Goal: Task Accomplishment & Management: Use online tool/utility

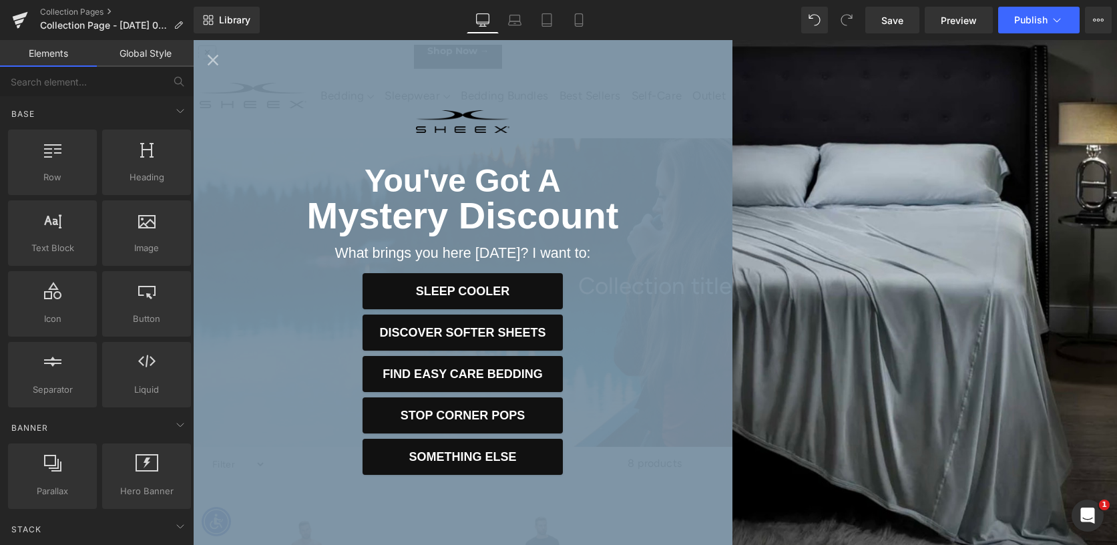
click at [211, 63] on icon "Close popup" at bounding box center [213, 60] width 19 height 19
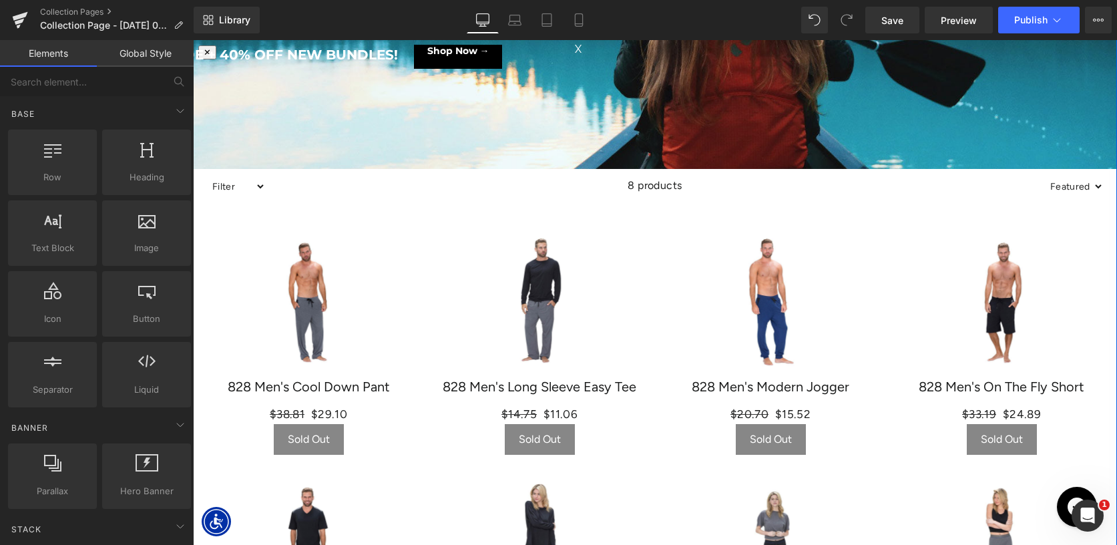
scroll to position [313, 0]
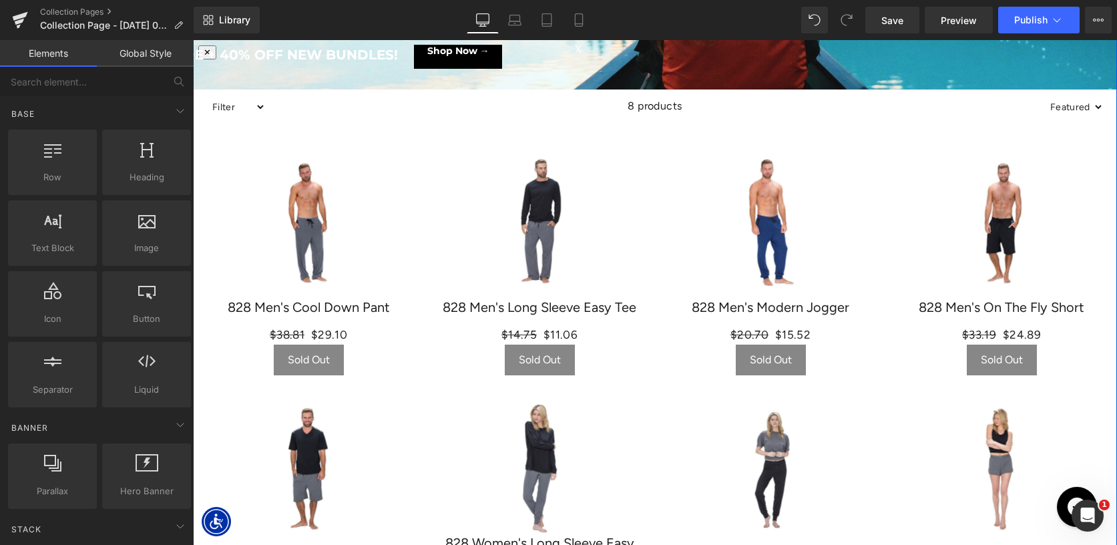
click at [411, 208] on div "Sale Off (P) Image 828 Men's Cool Down Pant (P) Title $38.81 $29.10 (P) Price S…" at bounding box center [308, 266] width 231 height 246
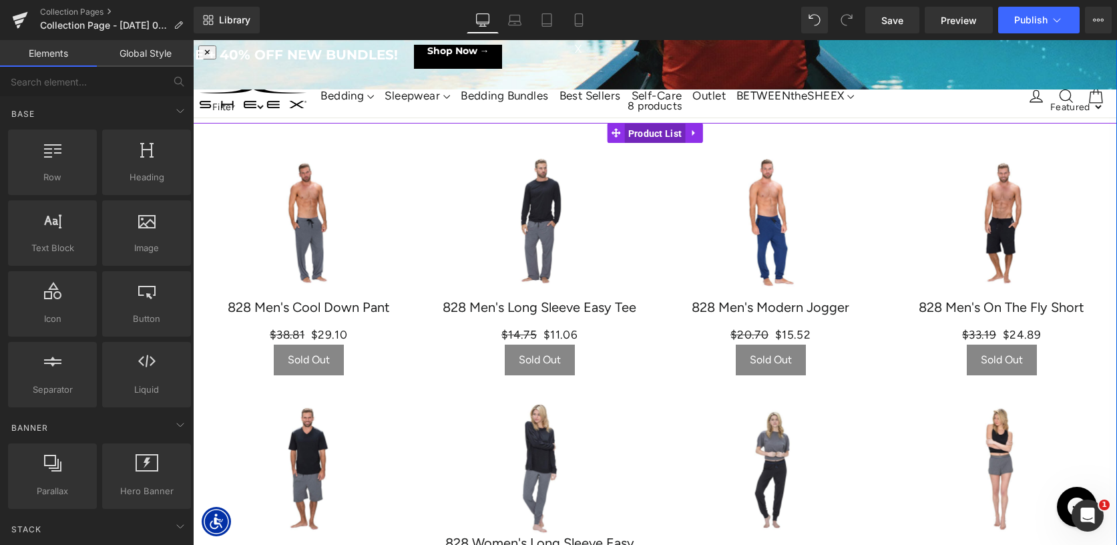
click at [652, 129] on span "Product List" at bounding box center [655, 134] width 61 height 20
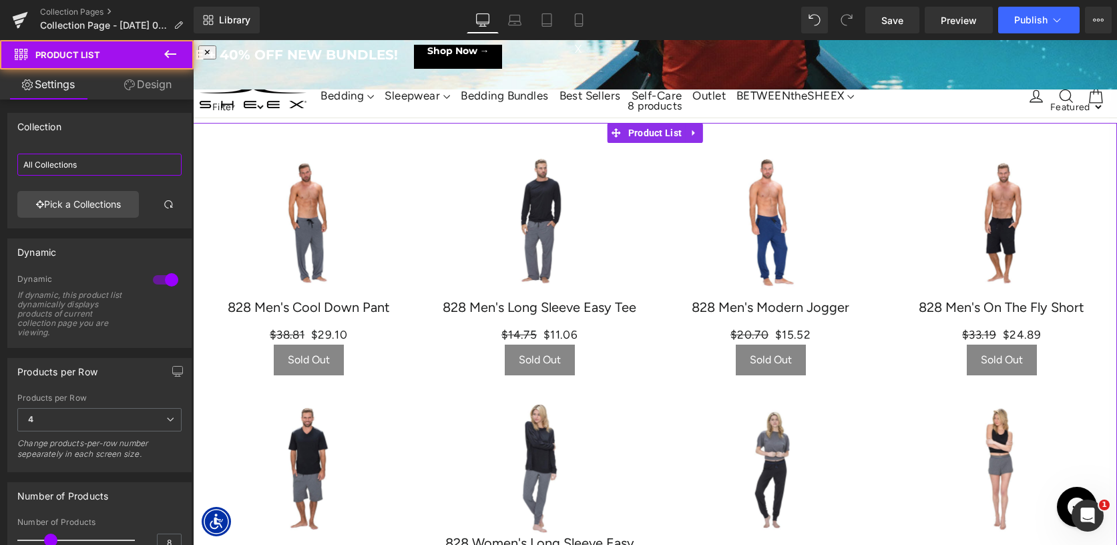
click at [84, 164] on input "All Collections" at bounding box center [99, 165] width 164 height 22
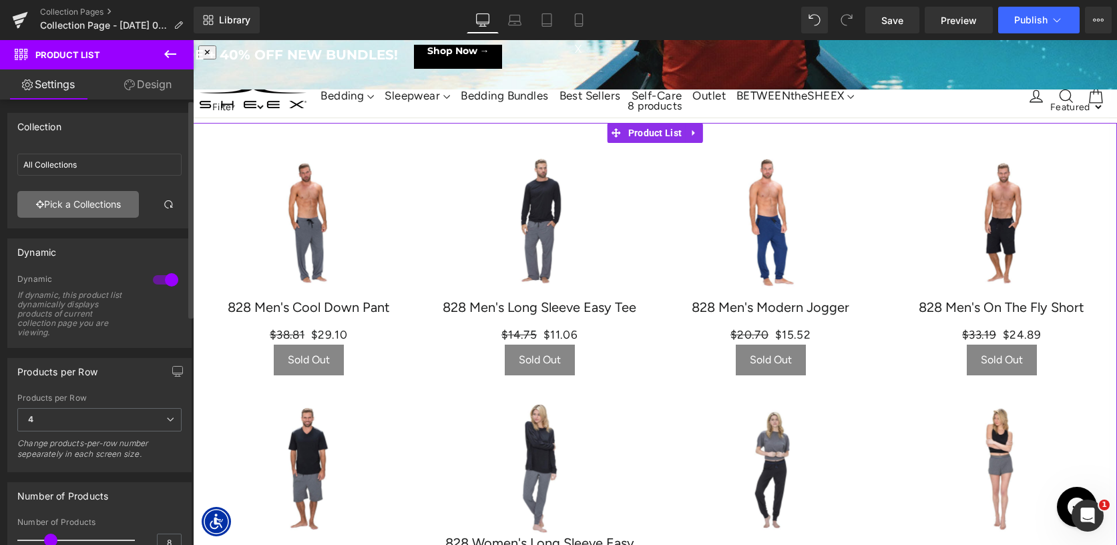
click at [84, 212] on link "Pick a Collections" at bounding box center [78, 204] width 122 height 27
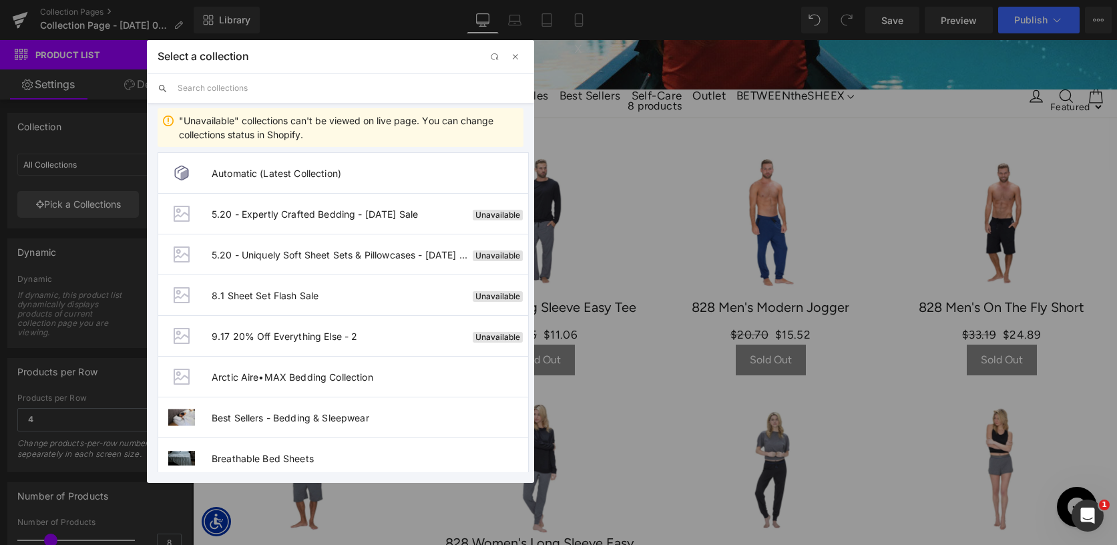
click at [237, 92] on input "text" at bounding box center [351, 87] width 346 height 29
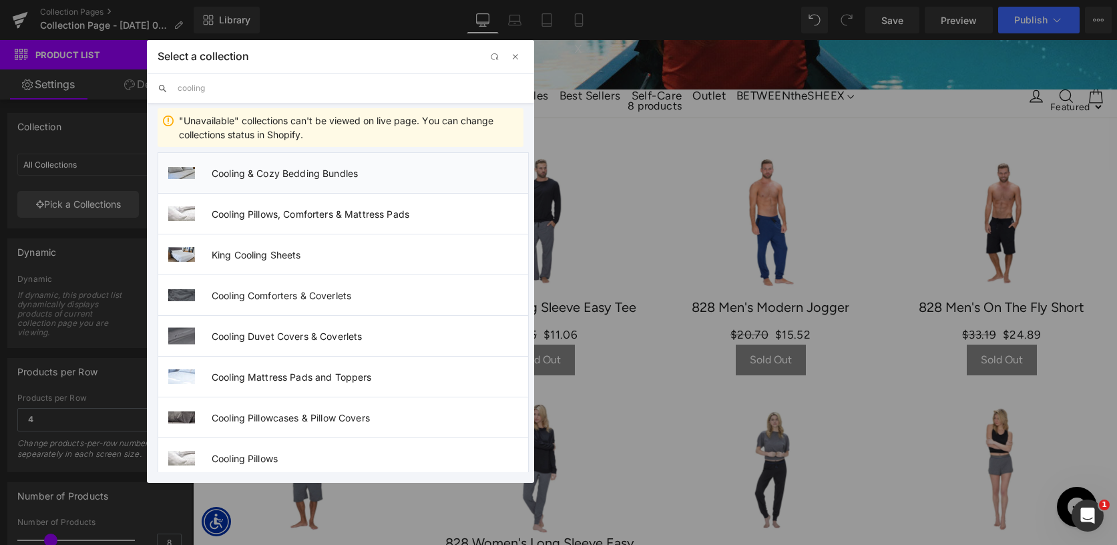
type input "cooling"
click at [268, 179] on li "Cooling & Cozy Bedding Bundles" at bounding box center [343, 172] width 371 height 41
type input "Cooling & Cozy Bedding Bundles"
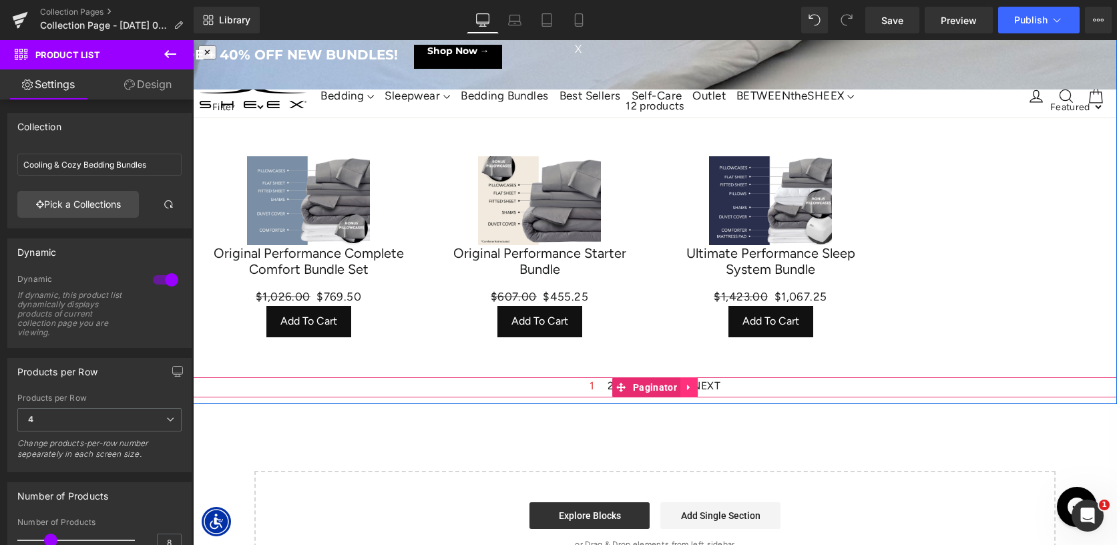
click at [694, 386] on link at bounding box center [688, 387] width 17 height 20
click at [699, 387] on icon at bounding box center [697, 387] width 9 height 9
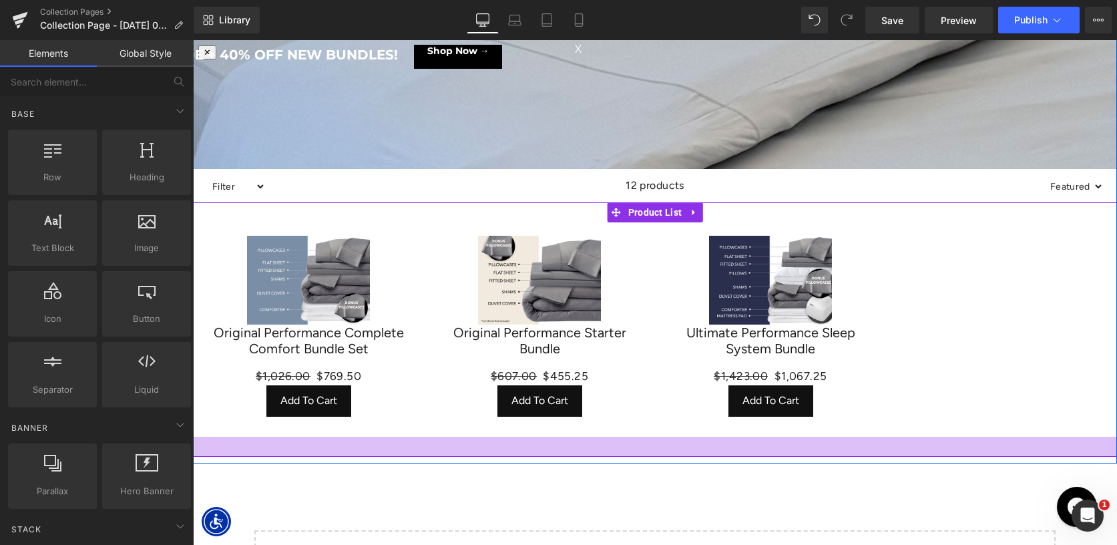
scroll to position [230, 0]
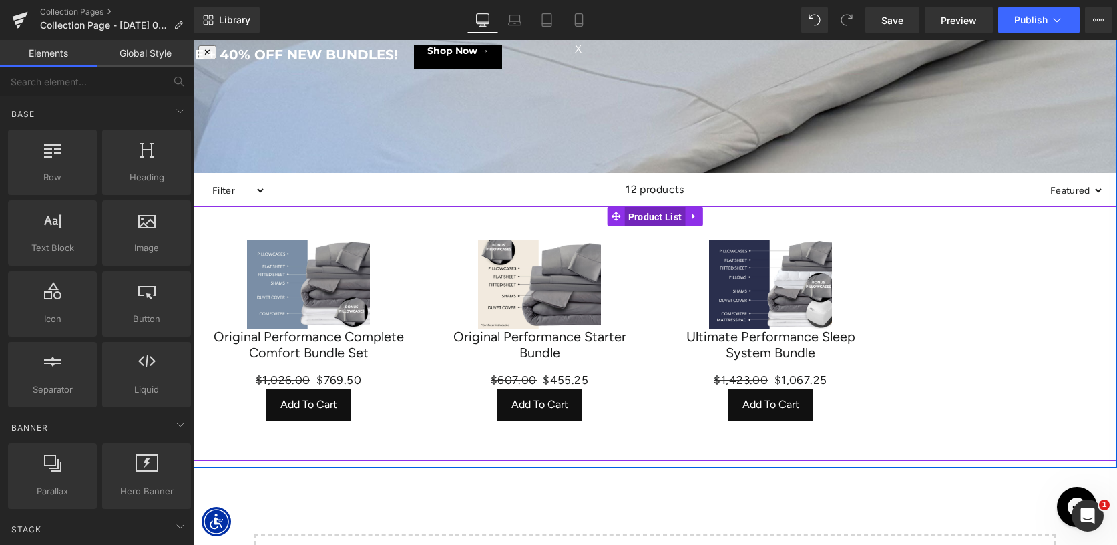
click at [653, 223] on span "Product List" at bounding box center [655, 217] width 61 height 20
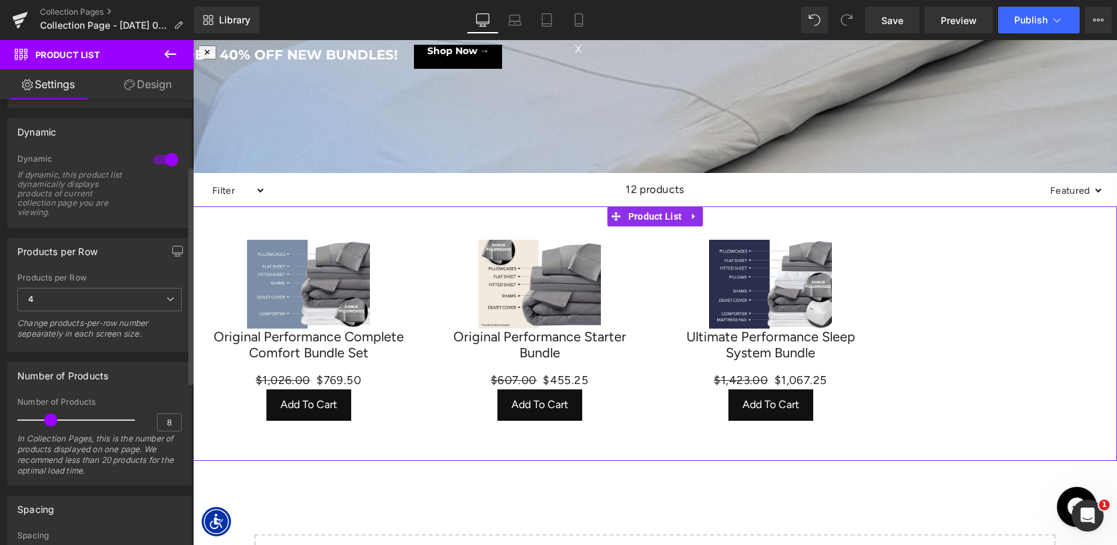
scroll to position [142, 0]
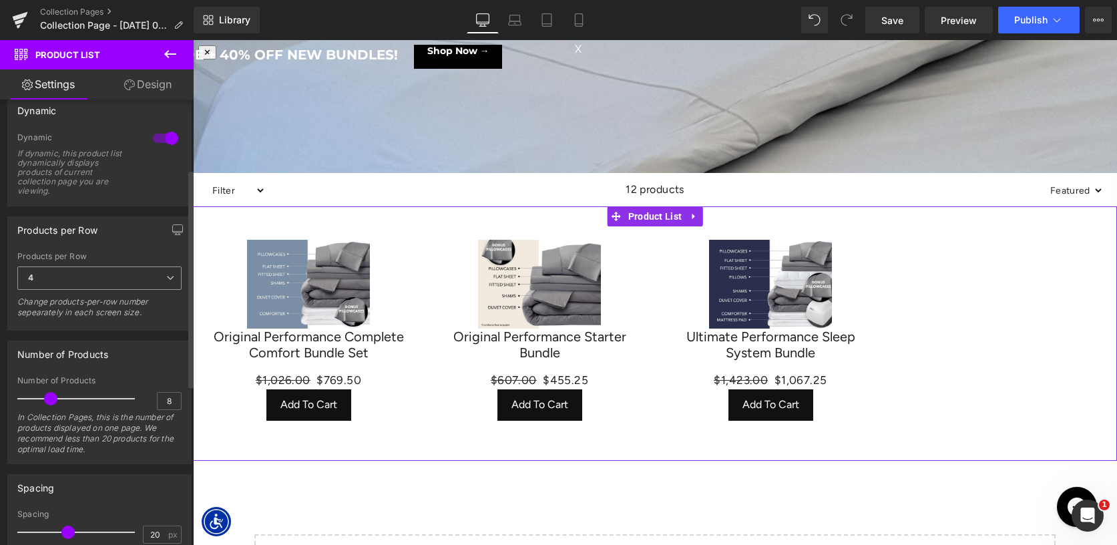
click at [82, 271] on span "4" at bounding box center [99, 277] width 164 height 23
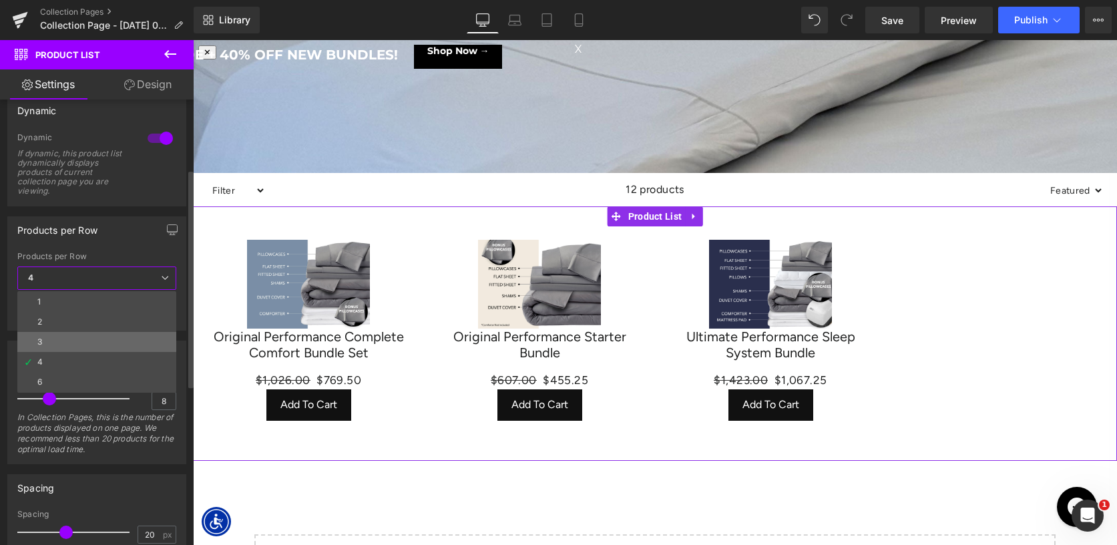
click at [63, 337] on li "3" at bounding box center [96, 342] width 159 height 20
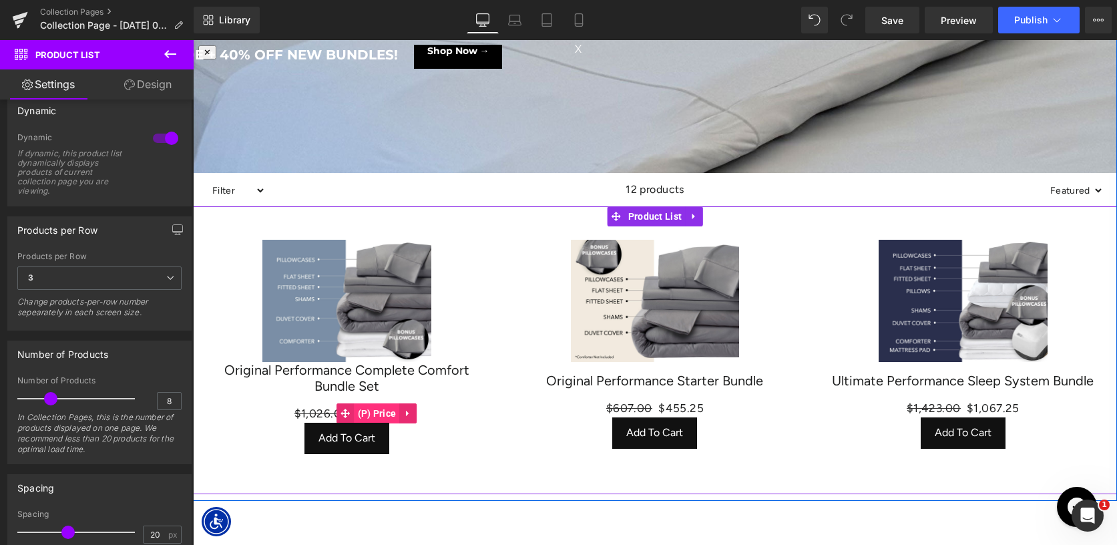
click at [376, 415] on span "(P) Price" at bounding box center [377, 413] width 45 height 20
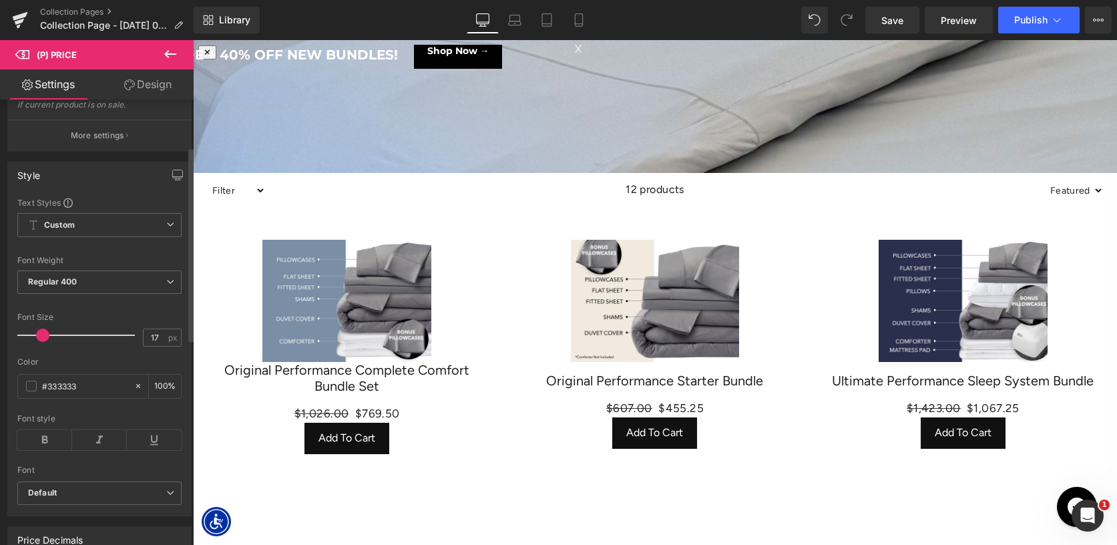
scroll to position [116, 0]
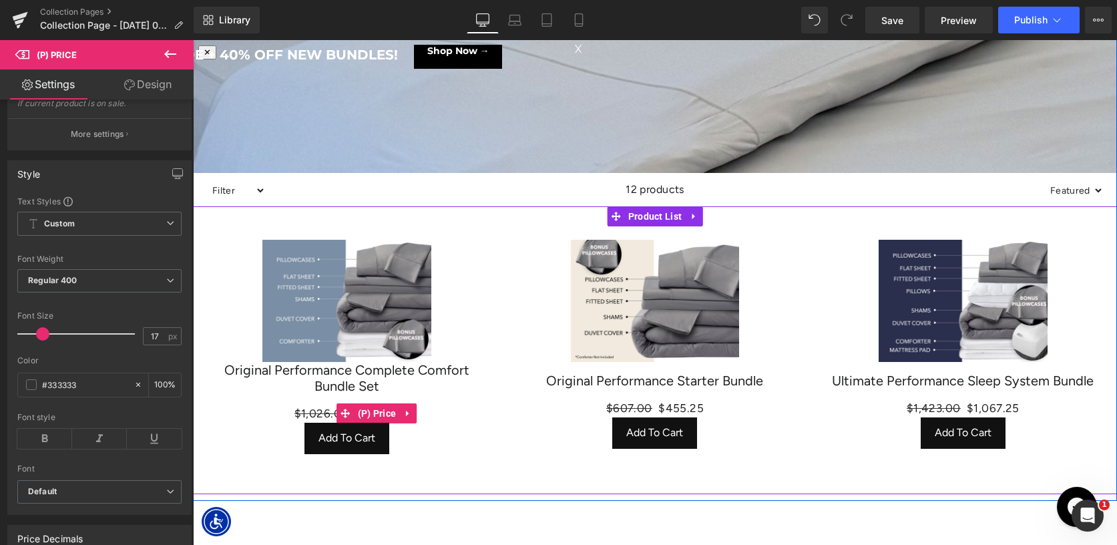
click at [372, 411] on span "(P) Price" at bounding box center [377, 413] width 45 height 20
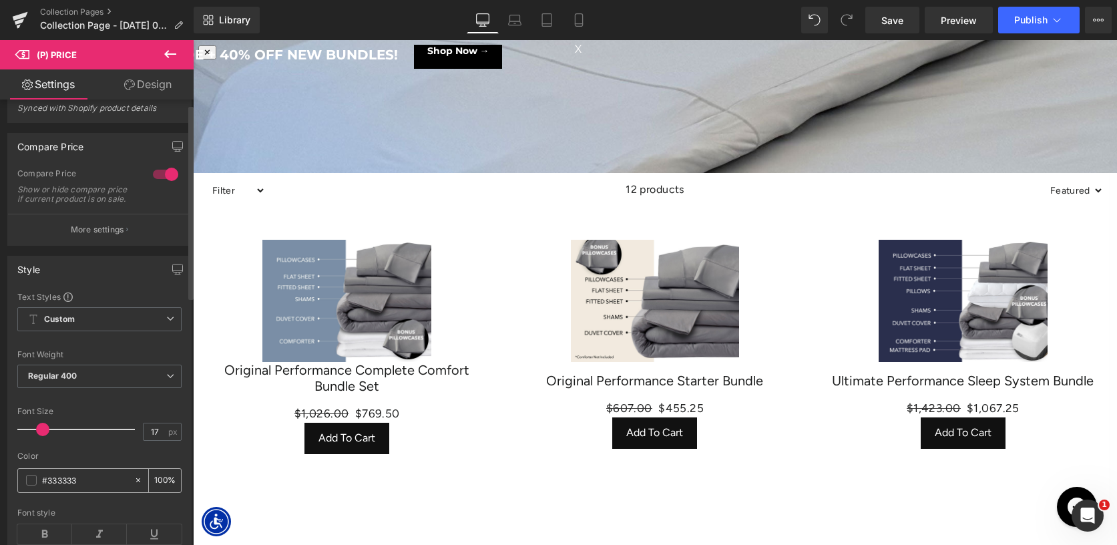
scroll to position [0, 0]
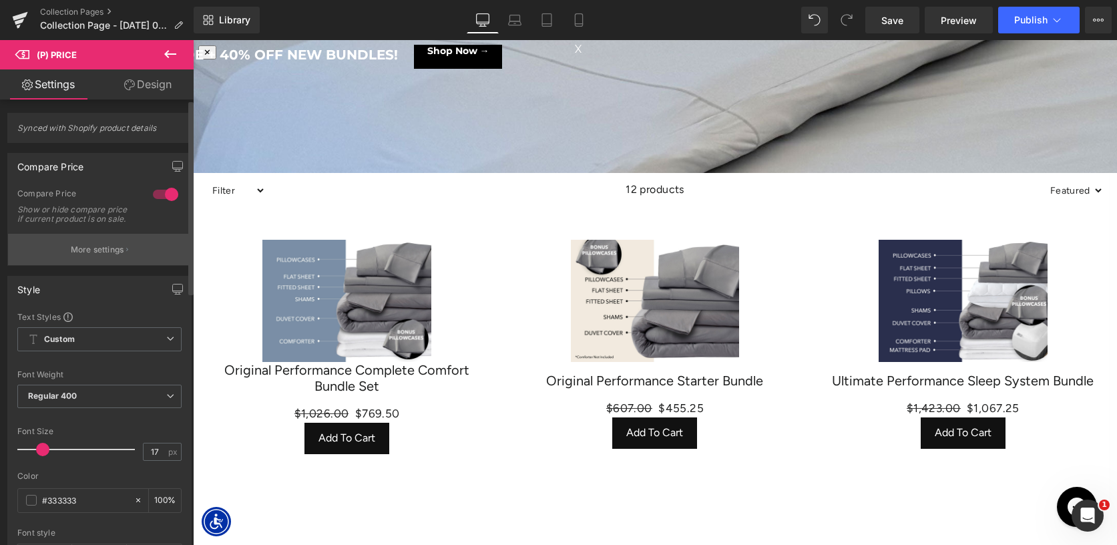
click at [101, 256] on p "More settings" at bounding box center [97, 250] width 53 height 12
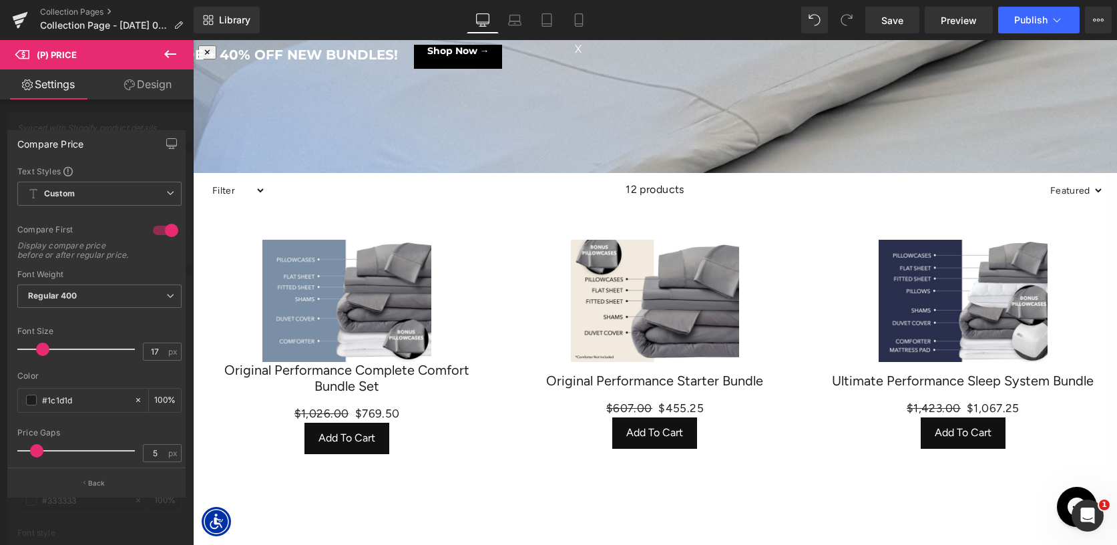
click at [169, 59] on icon at bounding box center [170, 54] width 16 height 16
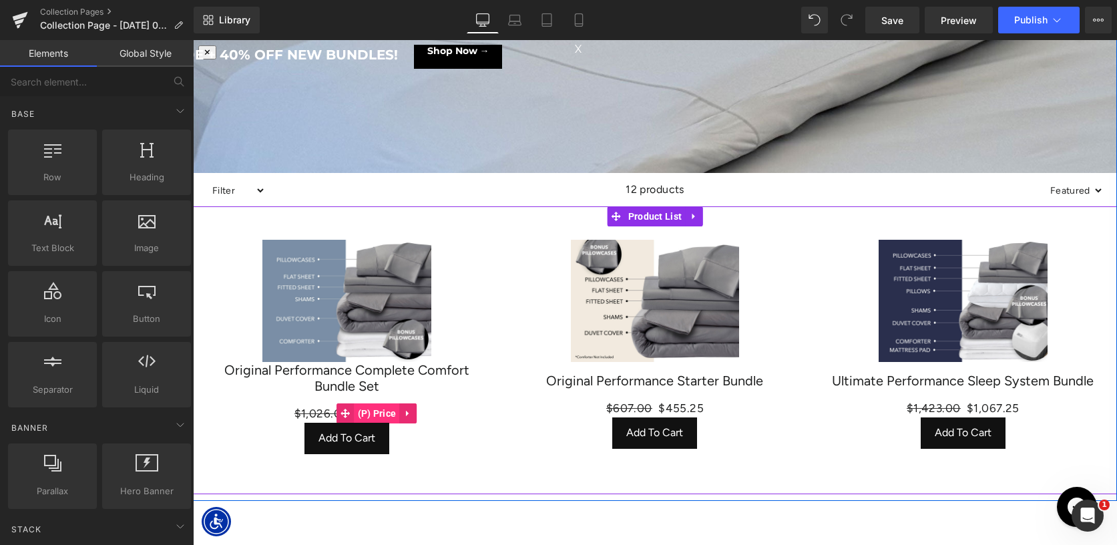
click at [369, 413] on span "(P) Price" at bounding box center [377, 413] width 45 height 20
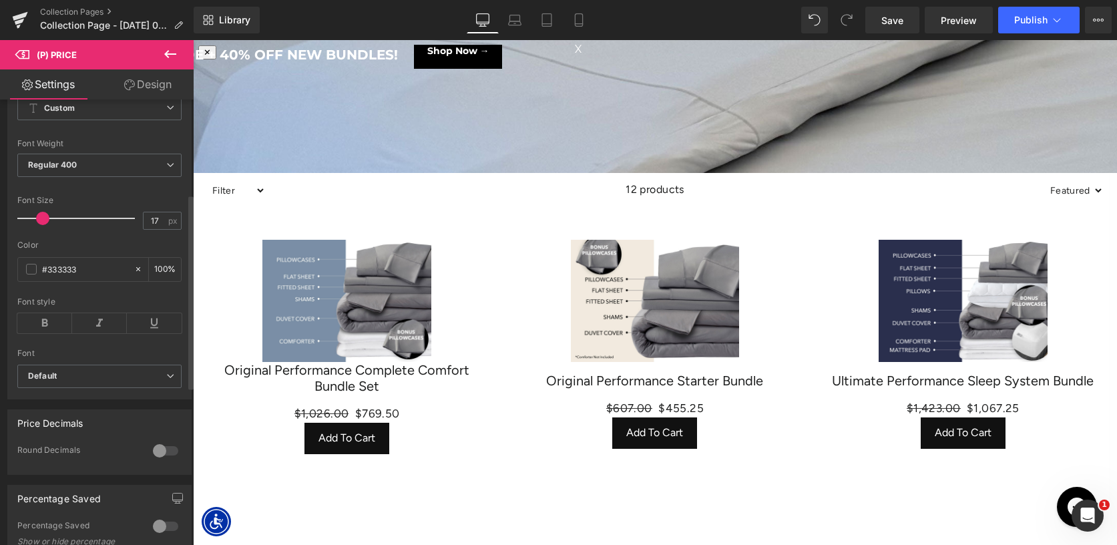
scroll to position [216, 0]
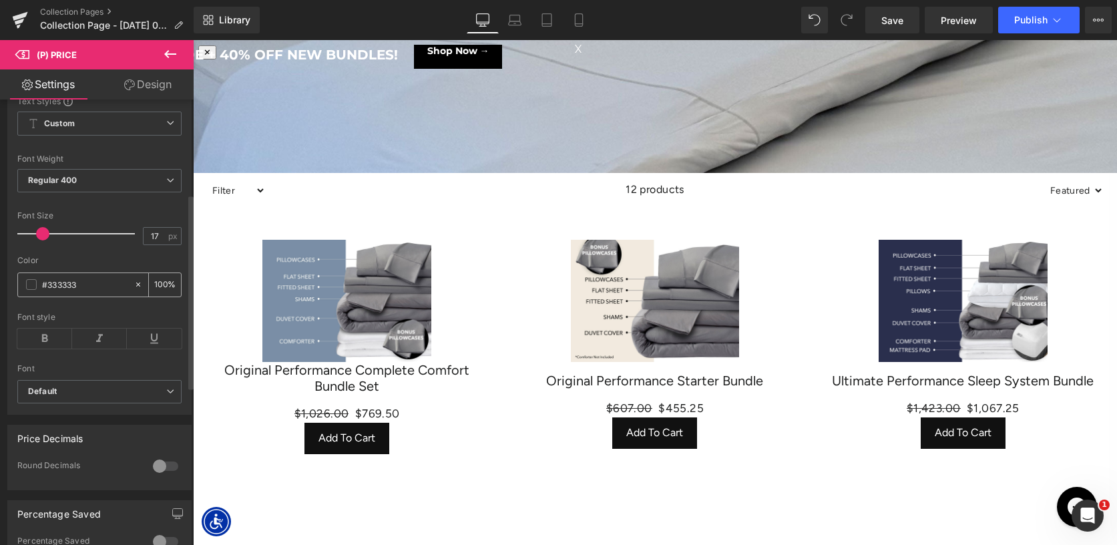
click at [28, 290] on span at bounding box center [31, 284] width 11 height 11
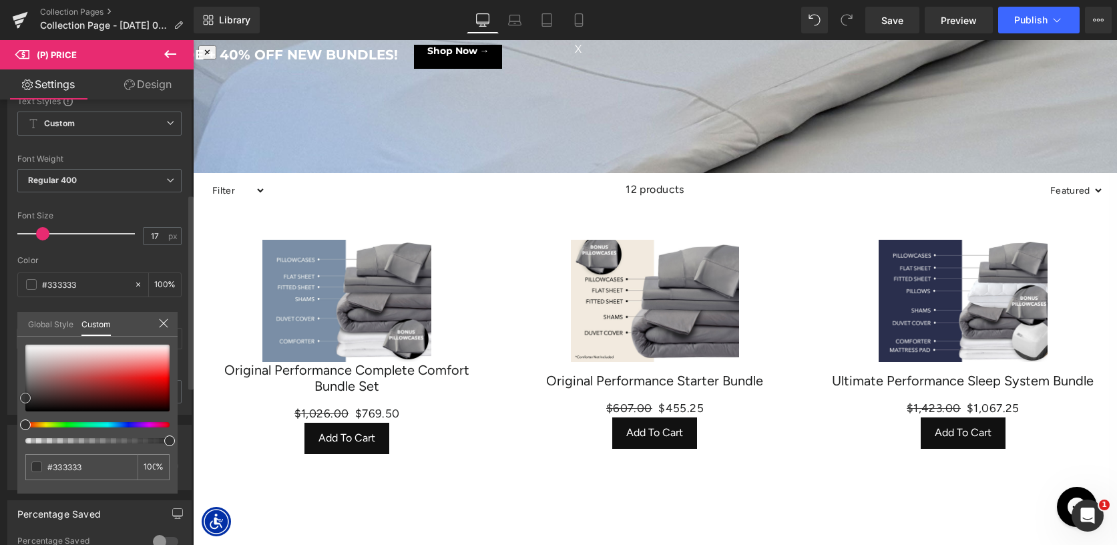
type input "#d51a1a"
type input "#dc1313"
type input "#ef0000"
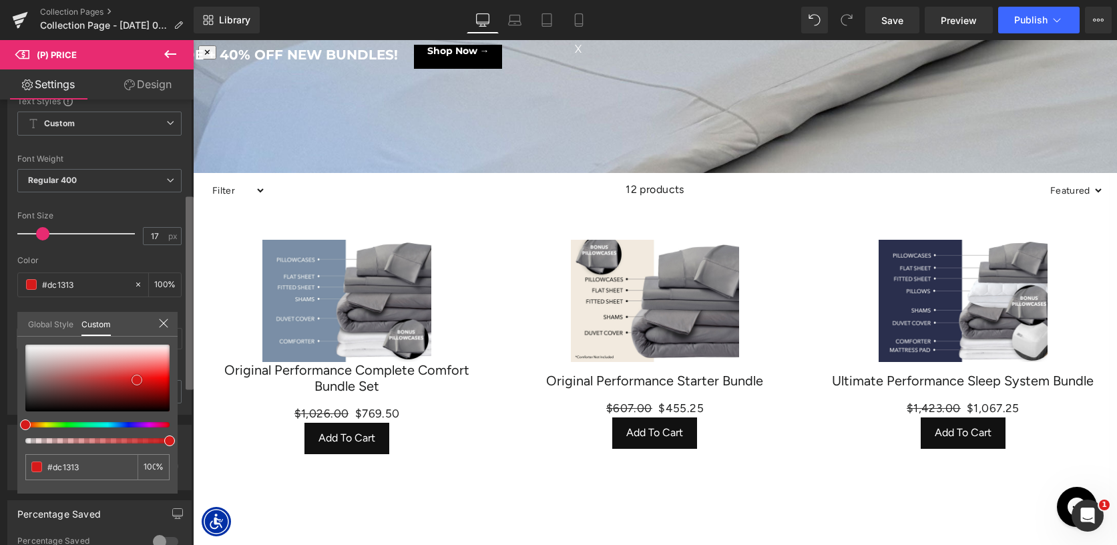
type input "#ef0000"
drag, startPoint x: 330, startPoint y: 420, endPoint x: 197, endPoint y: 379, distance: 139.0
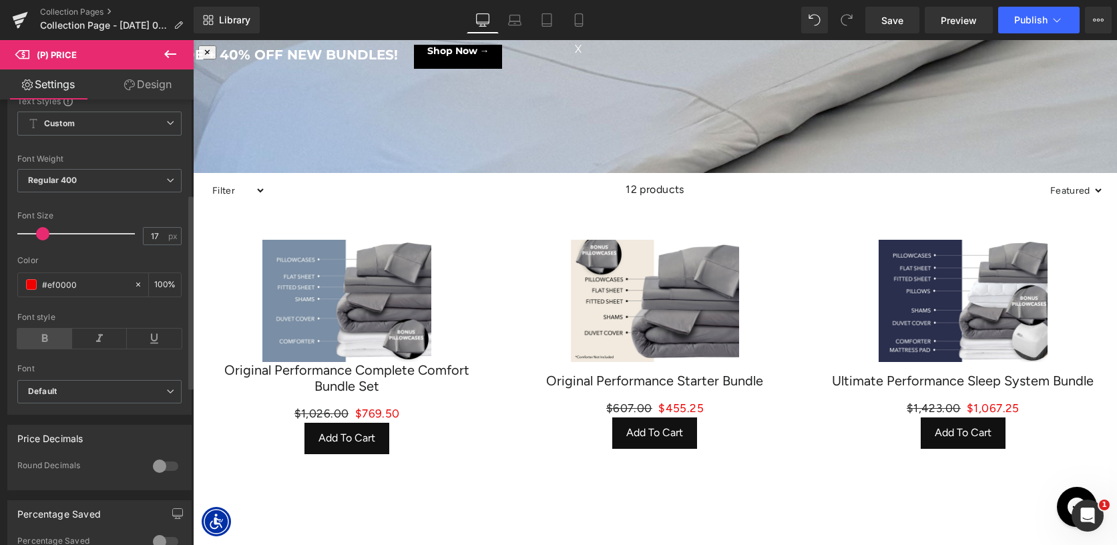
click at [51, 341] on icon at bounding box center [44, 338] width 55 height 20
click at [156, 220] on div "Font Size" at bounding box center [99, 215] width 164 height 9
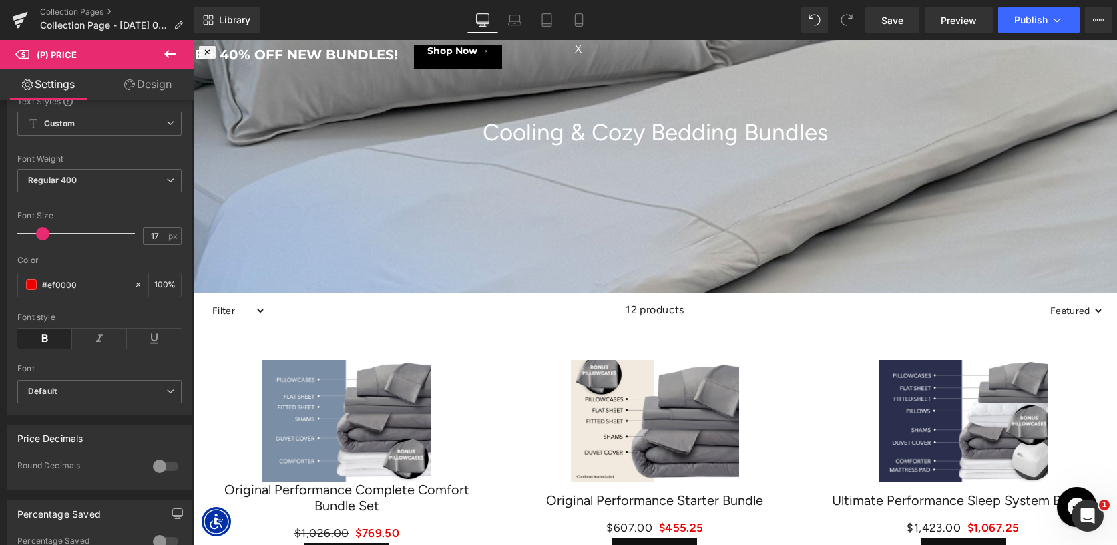
scroll to position [156, 0]
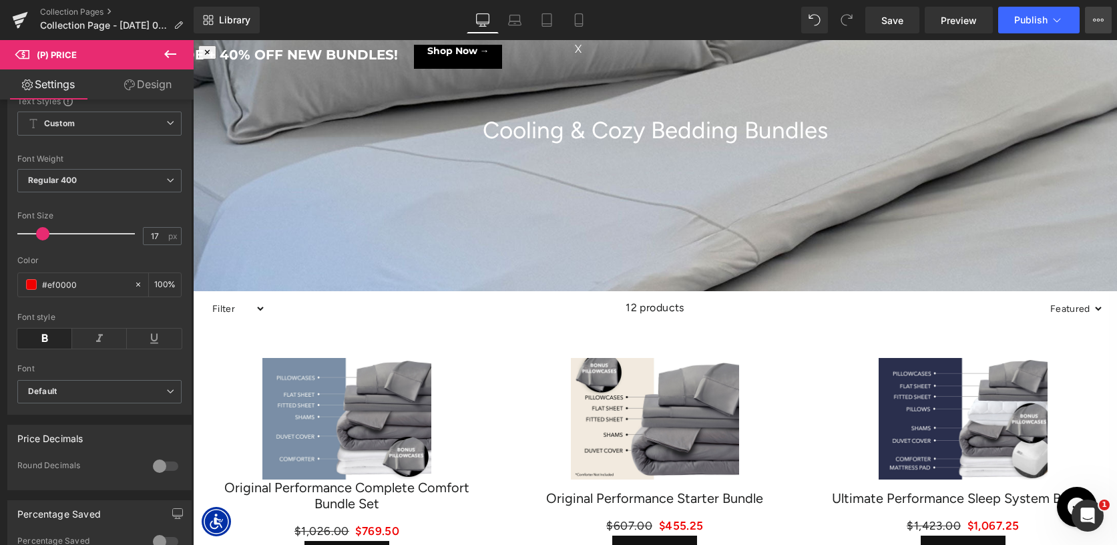
click at [1101, 13] on button "View Live Page View with current Template Save Template to Library Schedule Pub…" at bounding box center [1098, 20] width 27 height 27
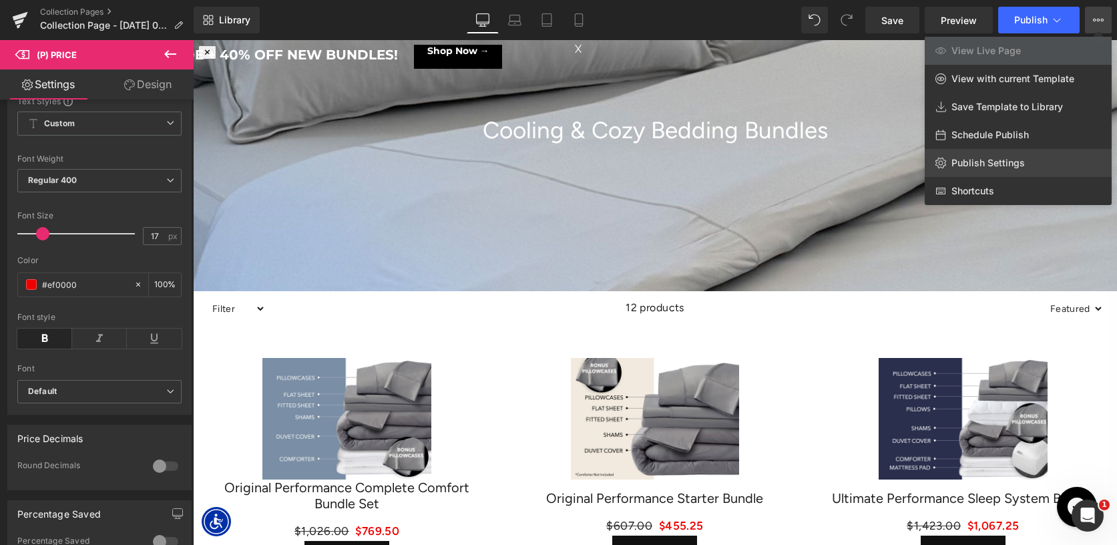
click at [1009, 156] on link "Publish Settings" at bounding box center [1018, 163] width 187 height 28
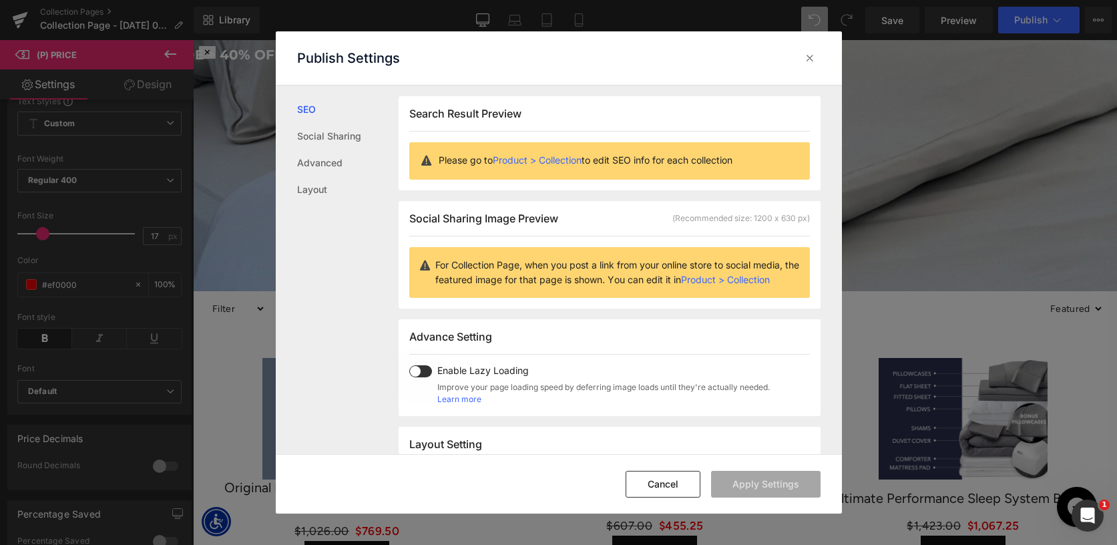
scroll to position [1, 0]
click at [334, 141] on link "Social Sharing" at bounding box center [347, 136] width 101 height 27
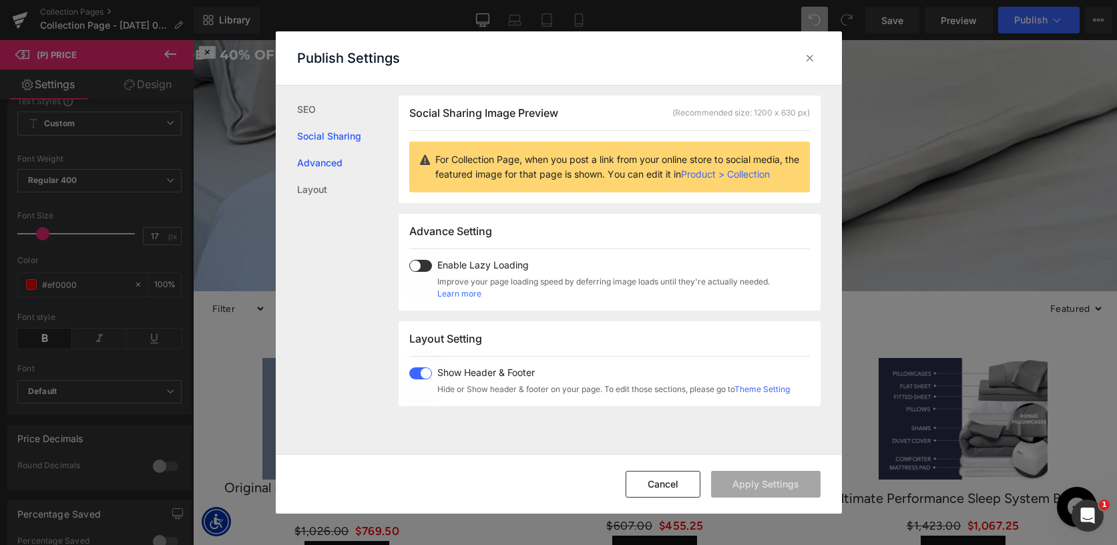
click at [331, 161] on link "Advanced" at bounding box center [347, 163] width 101 height 27
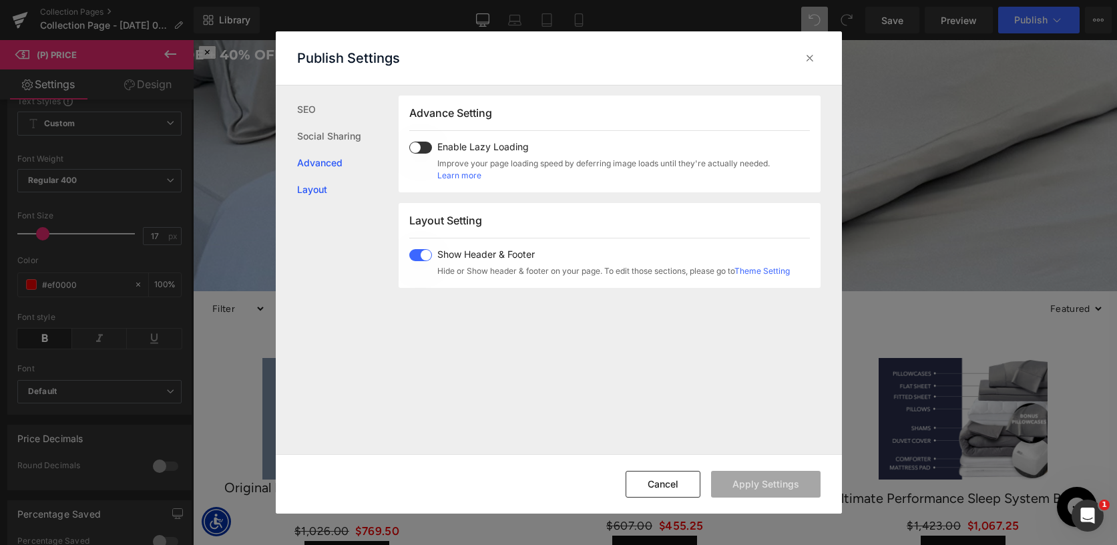
click at [330, 194] on link "Layout" at bounding box center [347, 189] width 101 height 27
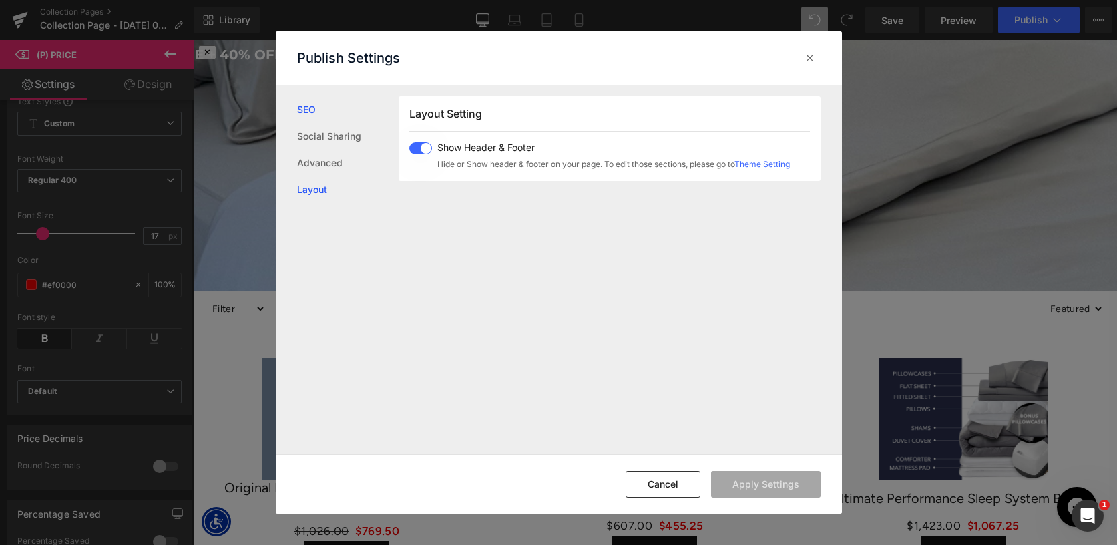
click at [322, 112] on link "SEO" at bounding box center [347, 109] width 101 height 27
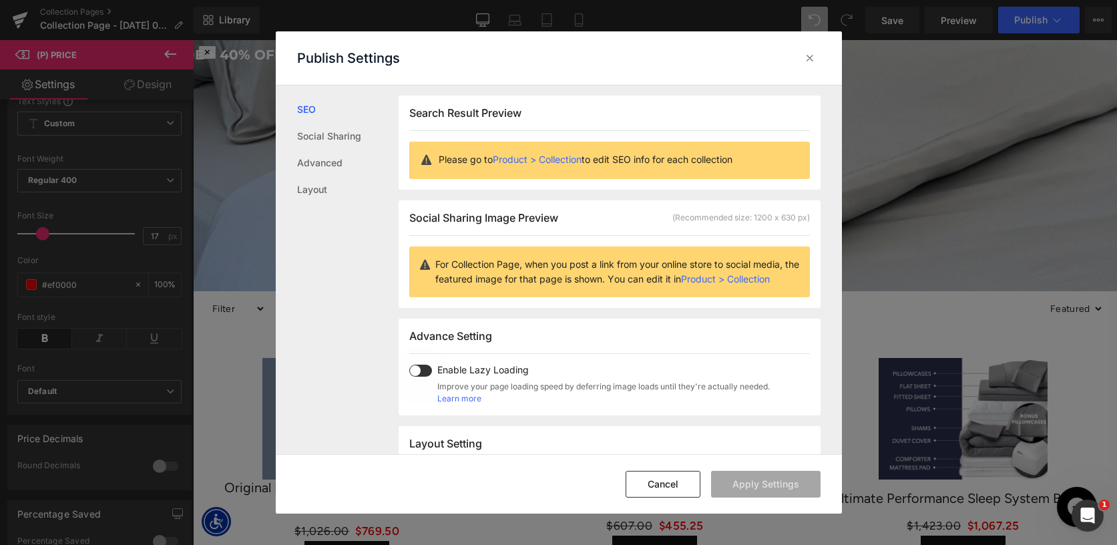
click at [561, 166] on p "Please go to Product > Collection to edit SEO info for each collection" at bounding box center [619, 159] width 361 height 15
click at [542, 156] on link "Product > Collection" at bounding box center [537, 159] width 89 height 11
drag, startPoint x: 676, startPoint y: 481, endPoint x: 538, endPoint y: 376, distance: 173.9
click at [676, 481] on button "Cancel" at bounding box center [663, 484] width 75 height 27
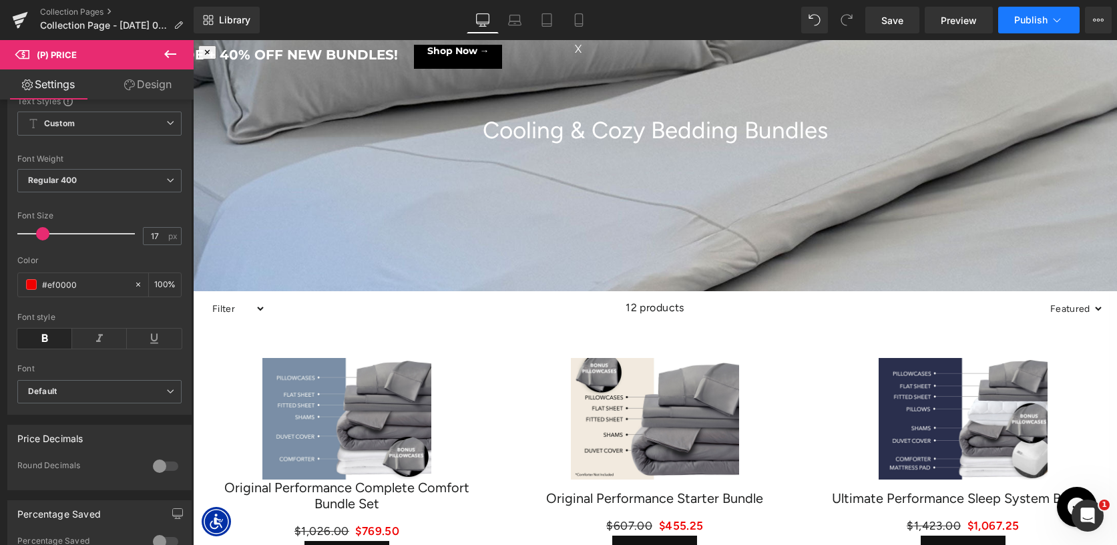
click at [1039, 15] on span "Publish" at bounding box center [1030, 20] width 33 height 11
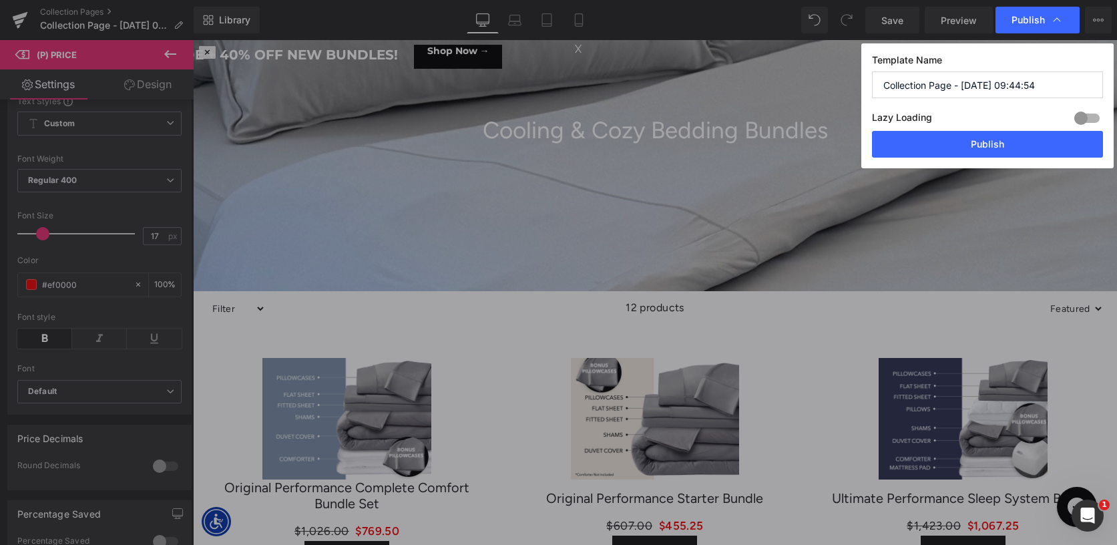
drag, startPoint x: 1064, startPoint y: 78, endPoint x: 1070, endPoint y: 87, distance: 10.2
click at [1070, 87] on input "Collection Page - [DATE] 09:44:54" at bounding box center [987, 84] width 231 height 27
type input "Cooling & Cozy Bedding Bundle Collection Page"
click at [1084, 114] on div at bounding box center [1087, 117] width 32 height 21
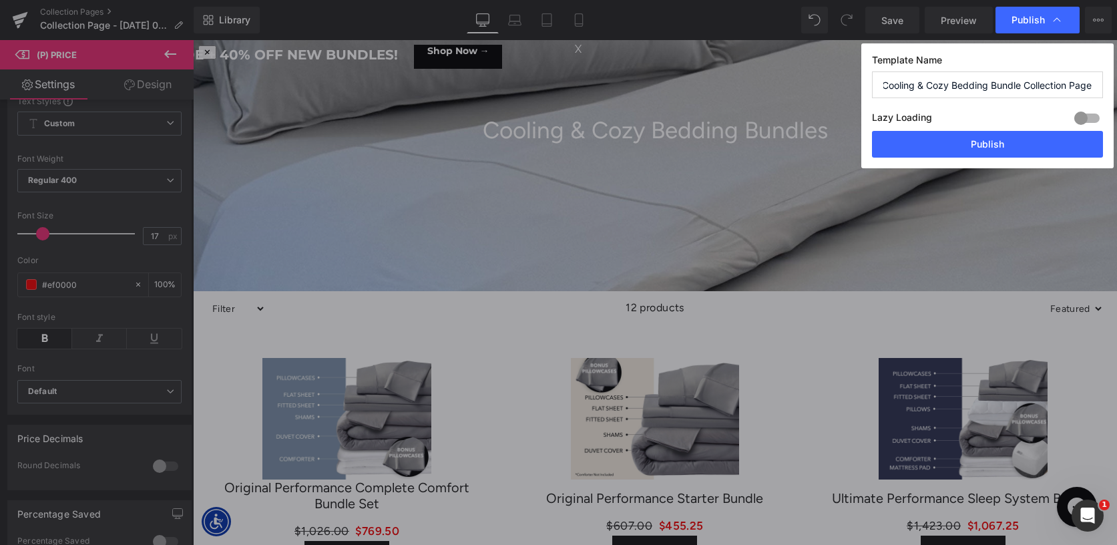
scroll to position [0, 0]
click at [1068, 140] on button "Publish" at bounding box center [987, 144] width 231 height 27
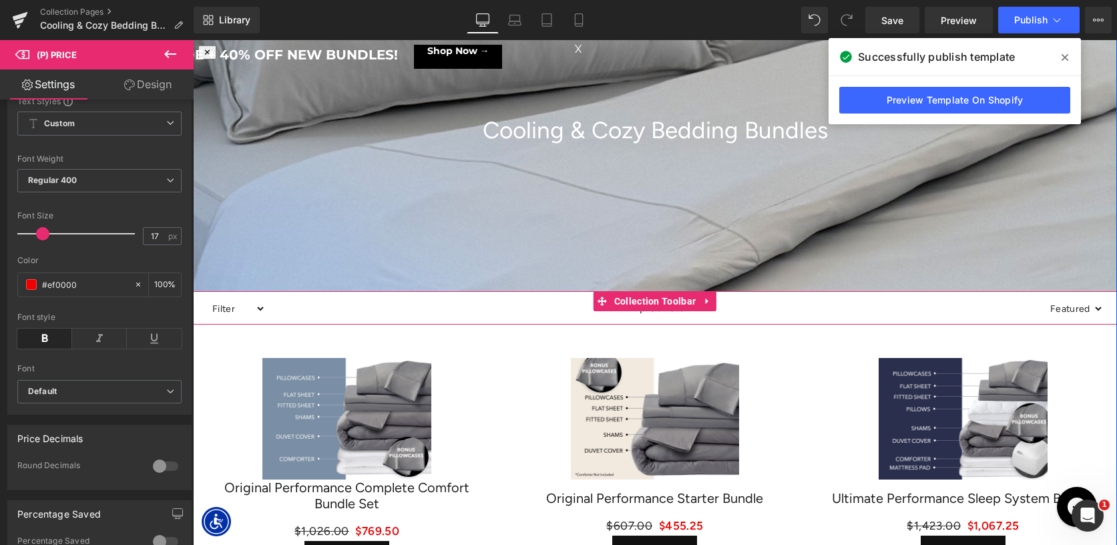
click at [402, 304] on div "12 products" at bounding box center [655, 307] width 778 height 33
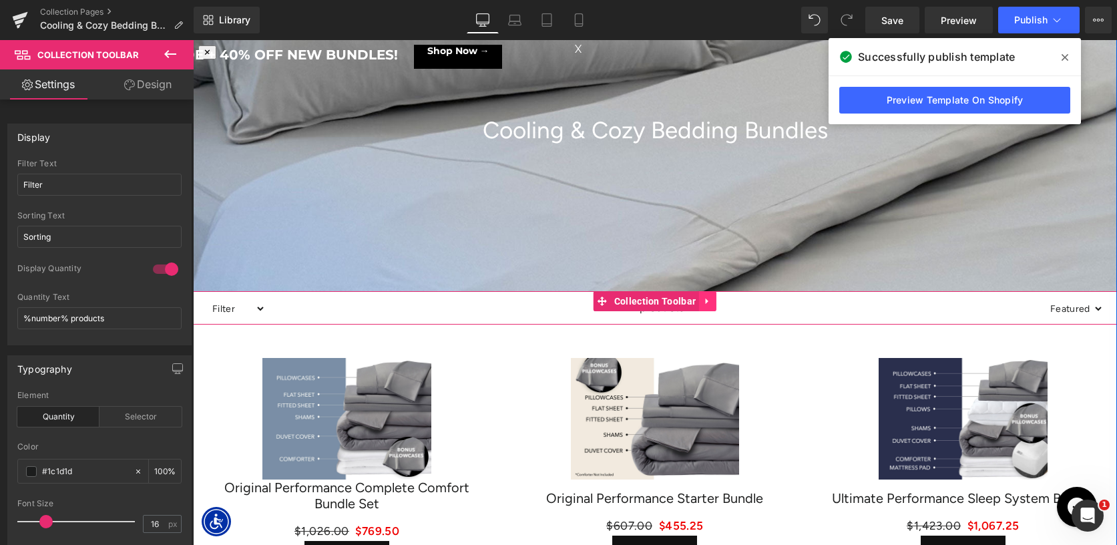
click at [710, 304] on icon at bounding box center [707, 301] width 9 height 10
click at [719, 301] on icon at bounding box center [716, 300] width 9 height 9
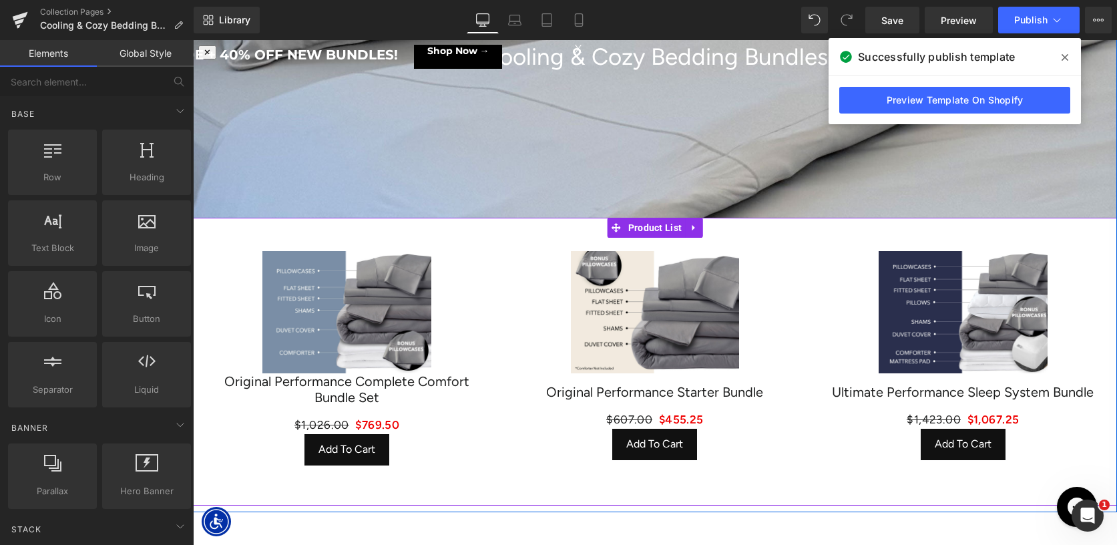
scroll to position [200, 0]
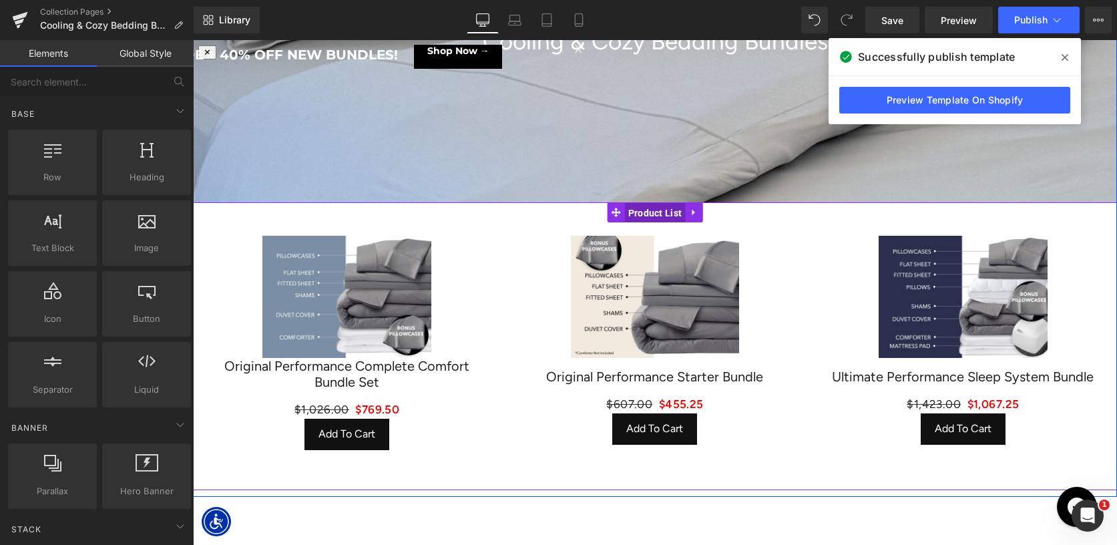
click at [650, 215] on span "Product List" at bounding box center [655, 213] width 61 height 20
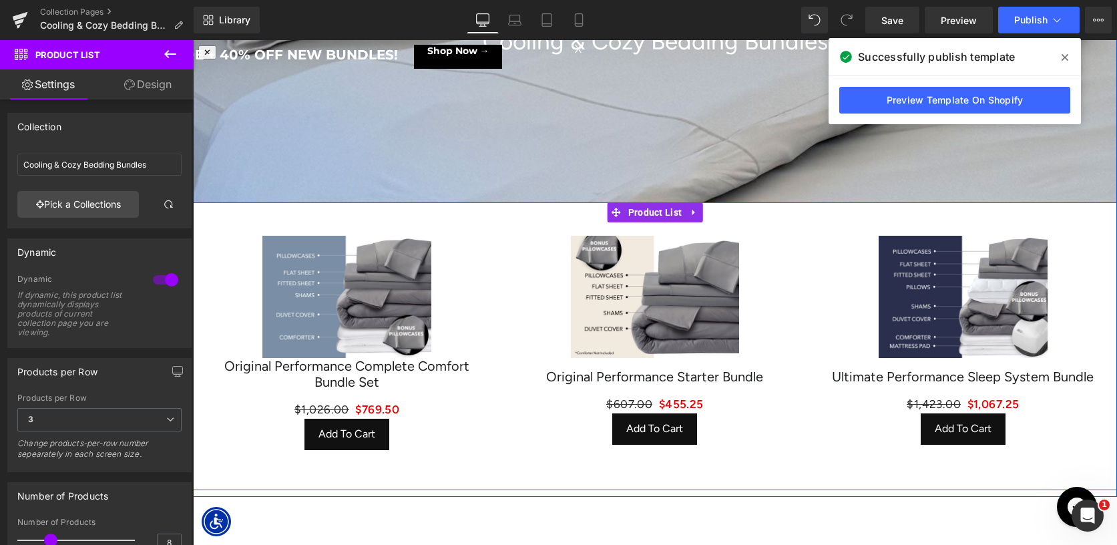
click at [489, 294] on div "Sale Off (P) Image Original Performance Complete Comfort Bundle Set (P) Title $…" at bounding box center [347, 342] width 308 height 241
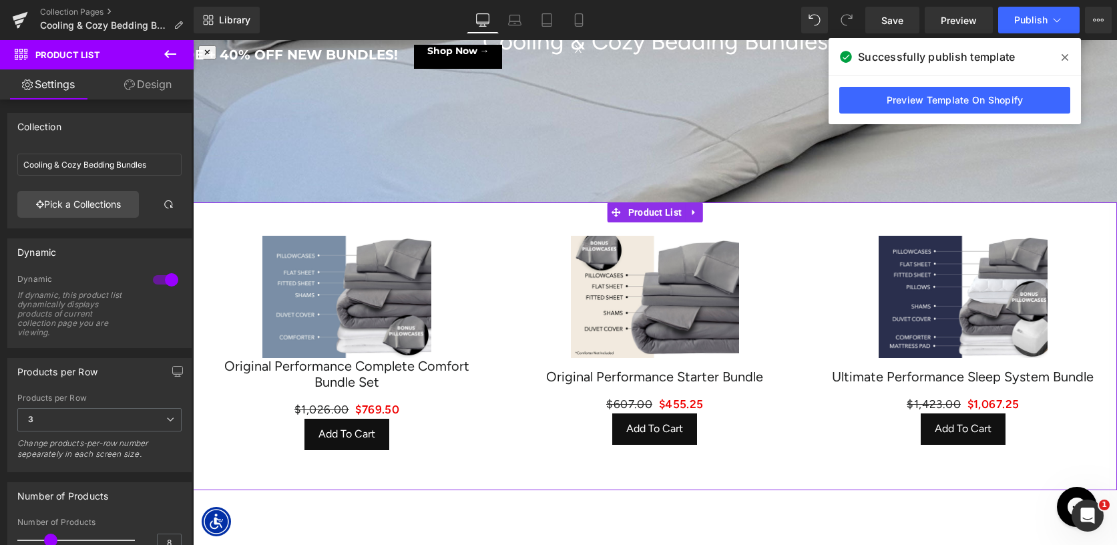
click at [161, 93] on link "Design" at bounding box center [147, 84] width 97 height 30
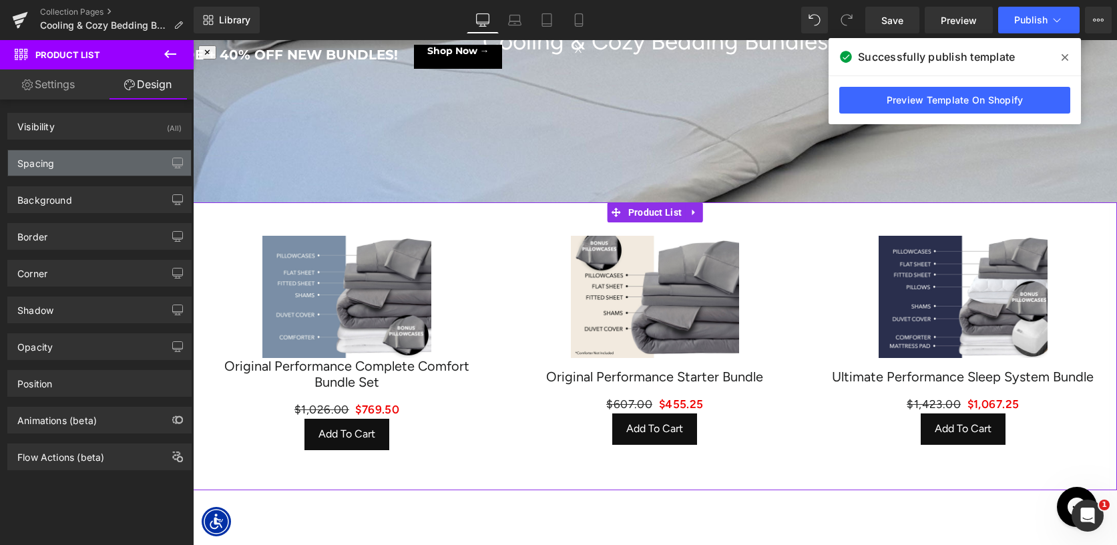
click at [88, 157] on div "Spacing" at bounding box center [99, 162] width 183 height 25
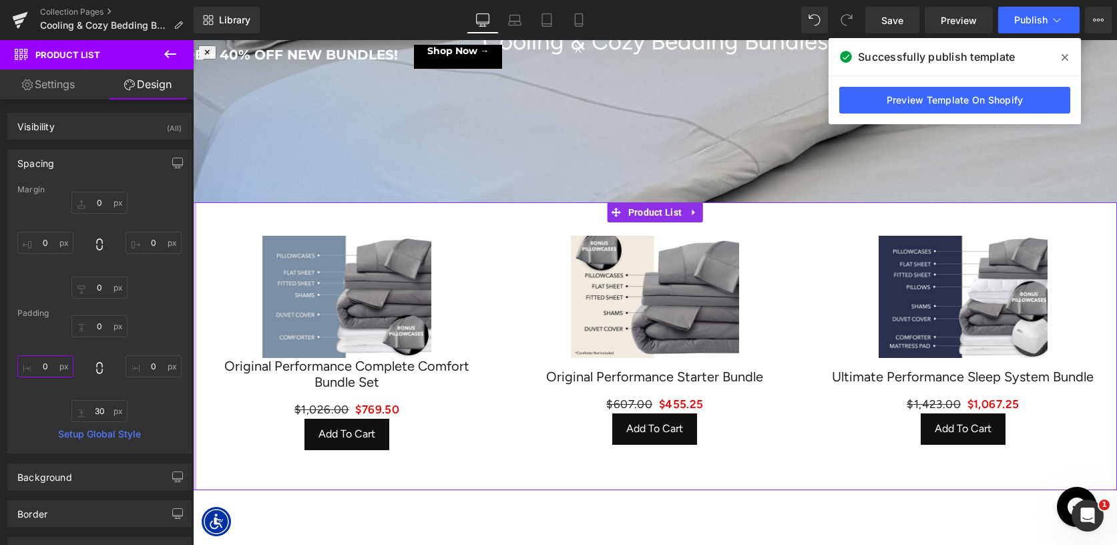
click at [25, 365] on input "0" at bounding box center [45, 366] width 56 height 22
type input "-10"
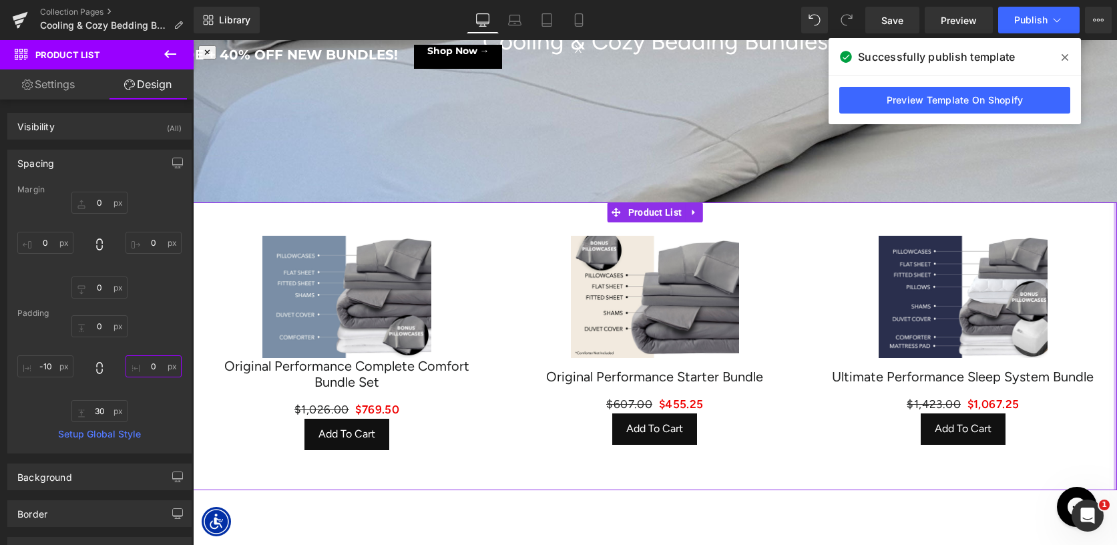
click at [144, 365] on input "0" at bounding box center [154, 366] width 56 height 22
click at [163, 322] on div "0px 0 -10 -10 30px 30 -10 -10" at bounding box center [99, 368] width 164 height 107
type input "-1"
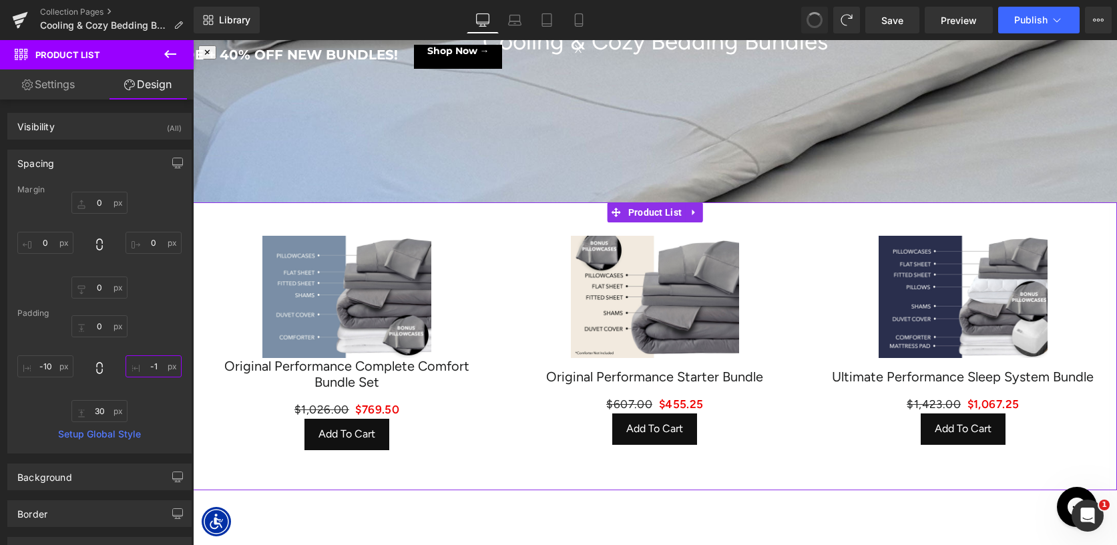
type input "0"
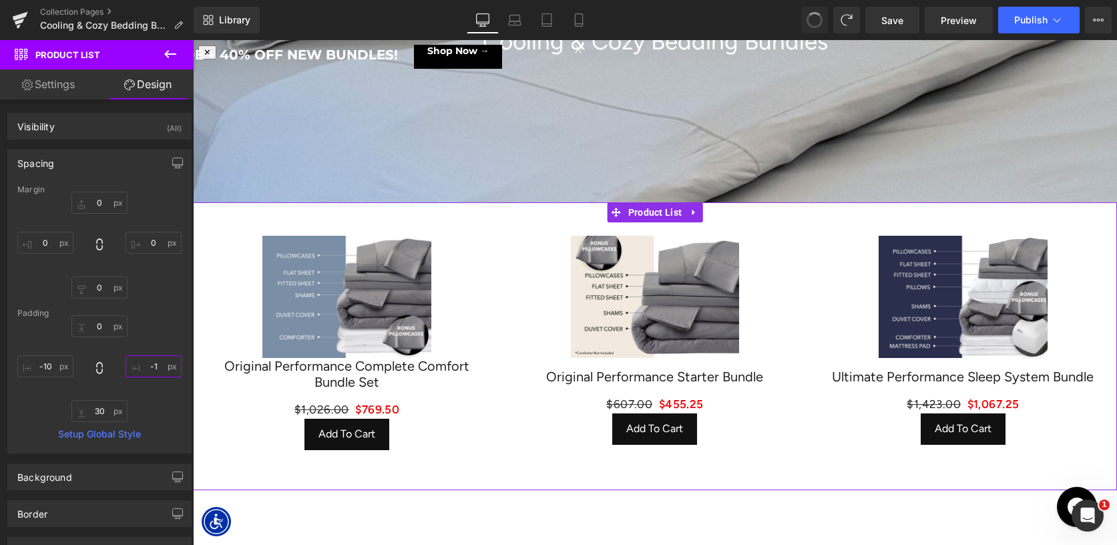
type input "0"
type input "30"
type input "0"
click at [139, 314] on div "Padding" at bounding box center [99, 312] width 164 height 9
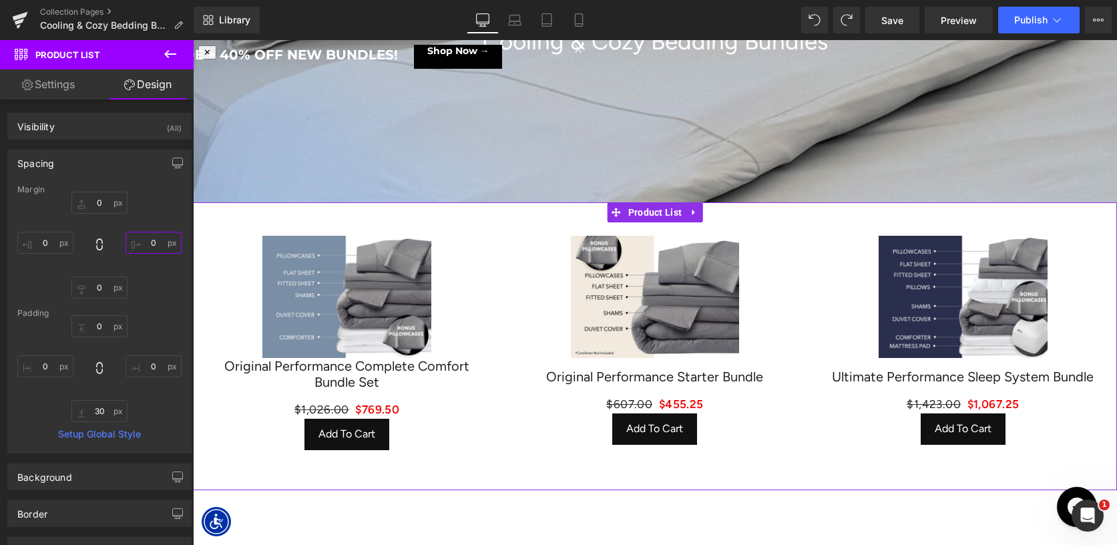
click at [135, 243] on input "0" at bounding box center [154, 243] width 56 height 22
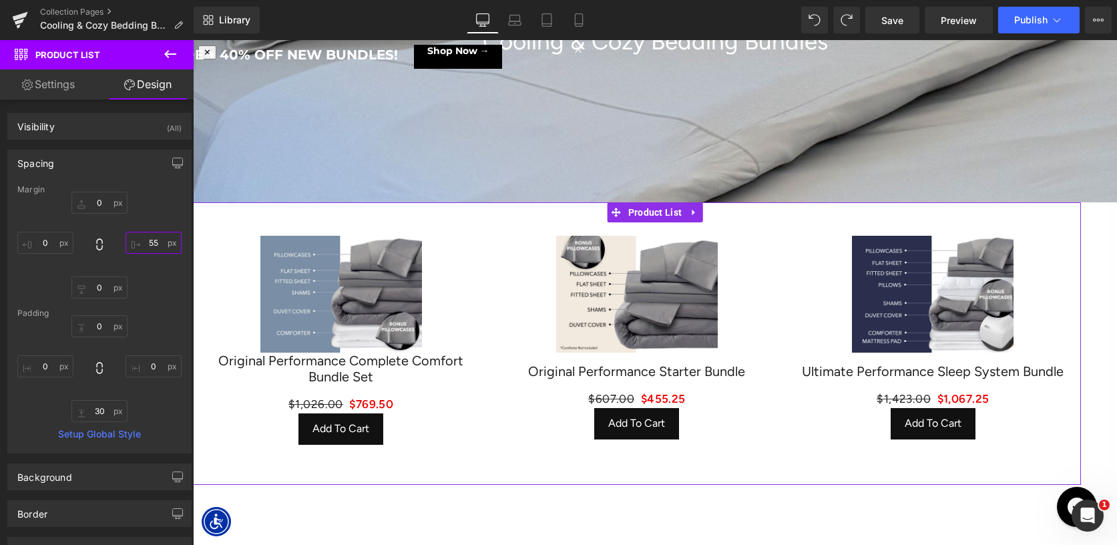
type input "54"
drag, startPoint x: 141, startPoint y: 244, endPoint x: 144, endPoint y: 208, distance: 36.2
click at [144, 208] on div "0px 0 54px 54 0px 0 0px 0" at bounding box center [99, 245] width 164 height 107
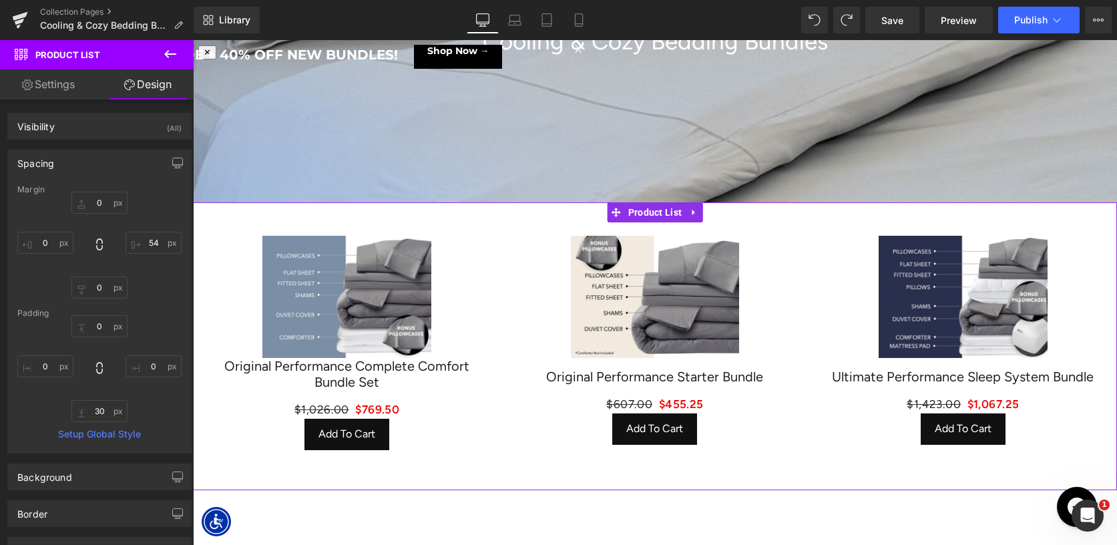
type input "0"
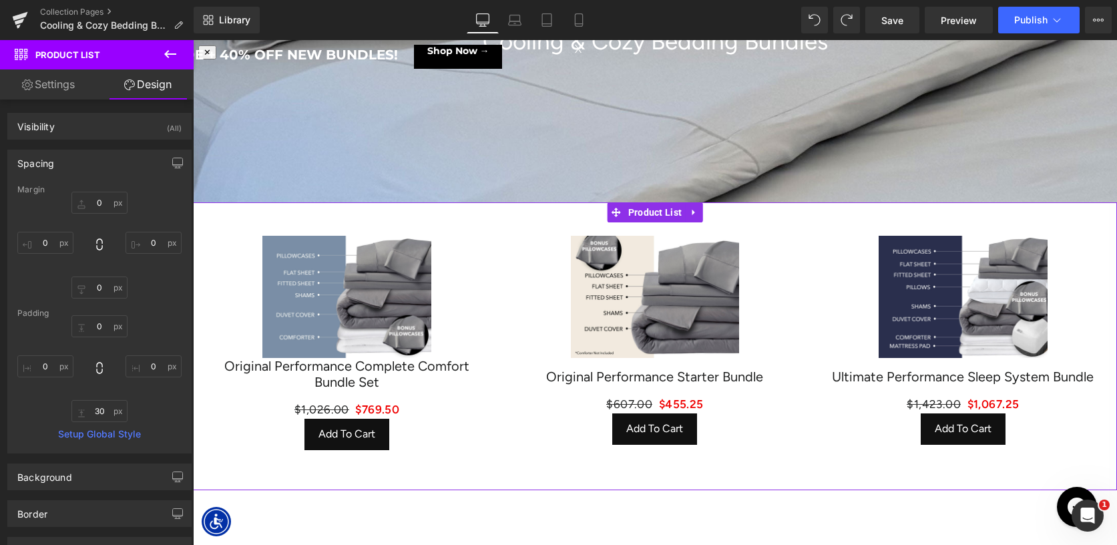
type input "0"
type input "30"
type input "0"
click at [142, 371] on input "0" at bounding box center [154, 366] width 56 height 22
drag, startPoint x: 132, startPoint y: 370, endPoint x: 146, endPoint y: 364, distance: 15.3
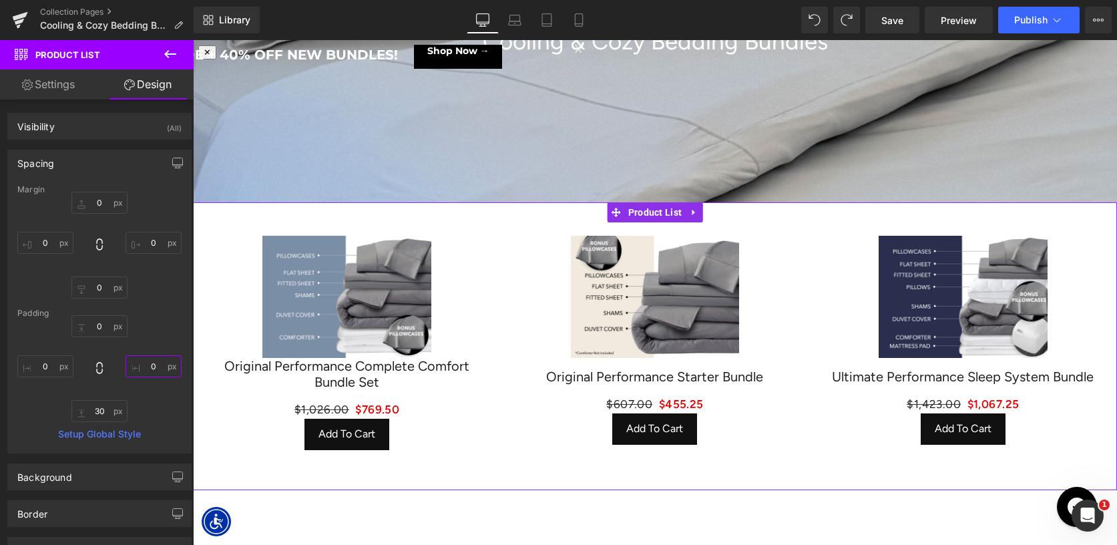
drag, startPoint x: 146, startPoint y: 364, endPoint x: 144, endPoint y: 372, distance: 8.3
click at [145, 372] on input "0" at bounding box center [154, 366] width 56 height 22
click at [144, 398] on div "0px 0 0px 0 30px 30 0px 0" at bounding box center [99, 368] width 164 height 107
drag, startPoint x: 144, startPoint y: 371, endPoint x: 130, endPoint y: 373, distance: 14.8
drag, startPoint x: 130, startPoint y: 373, endPoint x: 124, endPoint y: 360, distance: 13.8
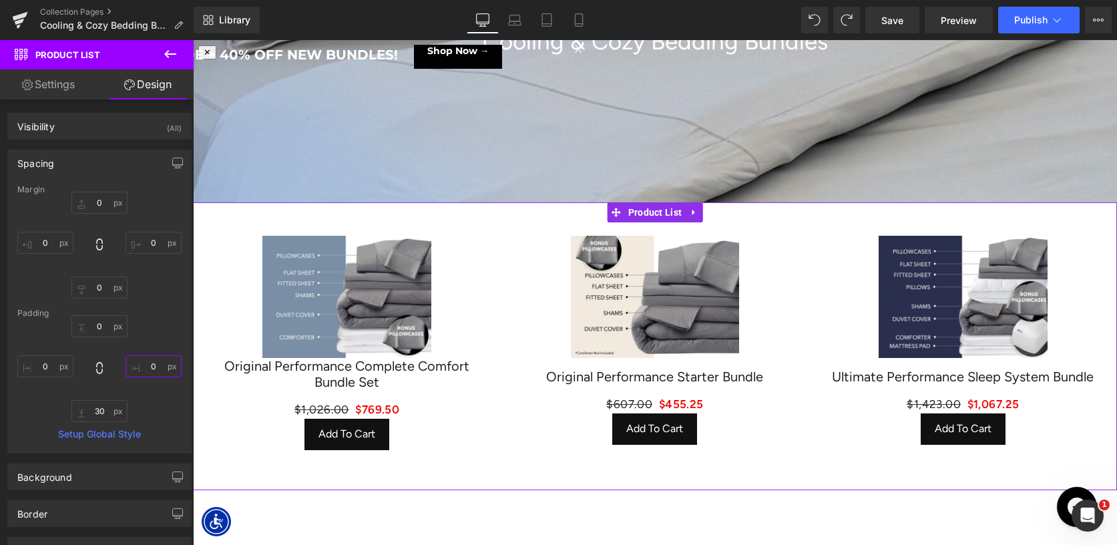
click at [126, 360] on input "0" at bounding box center [154, 366] width 56 height 22
click at [174, 400] on div "0px 0 0px 0 30px 30 0px 0" at bounding box center [99, 368] width 164 height 107
drag, startPoint x: 129, startPoint y: 366, endPoint x: 114, endPoint y: 366, distance: 14.7
drag, startPoint x: 114, startPoint y: 366, endPoint x: 100, endPoint y: 367, distance: 14.0
click at [100, 367] on div "0px 0 0px 0 30px 30 0px 0" at bounding box center [99, 368] width 164 height 107
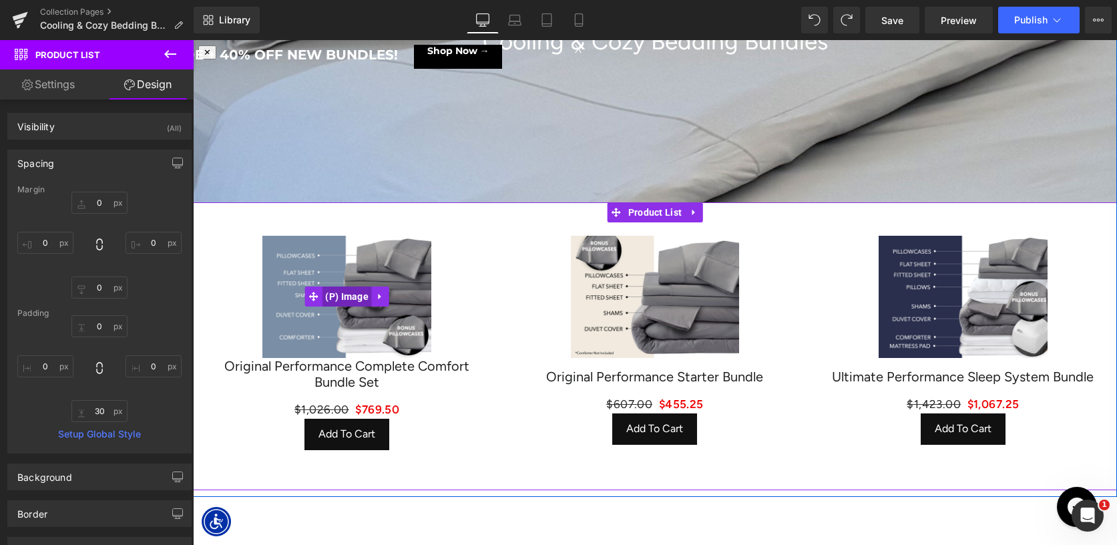
click at [354, 298] on span "(P) Image" at bounding box center [347, 296] width 50 height 20
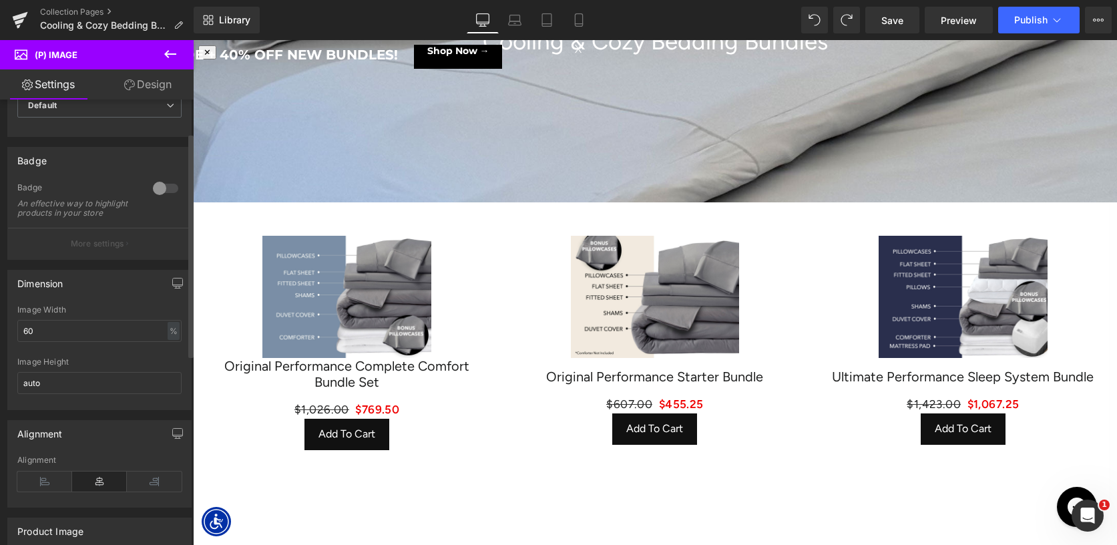
scroll to position [71, 0]
click at [75, 333] on input "60" at bounding box center [99, 329] width 164 height 22
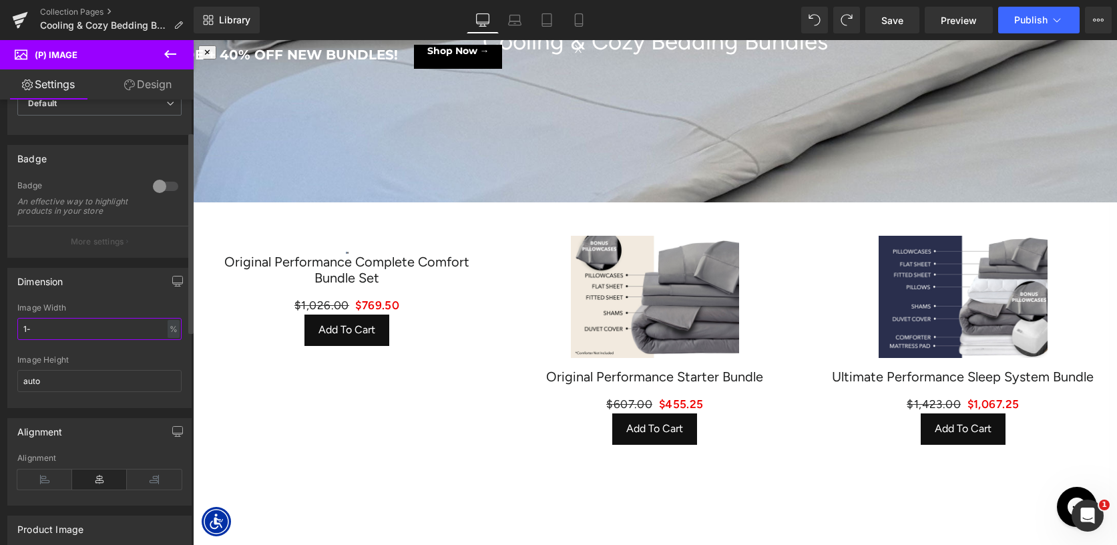
type input "1"
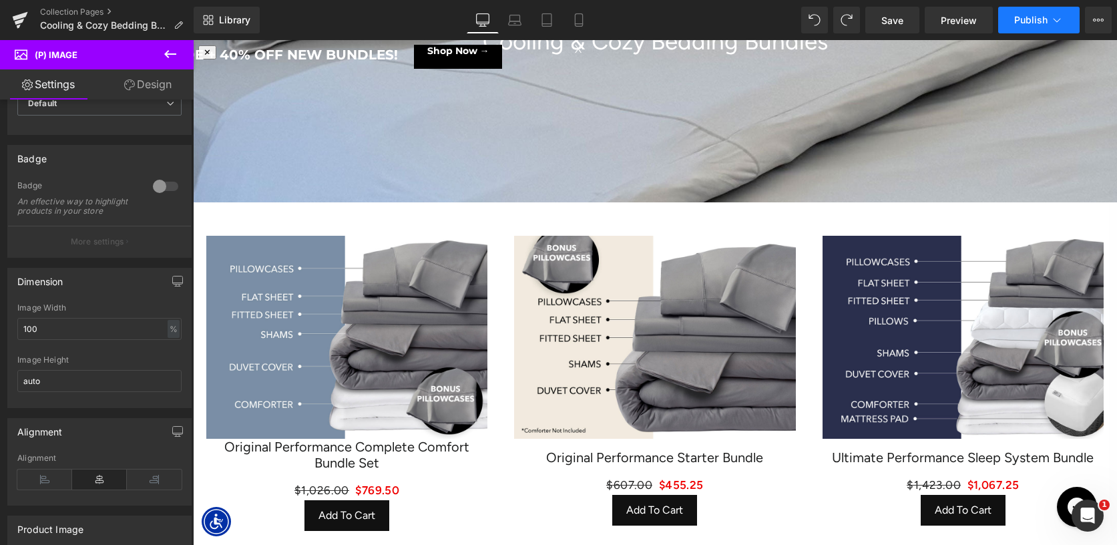
click at [1040, 19] on span "Publish" at bounding box center [1030, 20] width 33 height 11
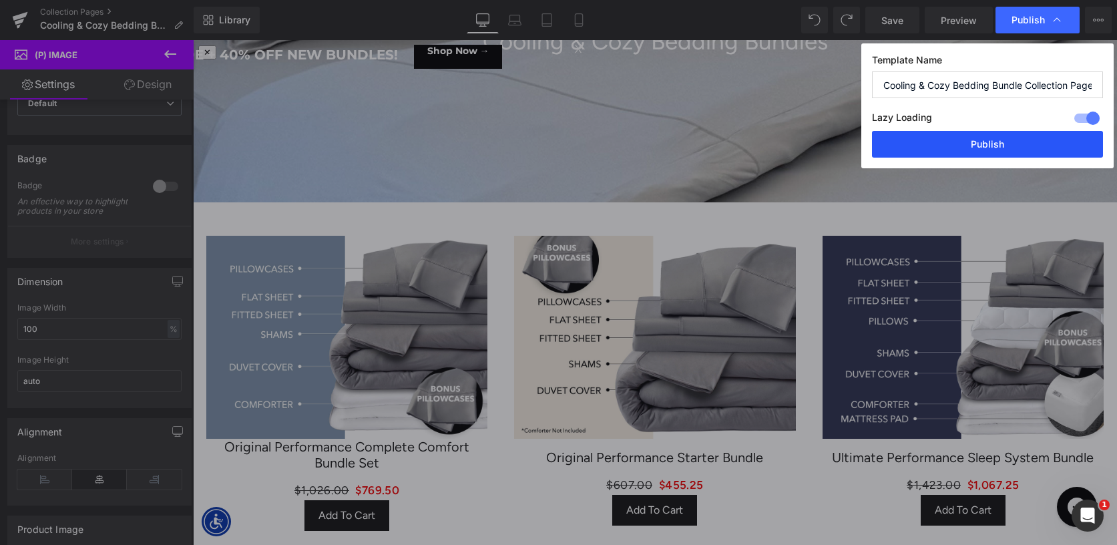
click at [978, 152] on button "Publish" at bounding box center [987, 144] width 231 height 27
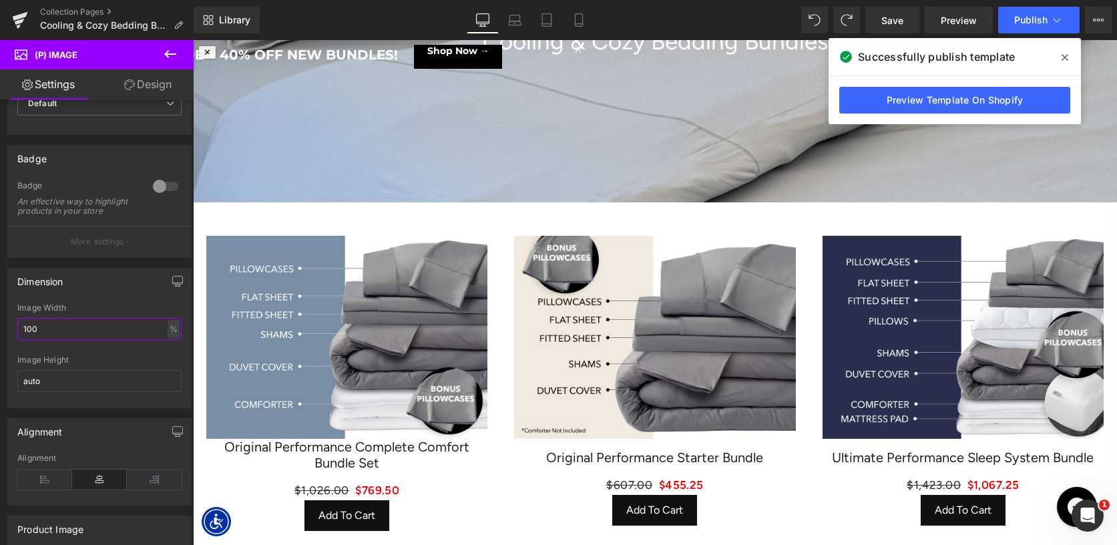
drag, startPoint x: 67, startPoint y: 345, endPoint x: -11, endPoint y: 326, distance: 80.2
click at [0, 326] on html "(P) Image You are previewing how the will restyle your page. You can not edit E…" at bounding box center [558, 272] width 1117 height 545
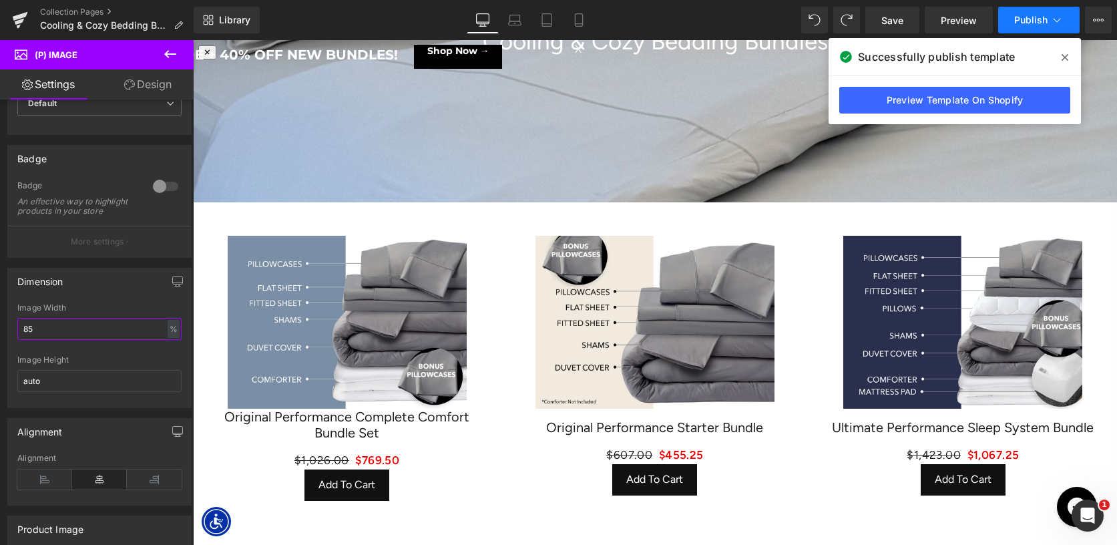
type input "85"
click at [1036, 17] on span "Publish" at bounding box center [1030, 20] width 33 height 11
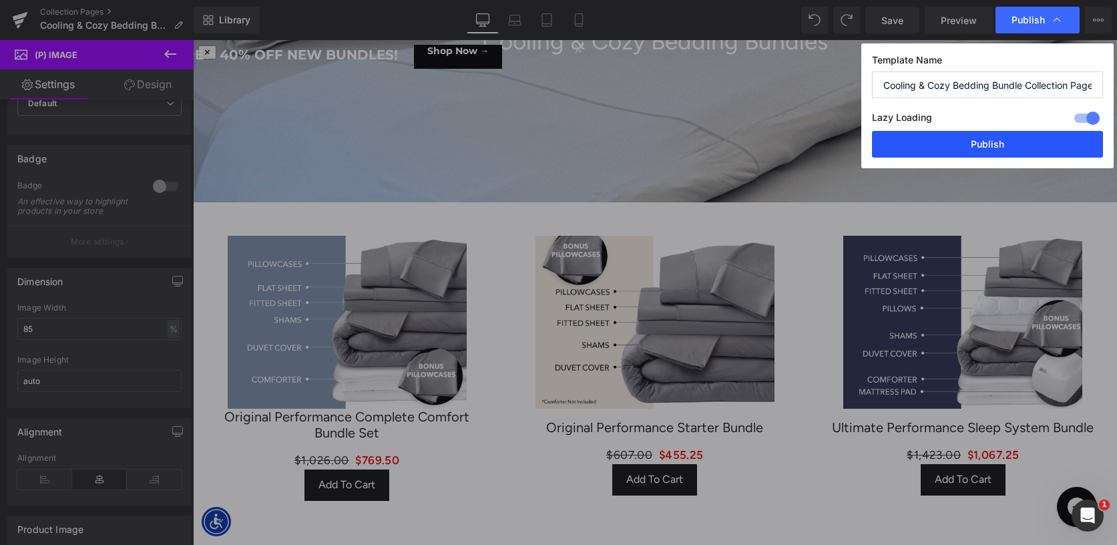
click at [979, 142] on button "Publish" at bounding box center [987, 144] width 231 height 27
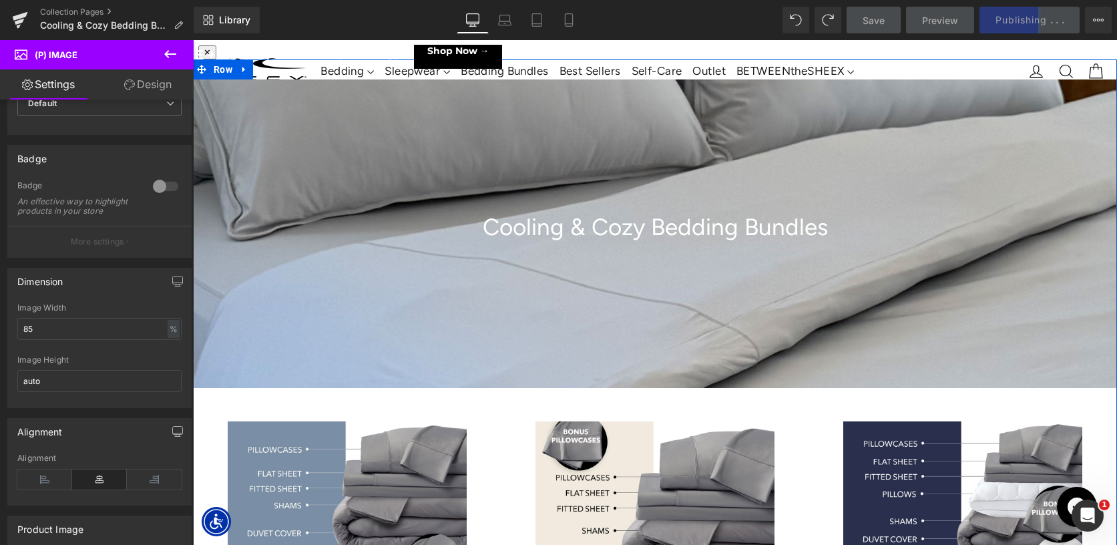
scroll to position [57, 0]
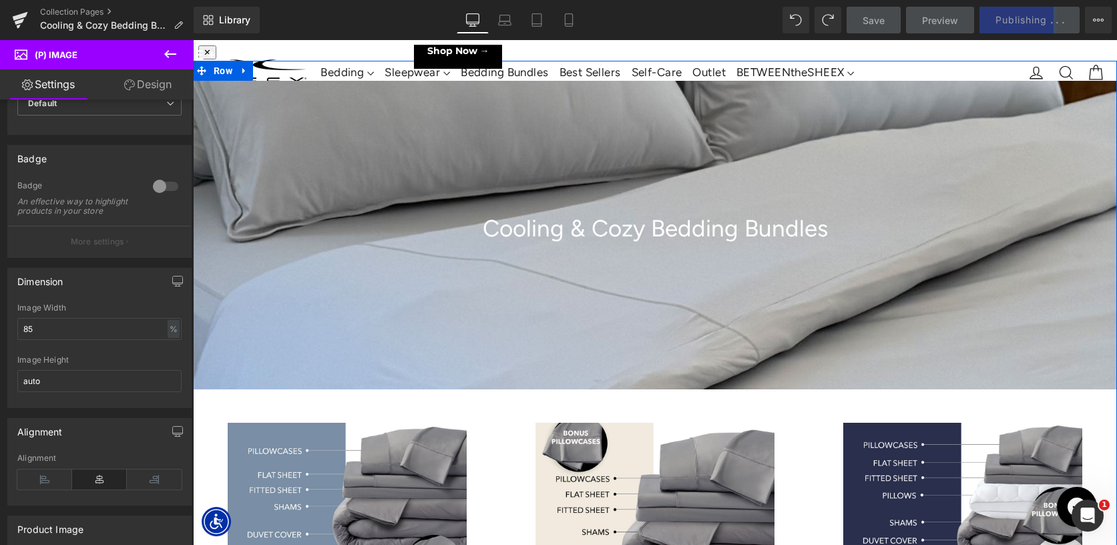
click at [193, 40] on div "200px" at bounding box center [193, 40] width 0 height 0
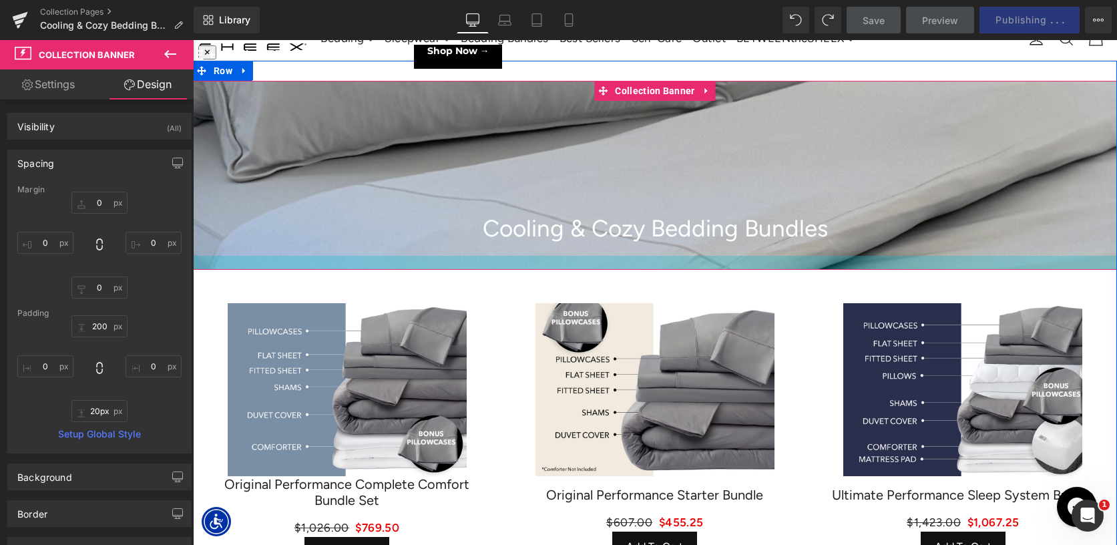
type input "19px"
drag, startPoint x: 616, startPoint y: 373, endPoint x: 608, endPoint y: 252, distance: 121.1
click at [608, 252] on div "Cooling & Cozy Bedding Bundles Collection Title Collection Banner" at bounding box center [655, 175] width 924 height 189
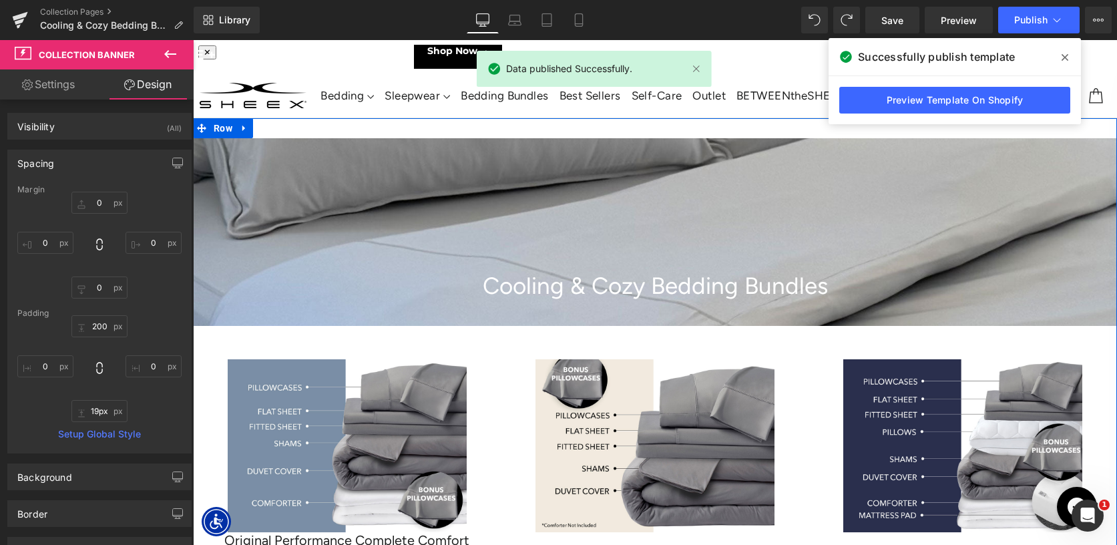
scroll to position [1, 0]
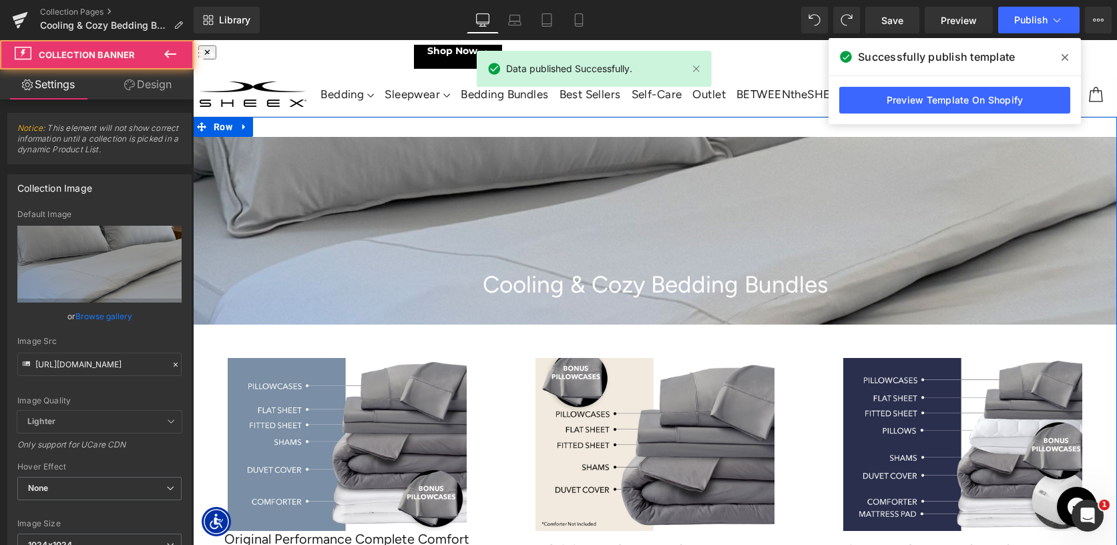
click at [600, 260] on div at bounding box center [655, 231] width 924 height 188
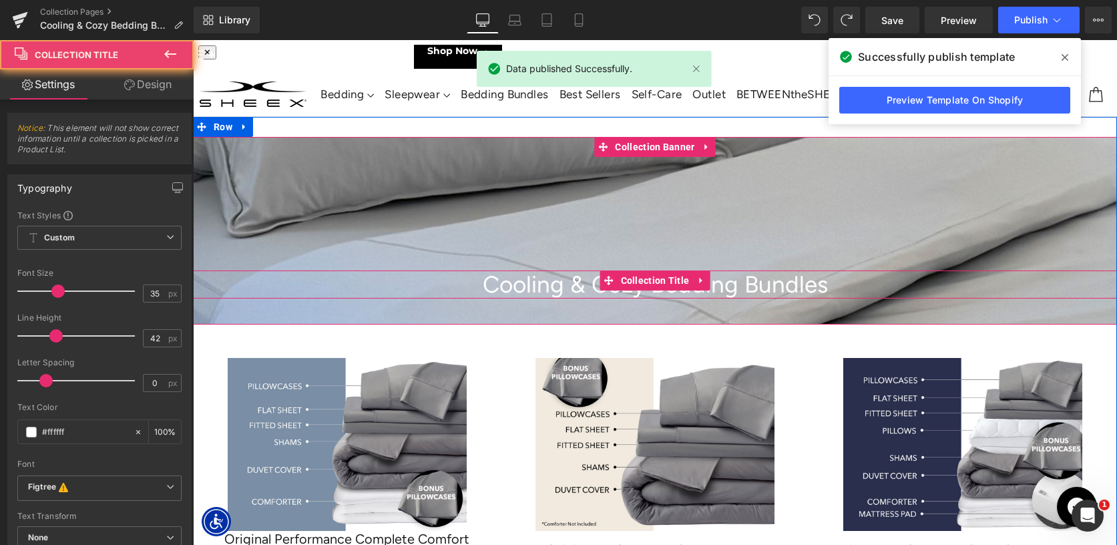
click at [599, 285] on h1 "Cooling & Cozy Bedding Bundles" at bounding box center [655, 284] width 924 height 28
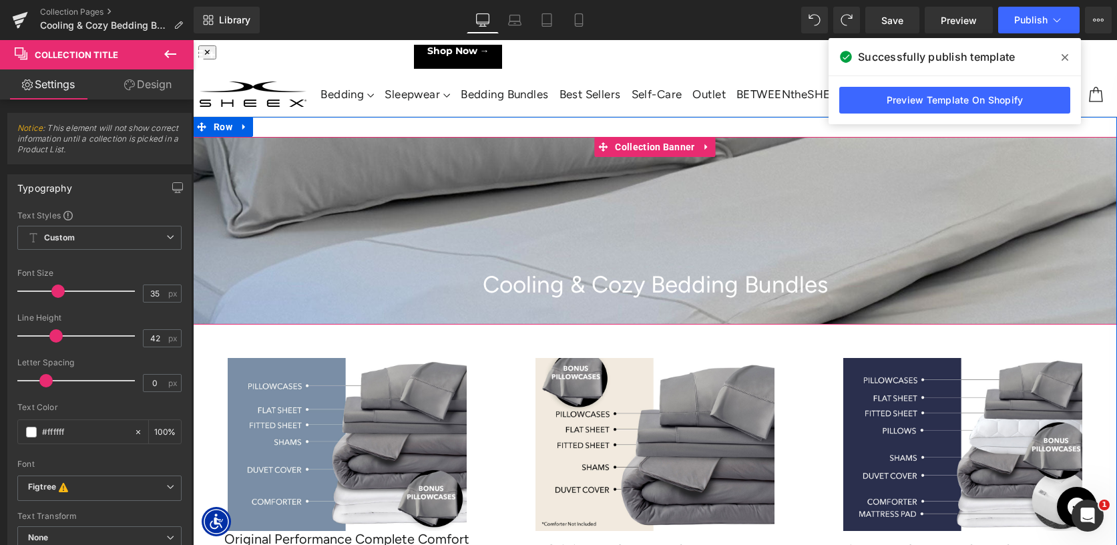
click at [549, 160] on div at bounding box center [655, 231] width 924 height 188
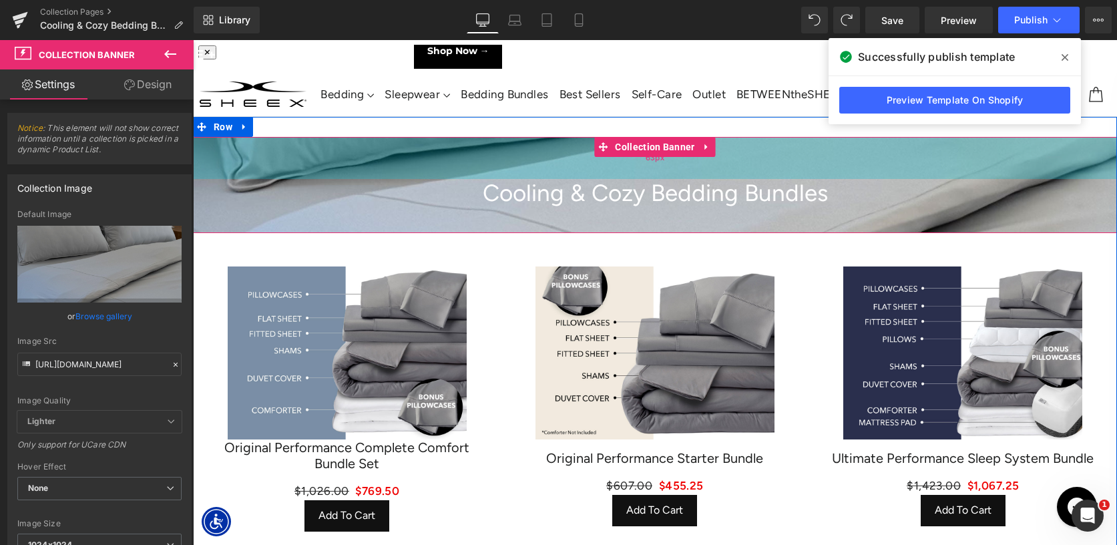
drag, startPoint x: 529, startPoint y: 240, endPoint x: 527, endPoint y: 148, distance: 91.5
click at [527, 148] on div "63px" at bounding box center [655, 158] width 924 height 42
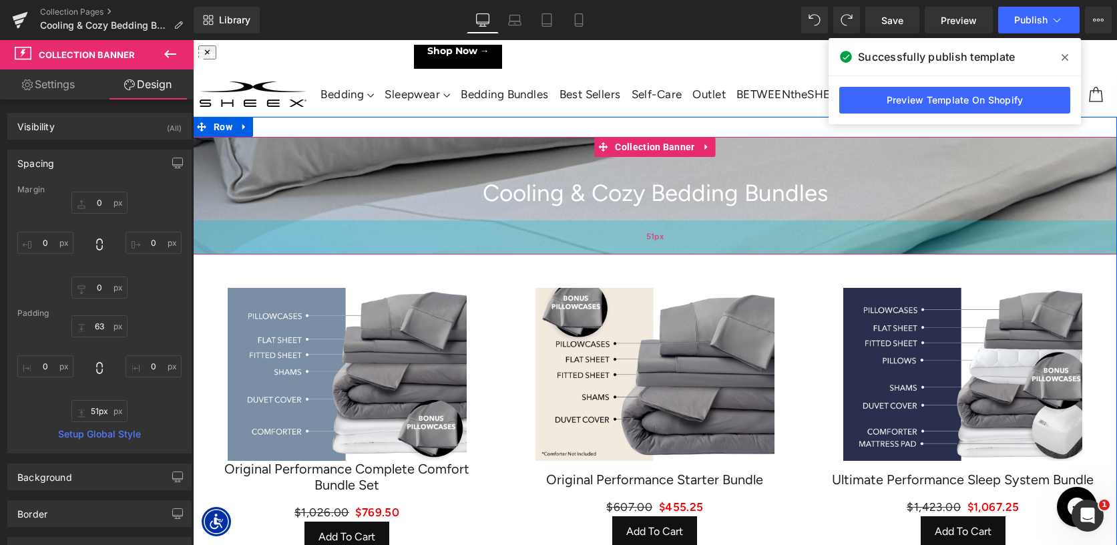
drag, startPoint x: 527, startPoint y: 226, endPoint x: 527, endPoint y: 248, distance: 21.4
click at [527, 248] on div "51px" at bounding box center [655, 237] width 924 height 34
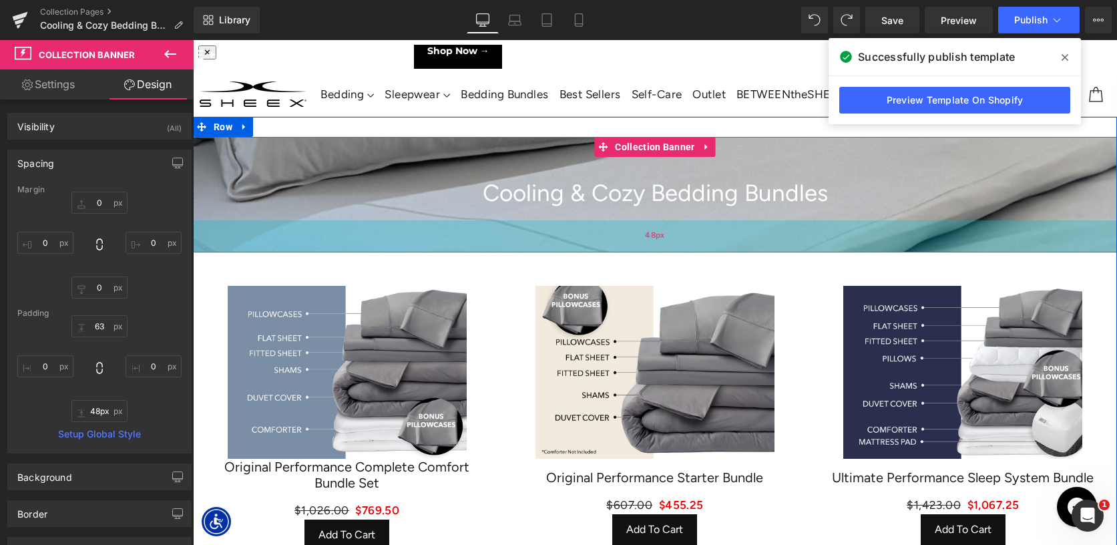
click at [527, 246] on div "48px" at bounding box center [655, 236] width 924 height 32
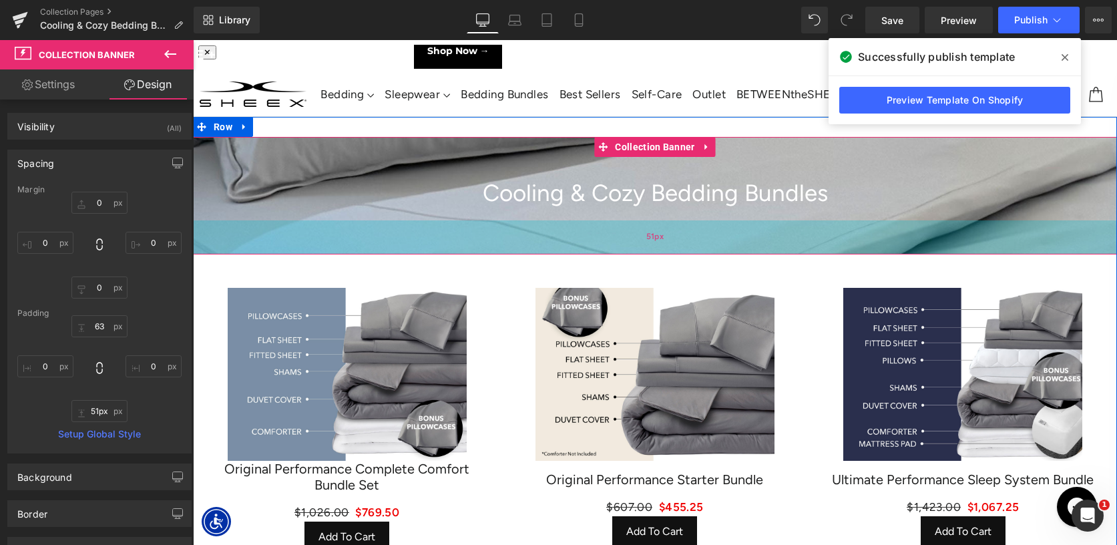
type input "50px"
click at [527, 247] on div "50px" at bounding box center [655, 236] width 924 height 33
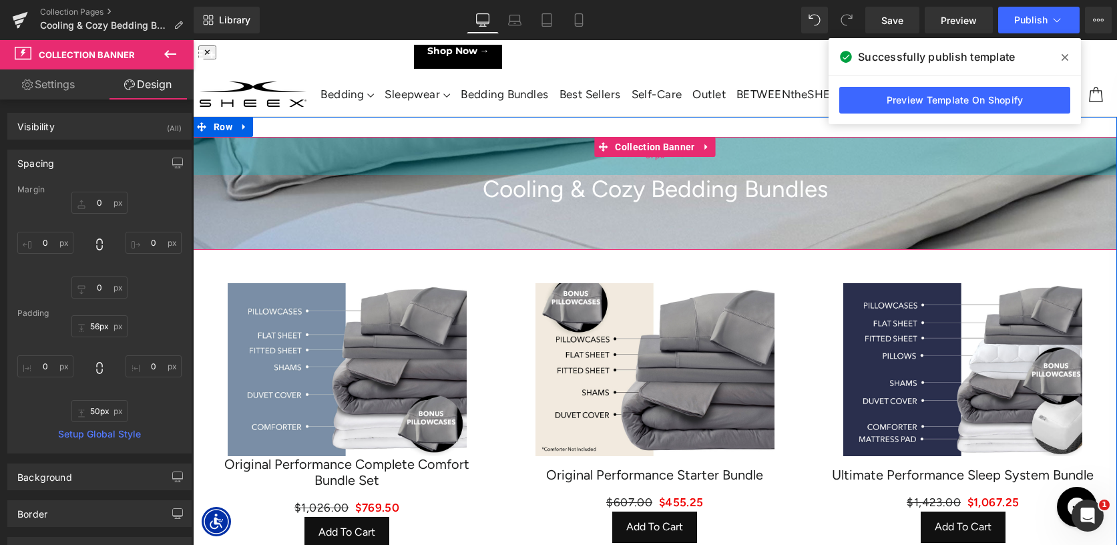
click at [513, 153] on div "57px" at bounding box center [655, 156] width 924 height 38
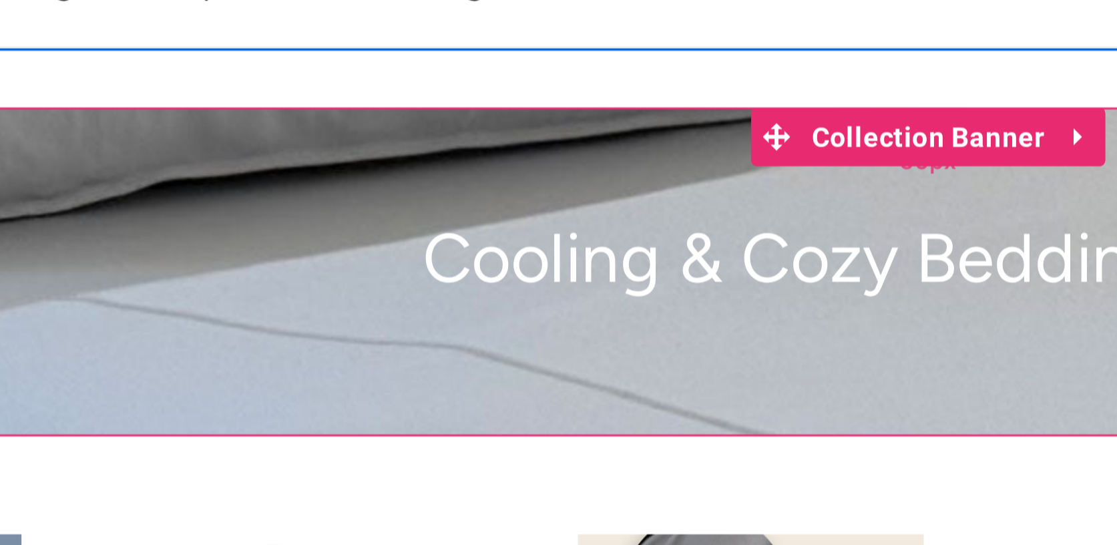
scroll to position [0, 0]
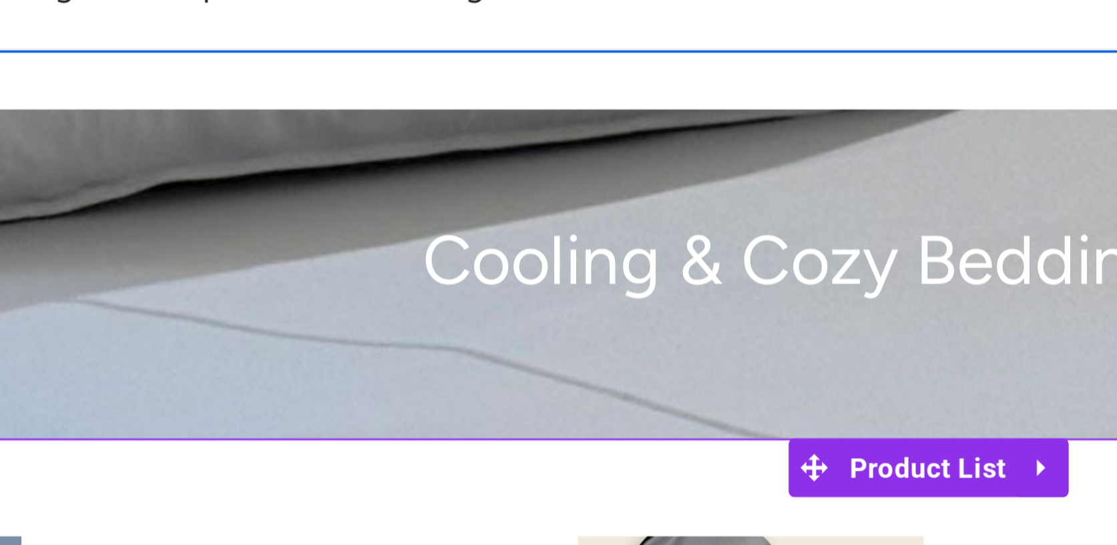
click at [0, 54] on div "Sale Off (P) Image Original Performance Starter Bundle (P) Title $607.00 $455.2…" at bounding box center [36, 196] width 308 height 286
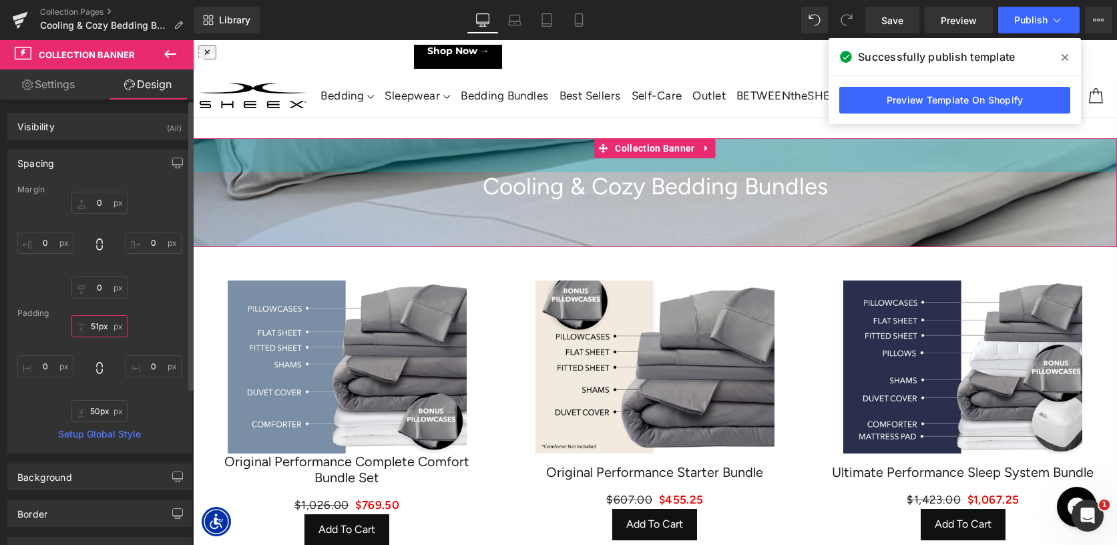
click at [95, 326] on input "51px" at bounding box center [99, 326] width 56 height 22
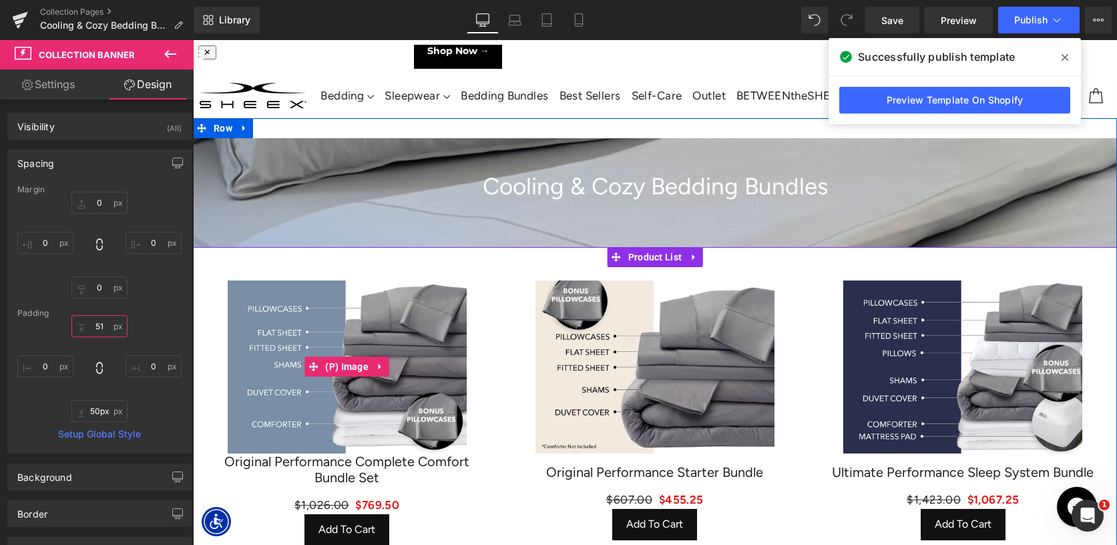
type input "50"
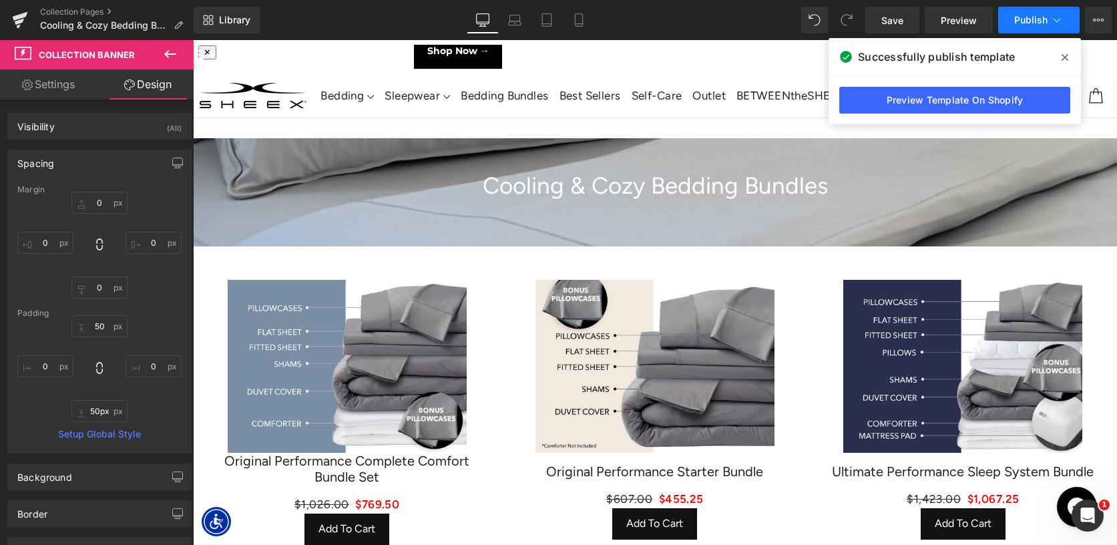
click at [1030, 19] on span "Publish" at bounding box center [1030, 20] width 33 height 11
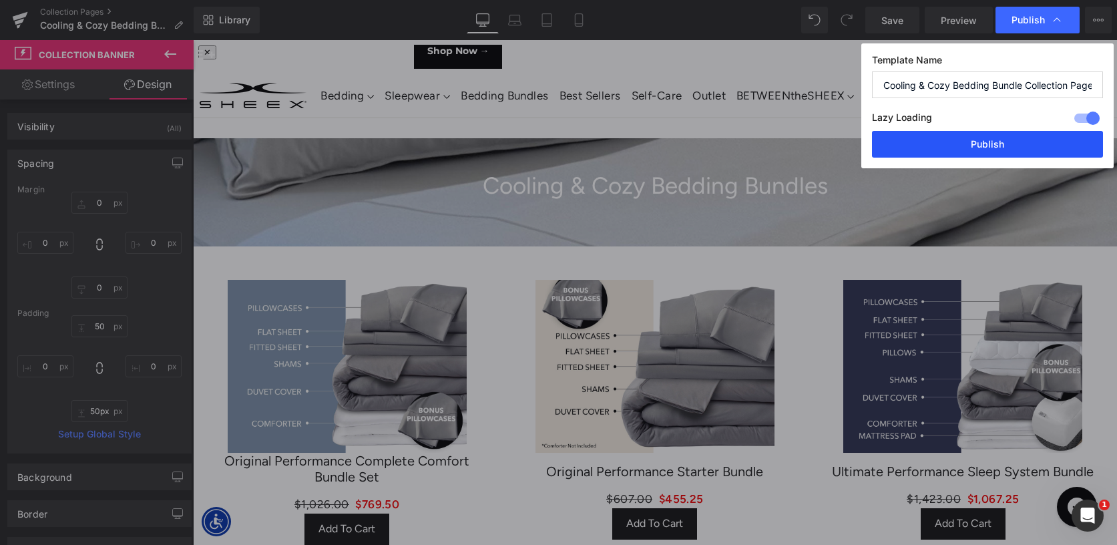
click at [998, 135] on button "Publish" at bounding box center [987, 144] width 231 height 27
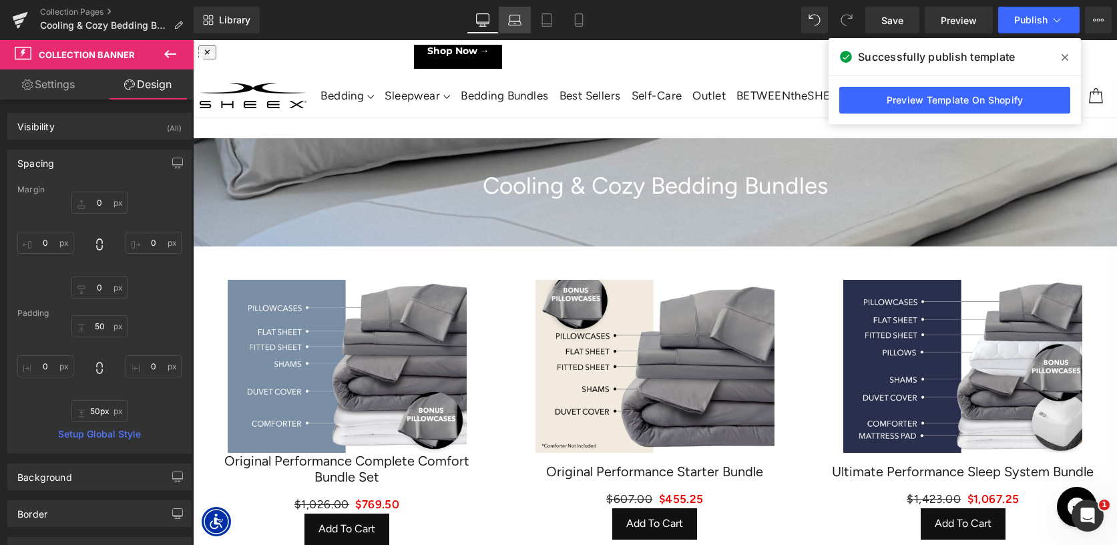
click at [523, 16] on link "Laptop" at bounding box center [515, 20] width 32 height 27
type input "0"
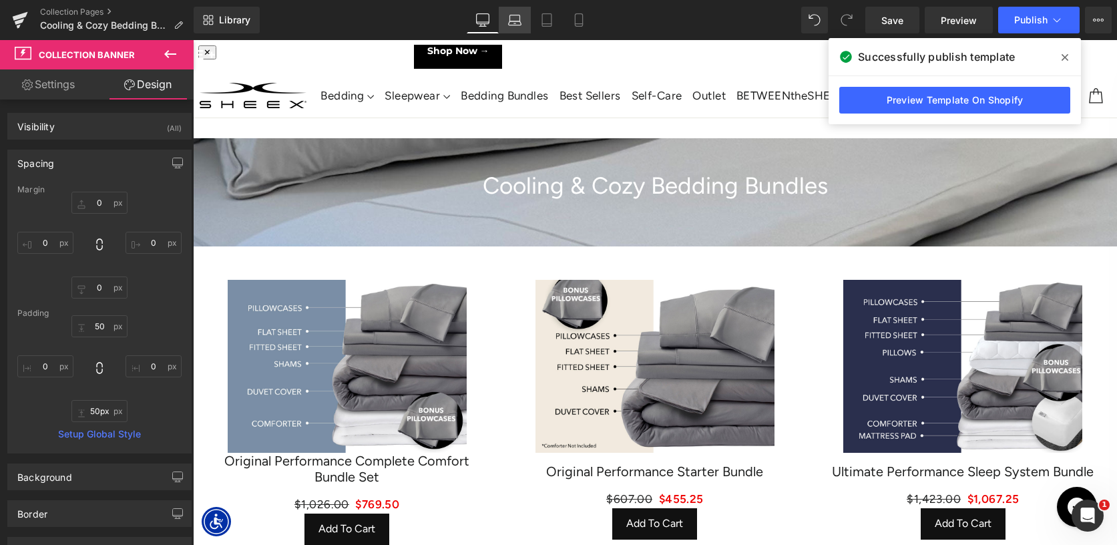
type input "50"
type input "0"
type input "50"
type input "0"
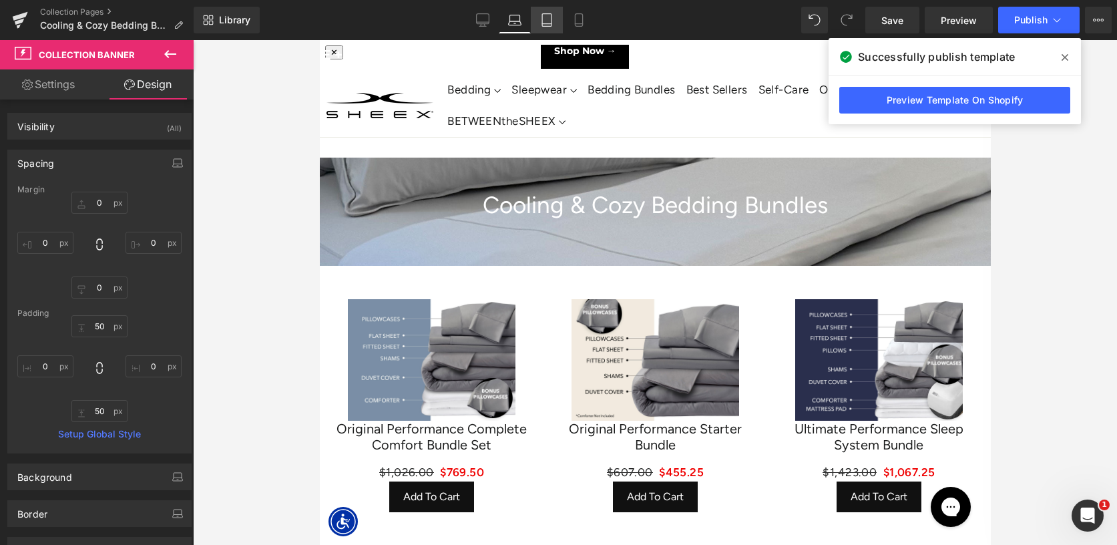
click at [547, 21] on icon at bounding box center [546, 19] width 13 height 13
type input "0"
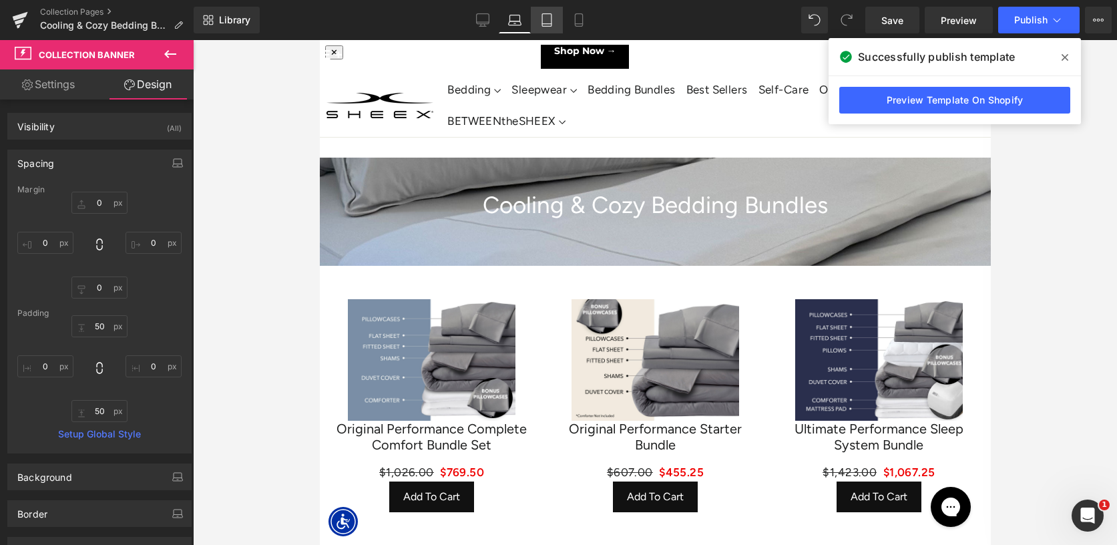
type input "50"
type input "0"
type input "50"
type input "0"
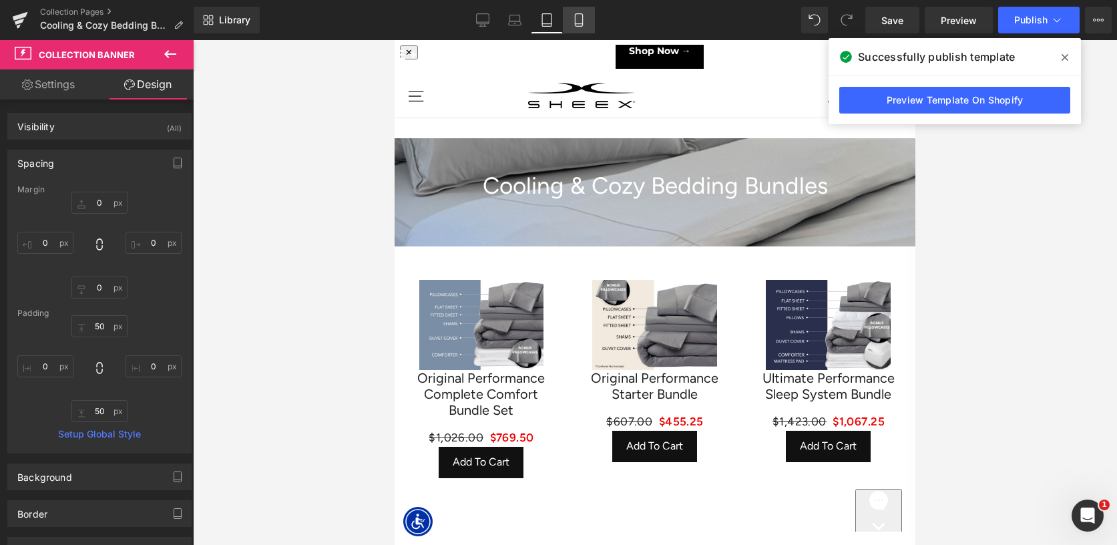
click at [577, 23] on icon at bounding box center [578, 19] width 13 height 13
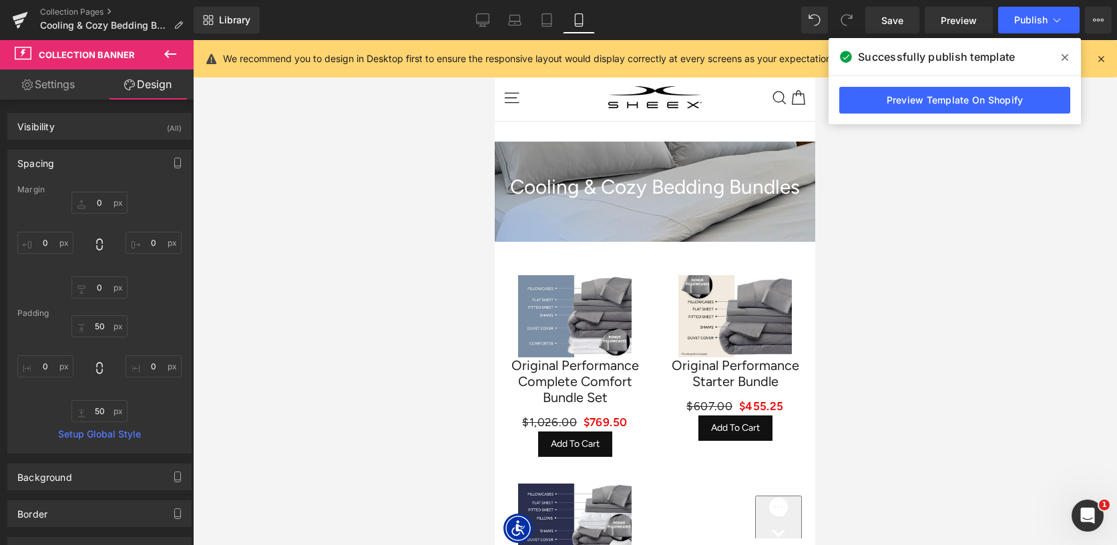
scroll to position [3, 0]
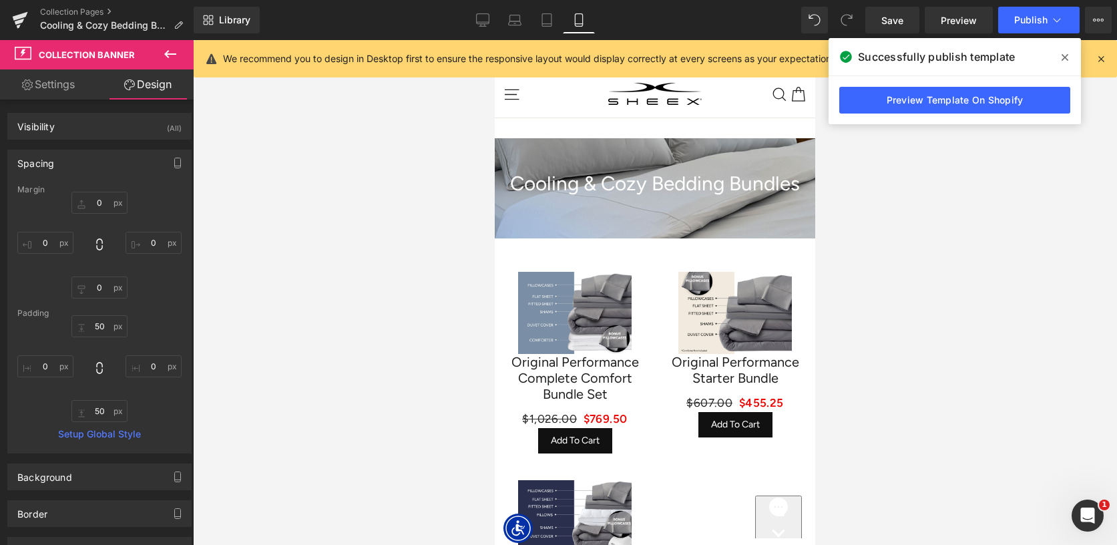
type input "0"
type input "50"
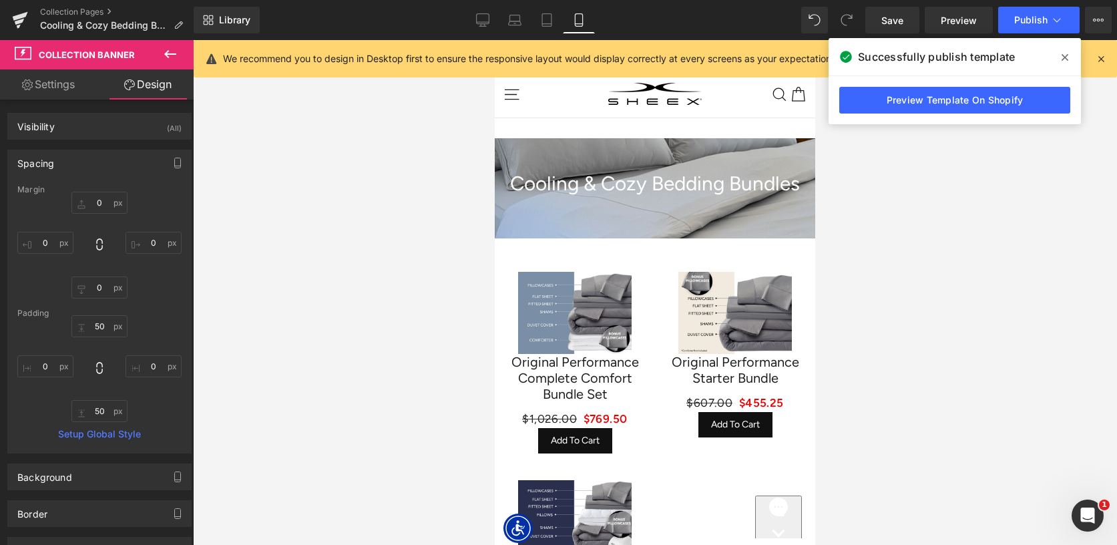
type input "0"
type input "50"
type input "0"
click at [549, 19] on icon at bounding box center [546, 19] width 13 height 13
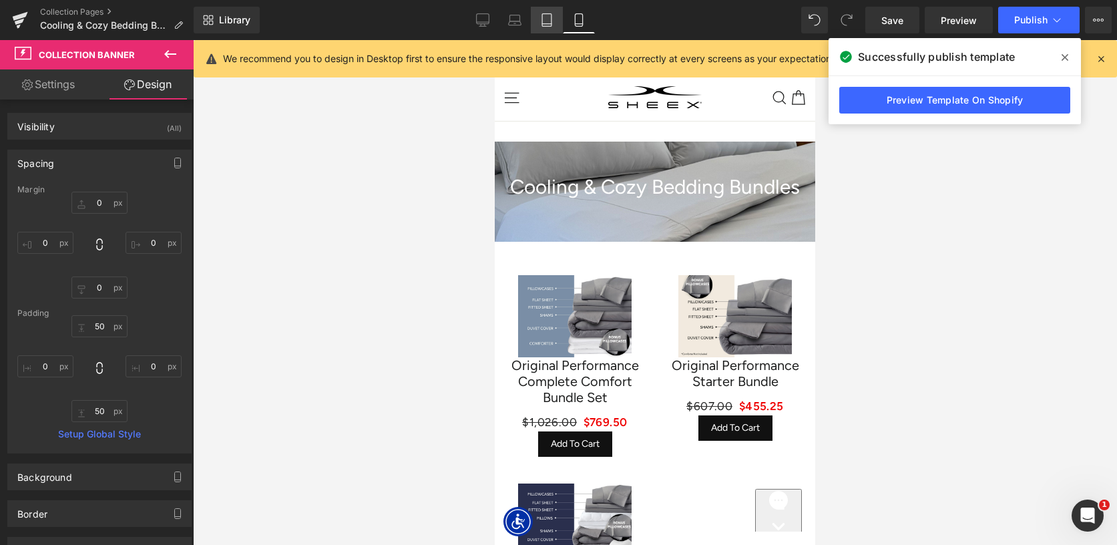
type input "0"
type input "50"
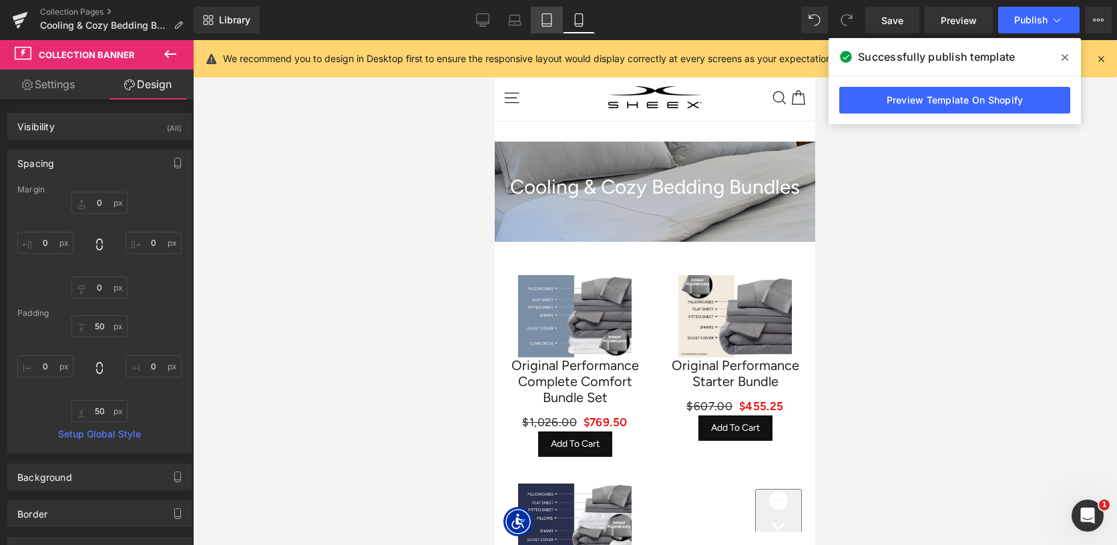
type input "0"
type input "50"
type input "0"
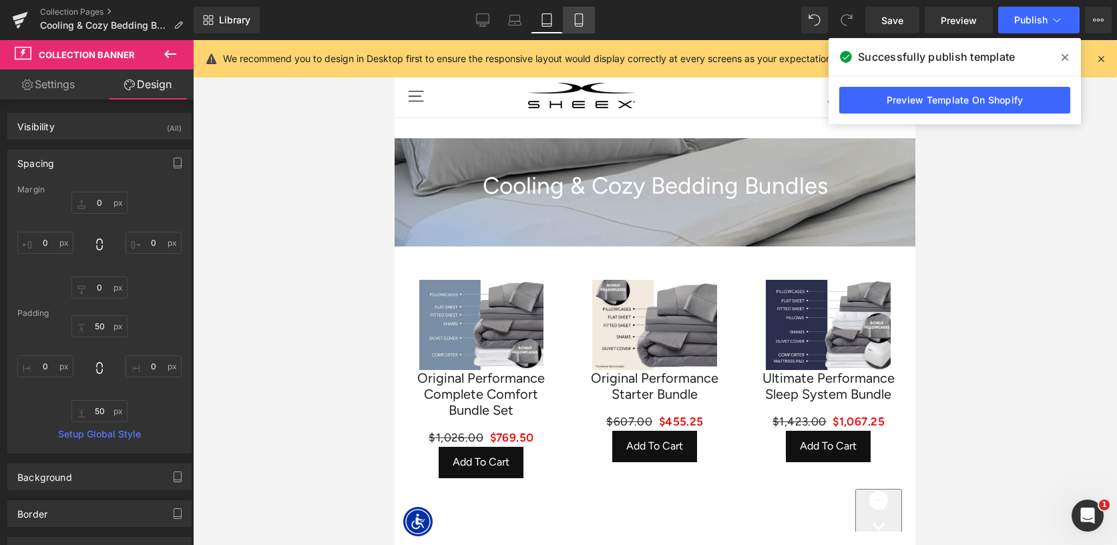
click at [581, 12] on link "Mobile" at bounding box center [579, 20] width 32 height 27
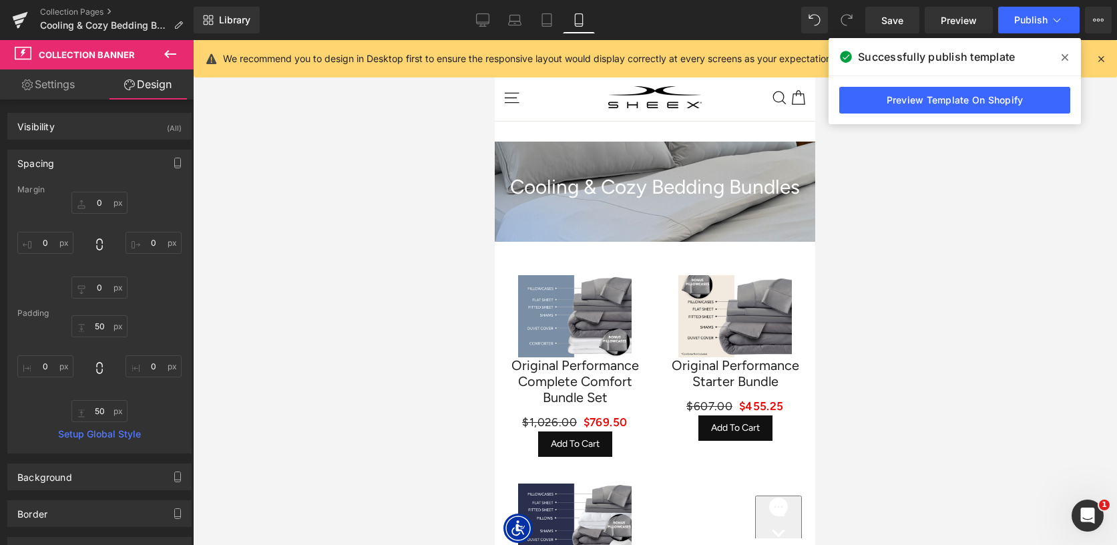
scroll to position [3, 0]
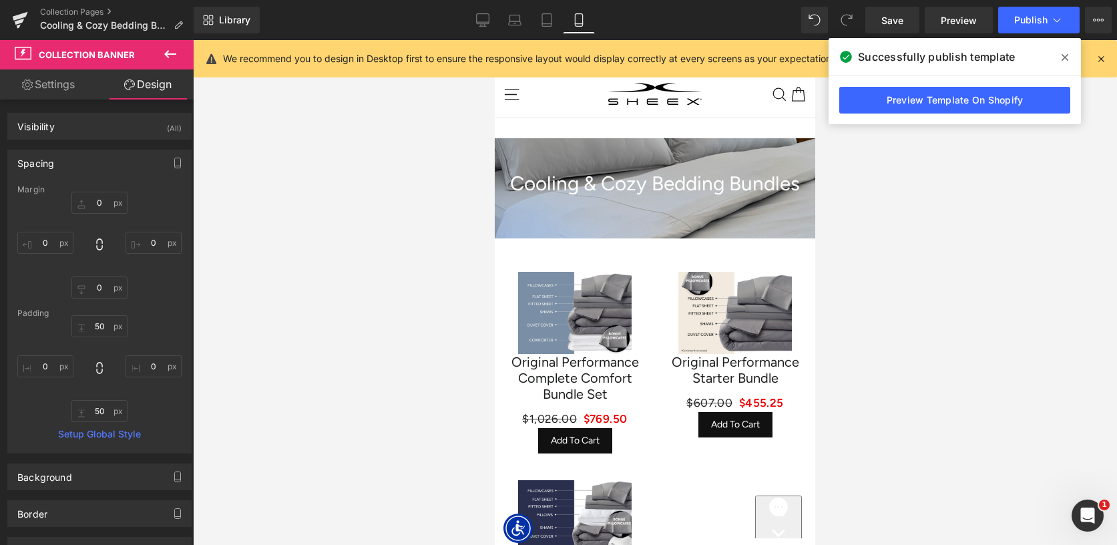
type input "0"
type input "50"
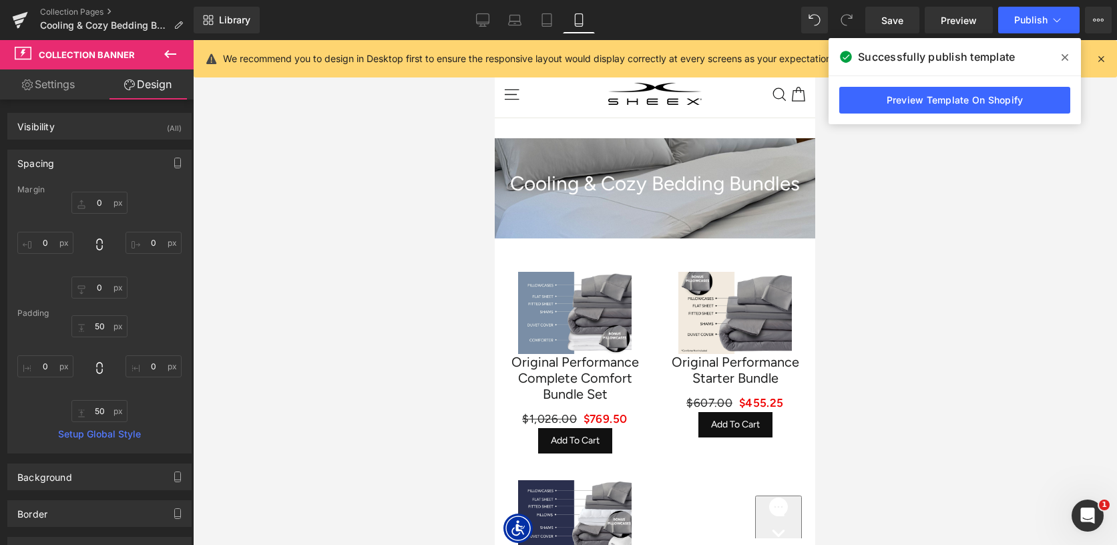
type input "0"
type input "50"
type input "0"
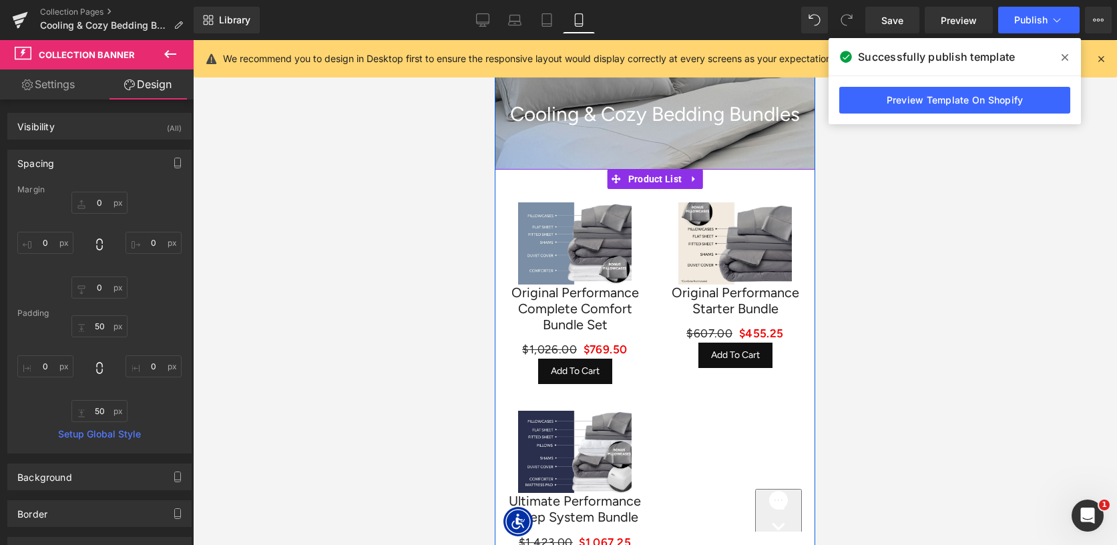
scroll to position [74, 0]
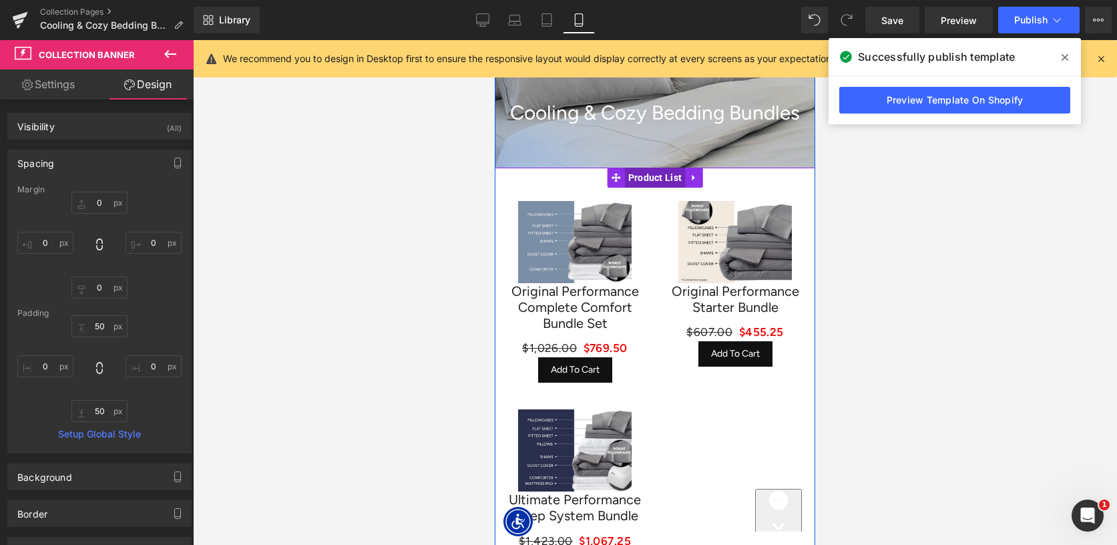
click at [658, 172] on span "Product List" at bounding box center [655, 178] width 61 height 20
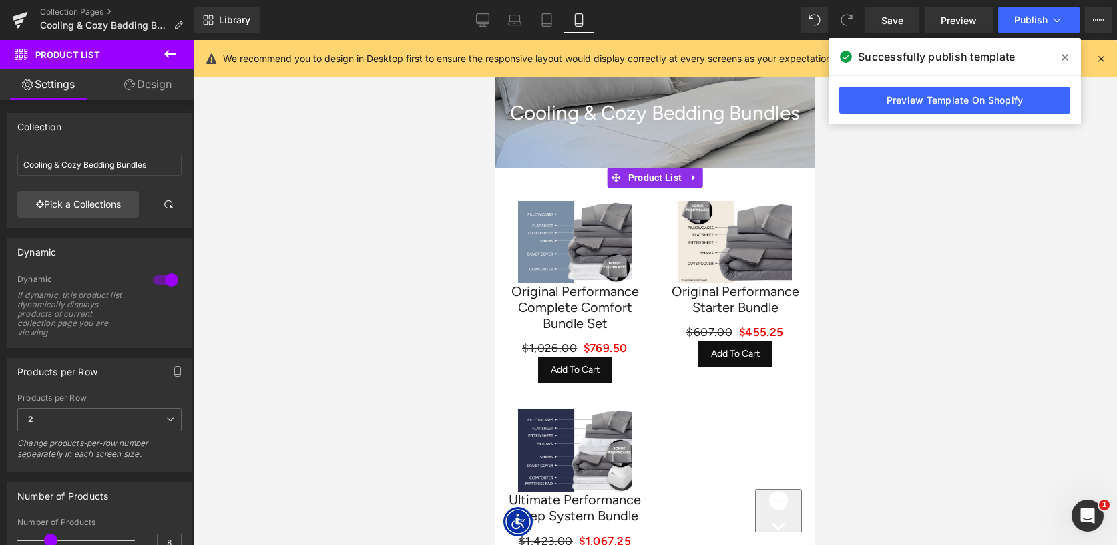
click at [142, 92] on link "Design" at bounding box center [147, 84] width 97 height 30
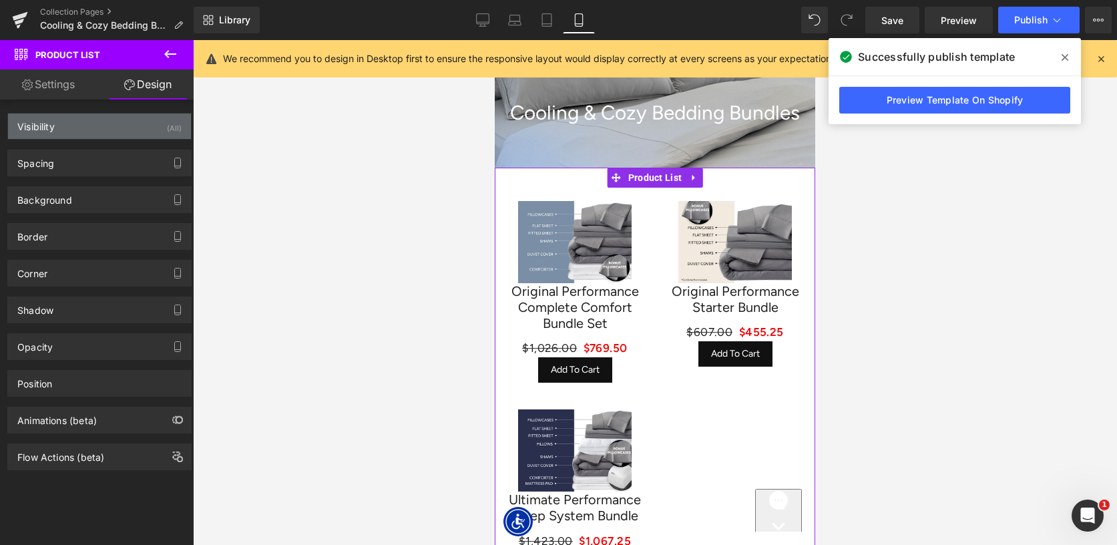
click at [79, 118] on div "Visibility (All)" at bounding box center [99, 125] width 183 height 25
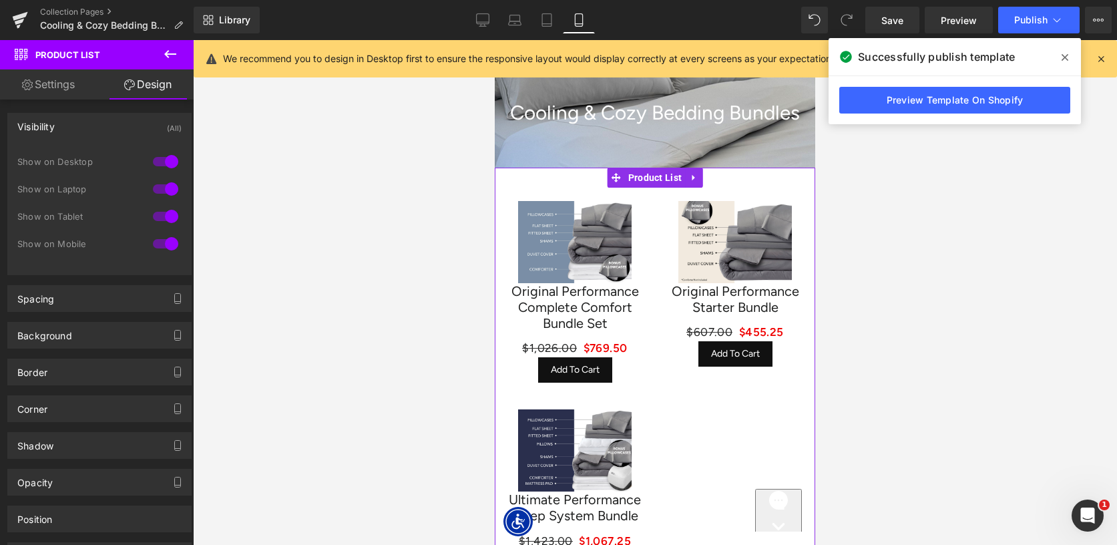
click at [70, 124] on div "Visibility (All)" at bounding box center [99, 125] width 183 height 25
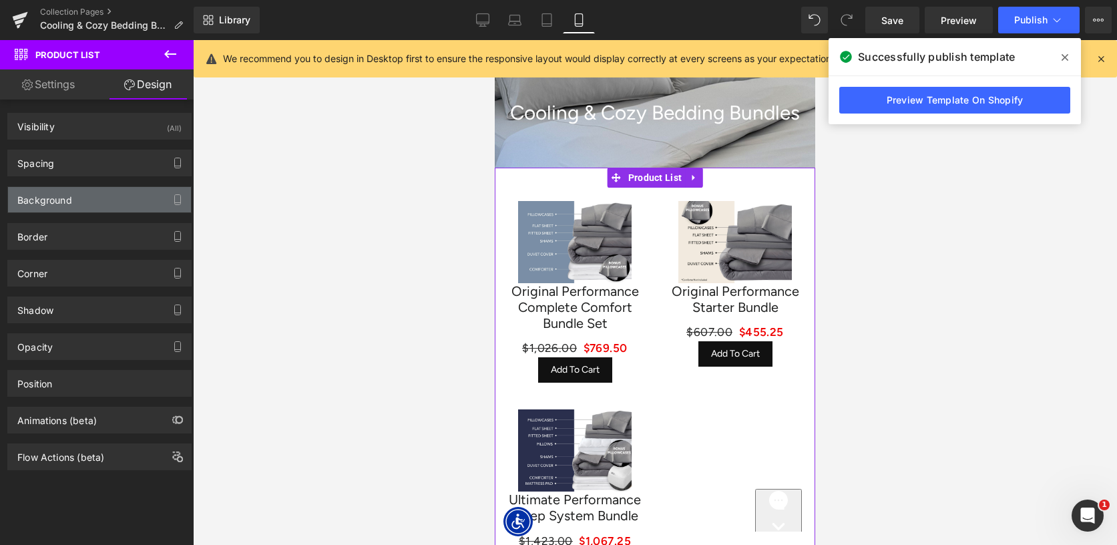
click at [69, 209] on div "Background" at bounding box center [99, 199] width 183 height 25
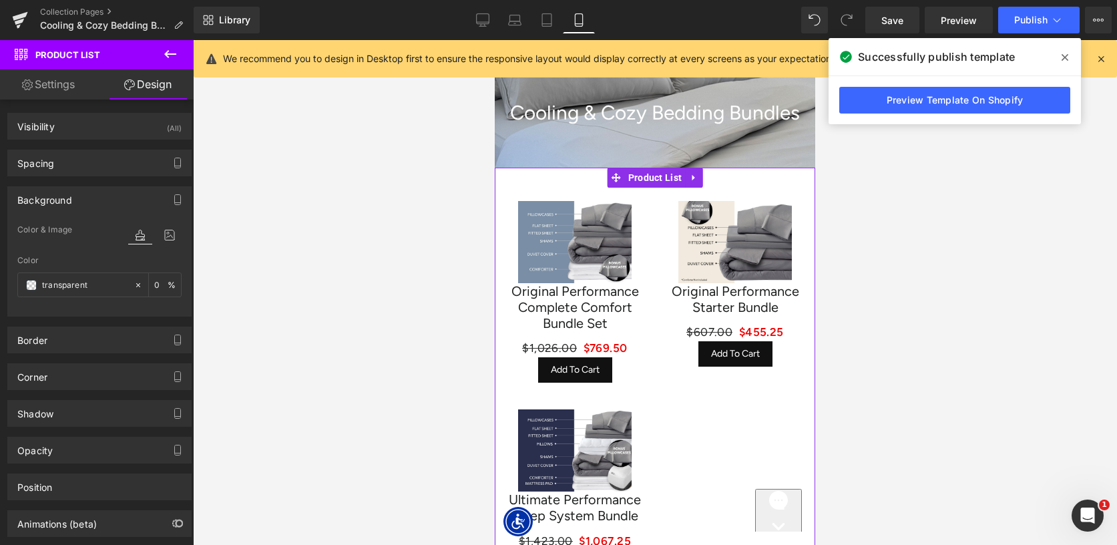
click at [69, 176] on div "Background Color & Image color transparent Color transparent 0 % Image Replace …" at bounding box center [100, 246] width 200 height 140
click at [65, 160] on div "Spacing" at bounding box center [99, 162] width 183 height 25
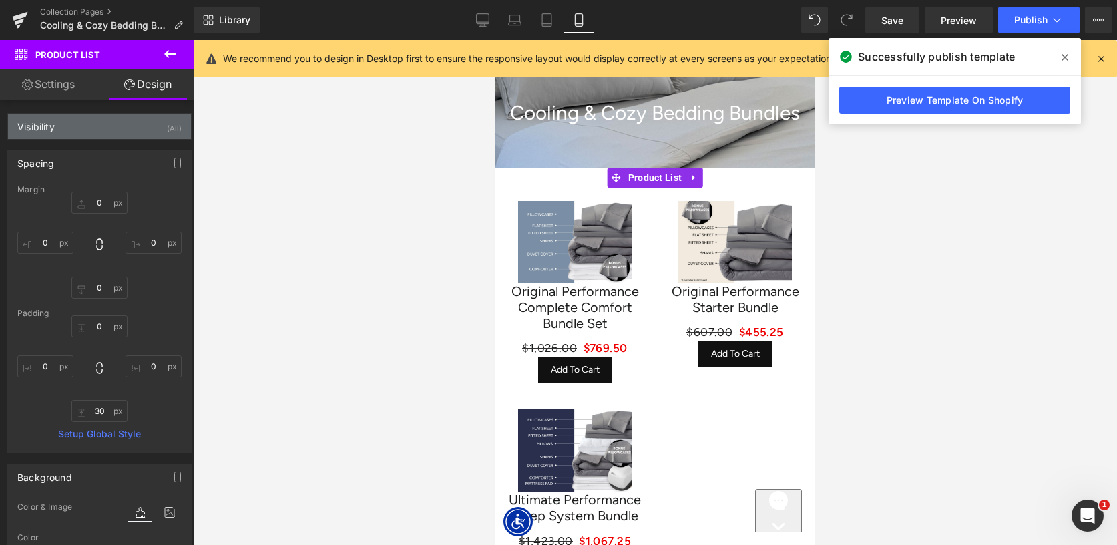
click at [70, 117] on div "Visibility (All)" at bounding box center [99, 125] width 183 height 25
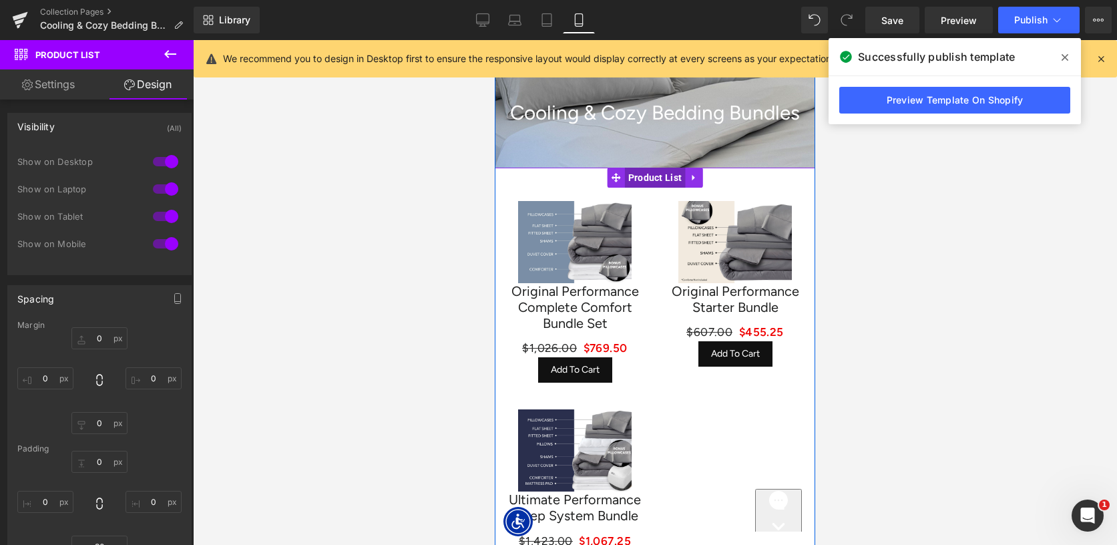
click at [649, 180] on span "Product List" at bounding box center [655, 178] width 61 height 20
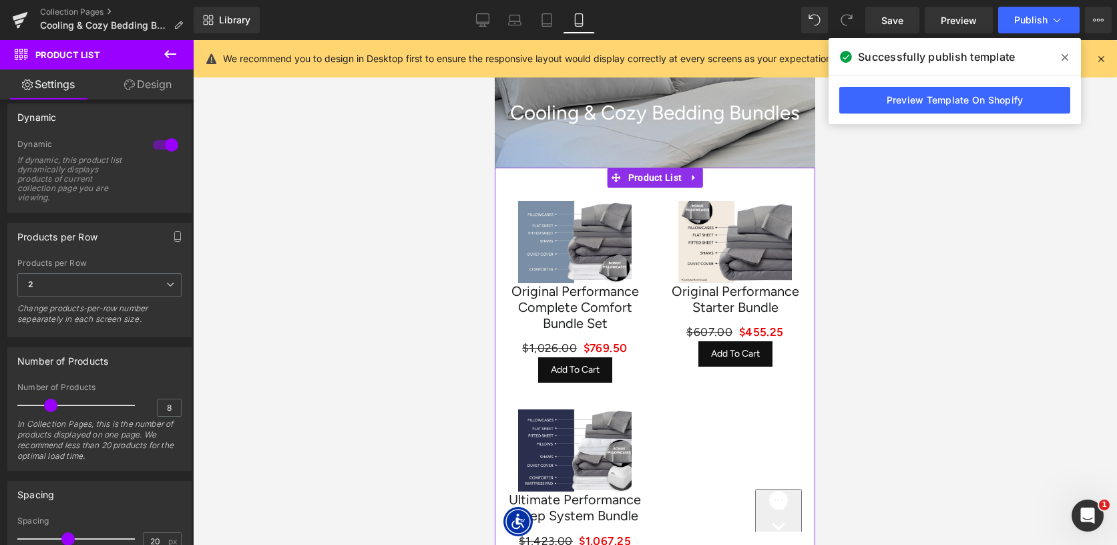
scroll to position [136, 0]
click at [101, 288] on span "2" at bounding box center [99, 283] width 164 height 23
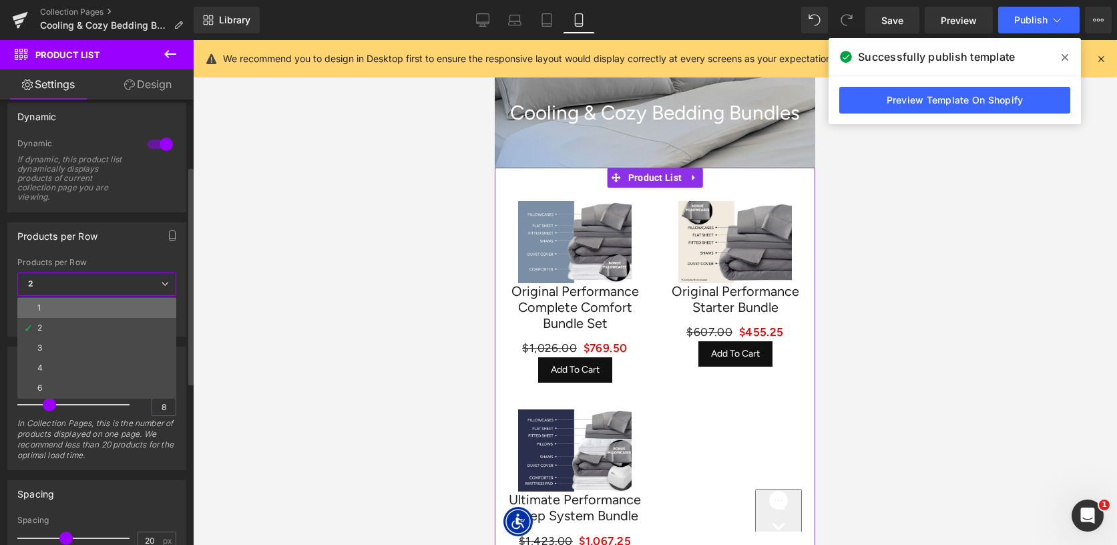
click at [85, 308] on li "1" at bounding box center [96, 308] width 159 height 20
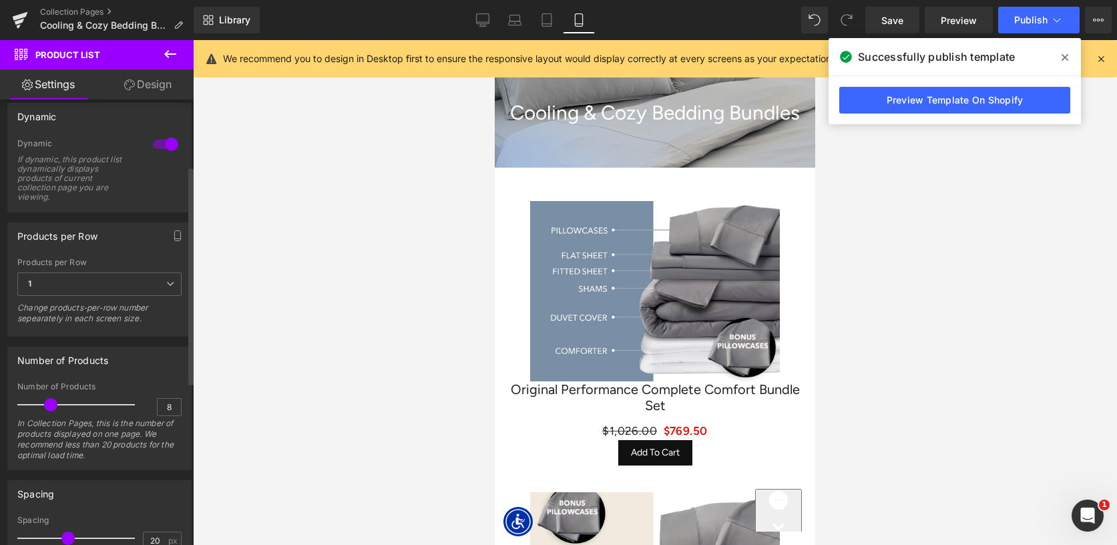
click at [87, 269] on div "Products per Row 1 1 2 3 4 6 Change products-per-row number sepearately in each…" at bounding box center [99, 295] width 164 height 75
click at [87, 280] on span "1" at bounding box center [99, 283] width 164 height 23
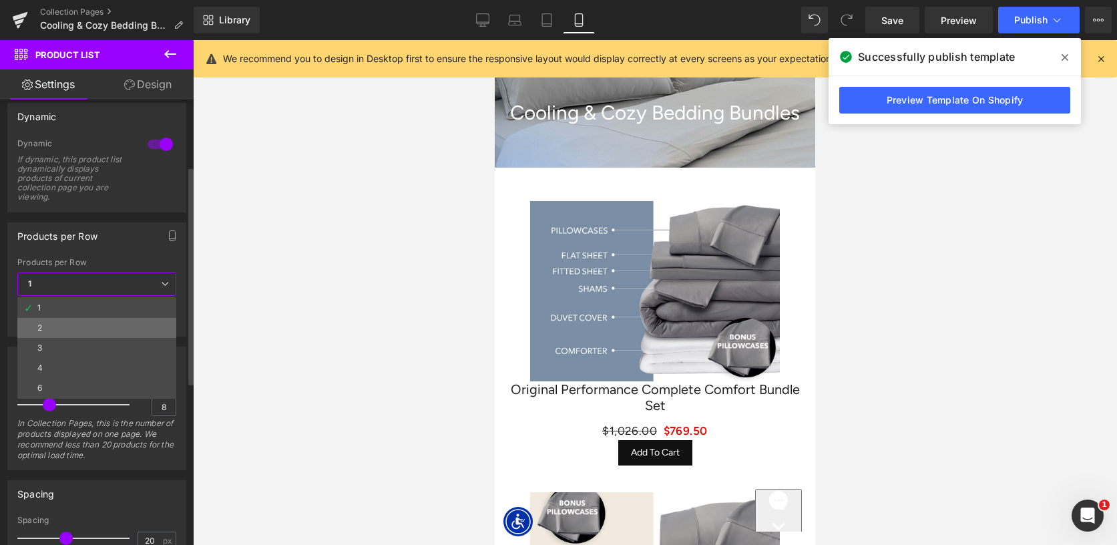
click at [82, 321] on li "2" at bounding box center [96, 328] width 159 height 20
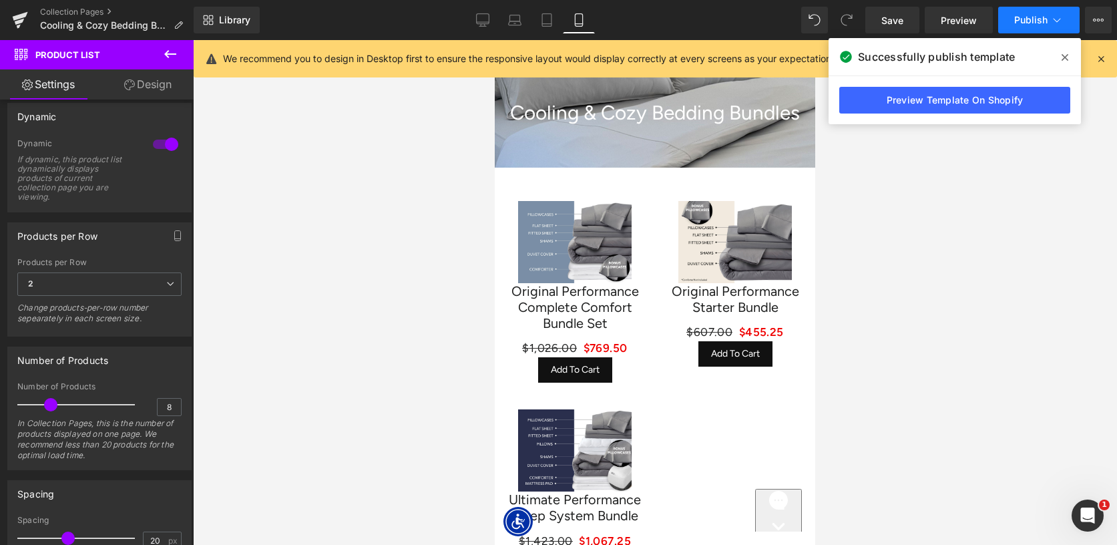
click at [1042, 25] on span "Publish" at bounding box center [1030, 20] width 33 height 11
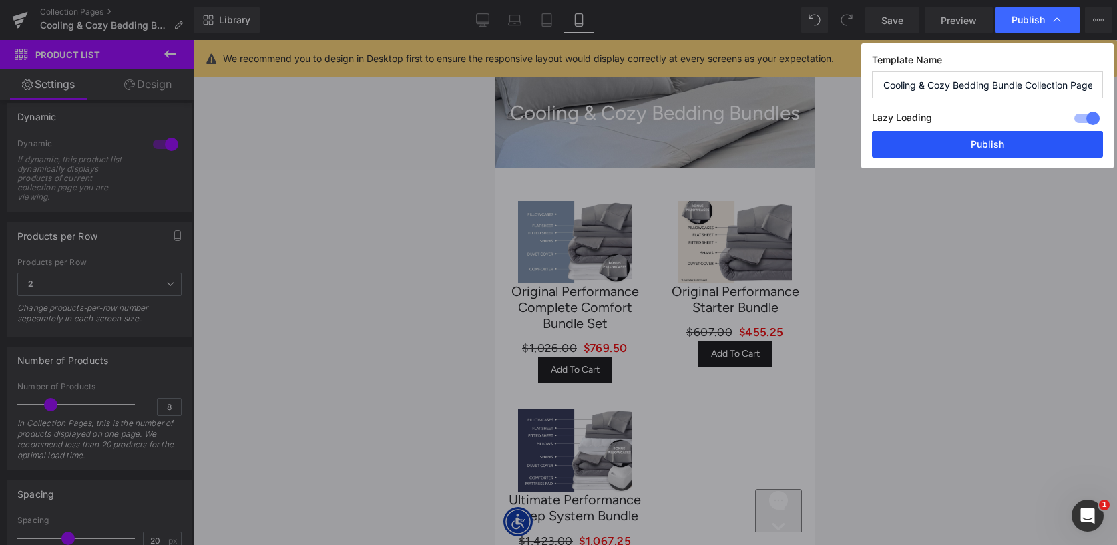
click at [979, 136] on button "Publish" at bounding box center [987, 144] width 231 height 27
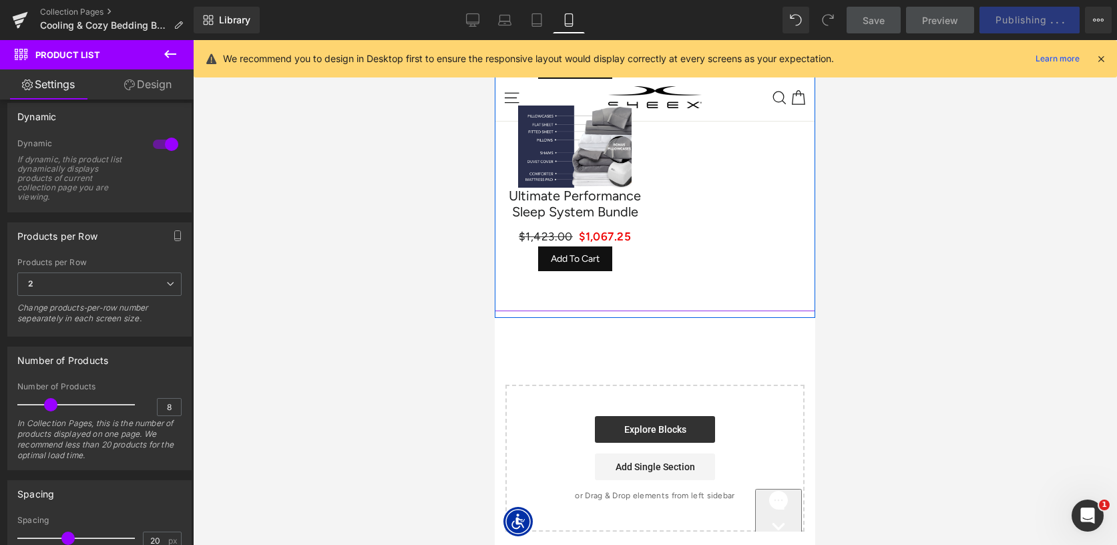
scroll to position [336, 0]
